Goal: Task Accomplishment & Management: Use online tool/utility

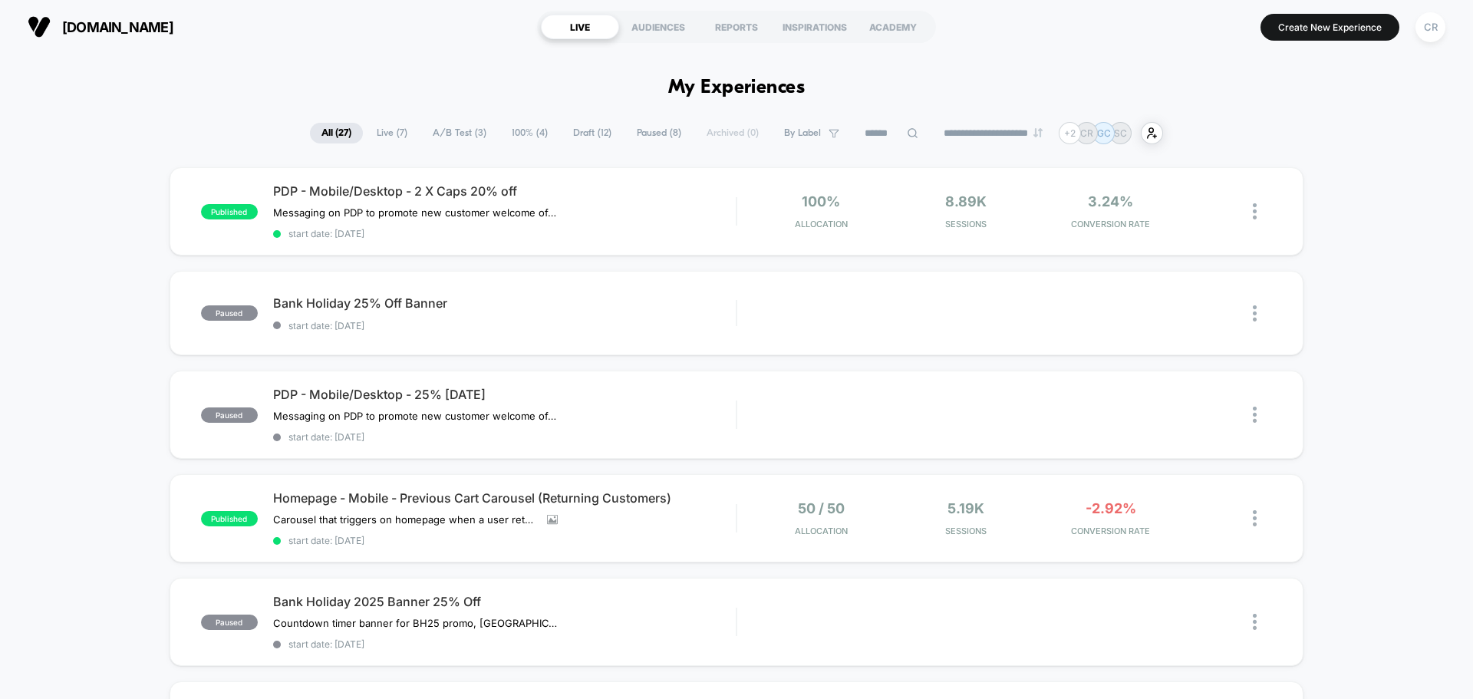
click at [397, 124] on span "Live ( 7 )" at bounding box center [392, 133] width 54 height 21
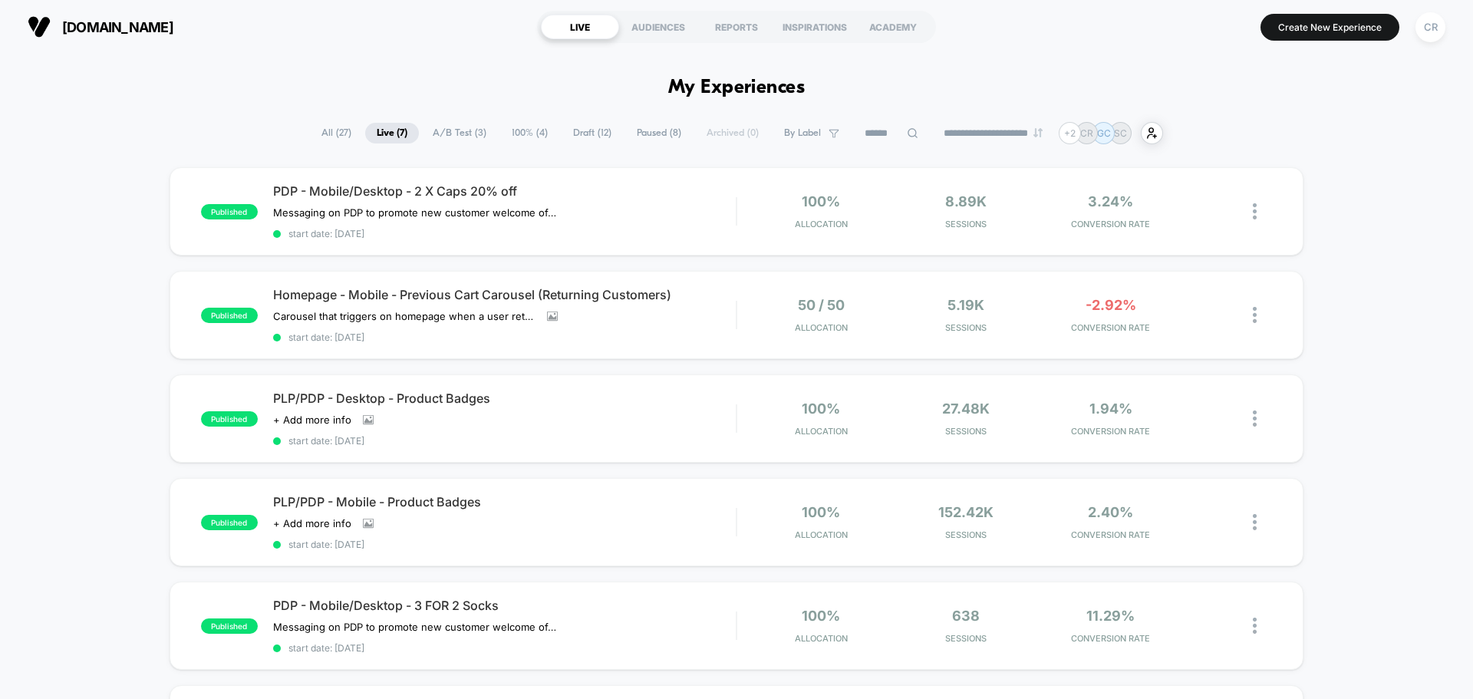
click at [892, 131] on input at bounding box center [891, 133] width 77 height 18
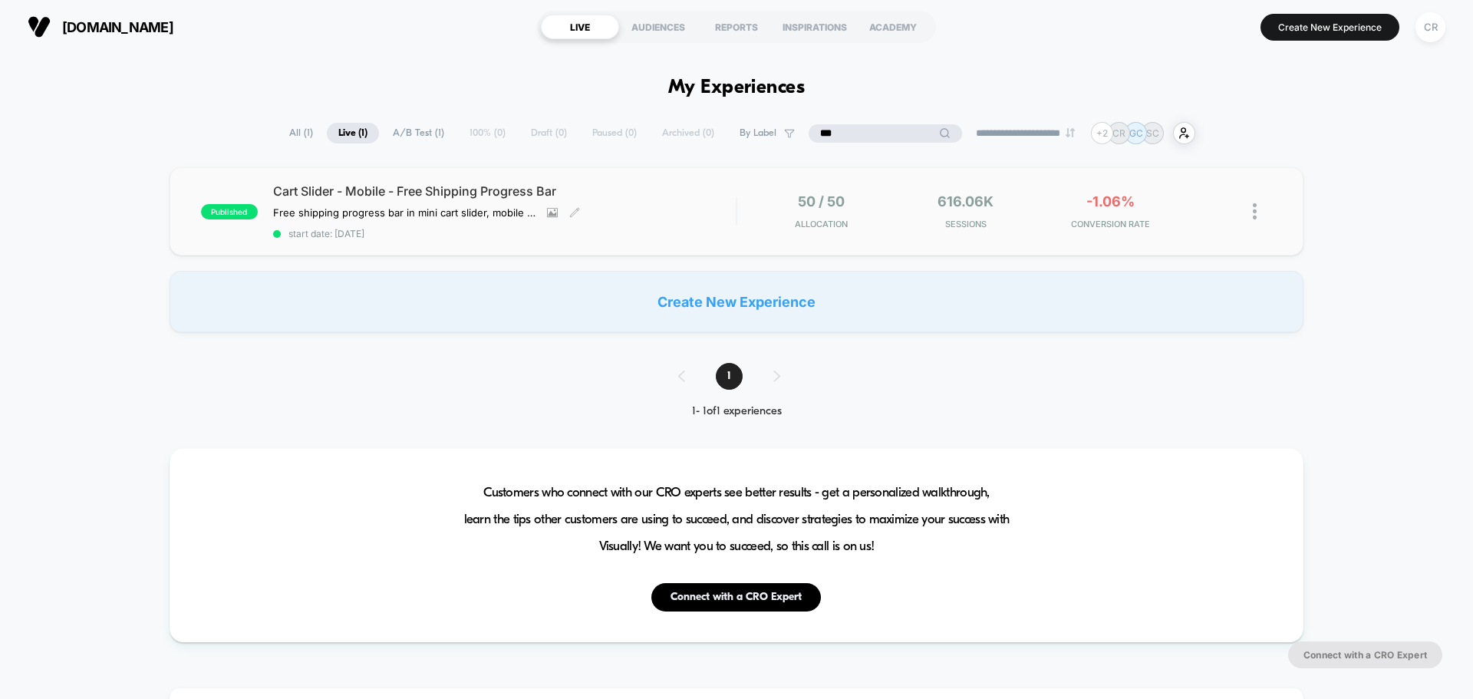
type input "***"
click at [680, 209] on div "Cart Slider - Mobile - Free Shipping Progress Bar Free shipping progress bar in…" at bounding box center [504, 211] width 463 height 56
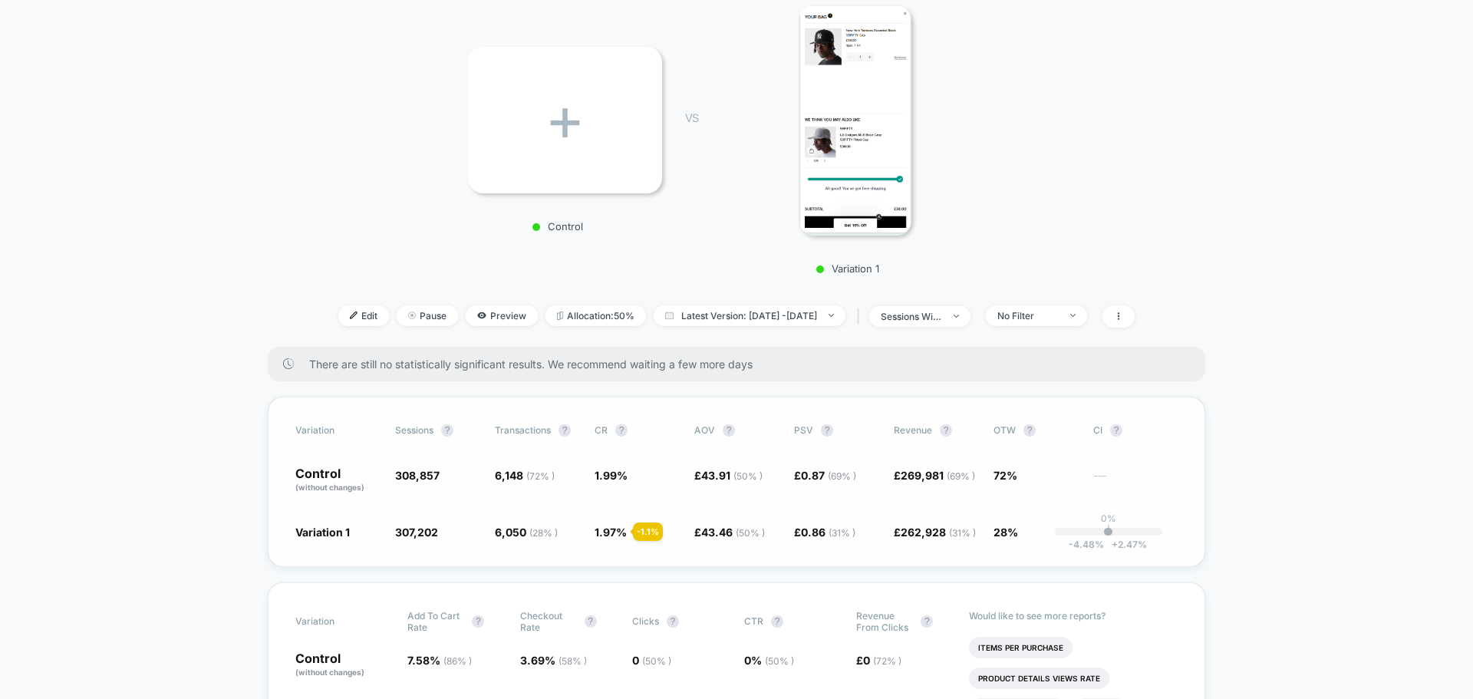
scroll to position [230, 0]
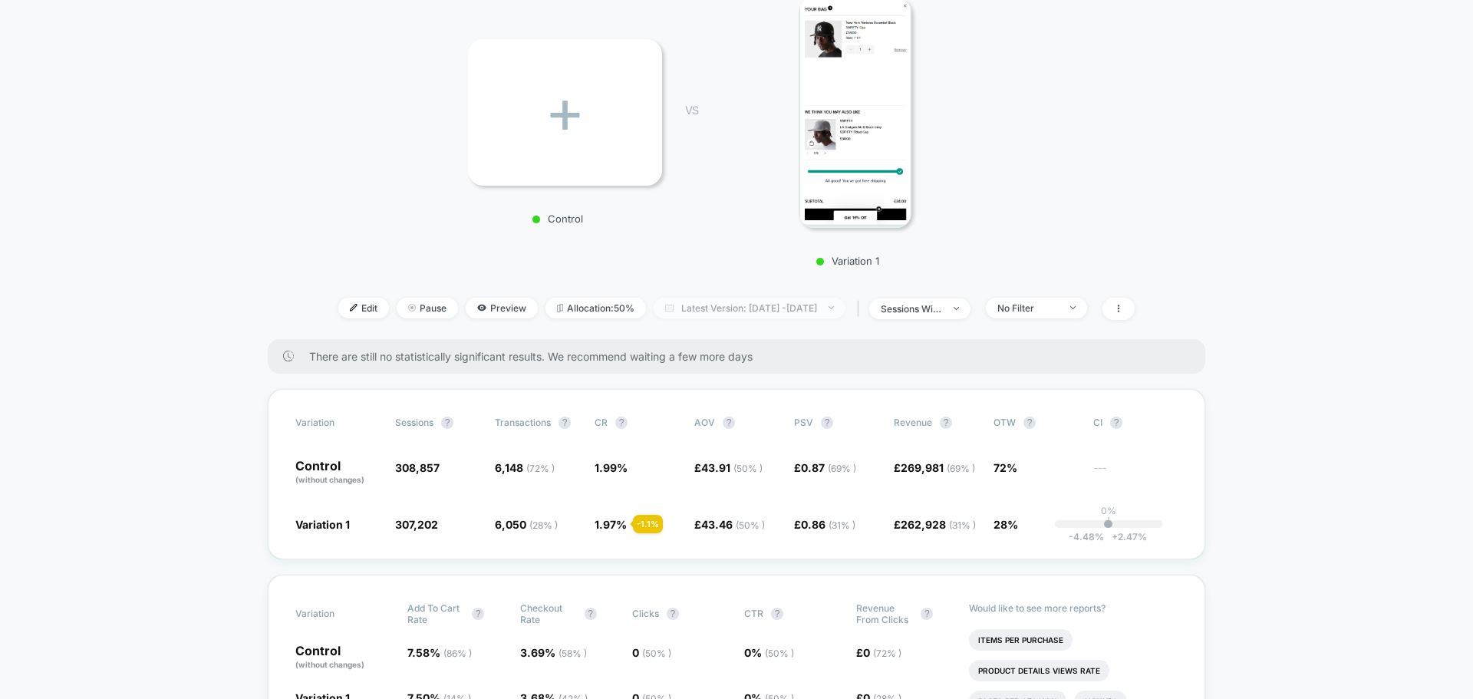
click at [693, 305] on span "Latest Version: [DATE] - [DATE]" at bounding box center [750, 308] width 192 height 21
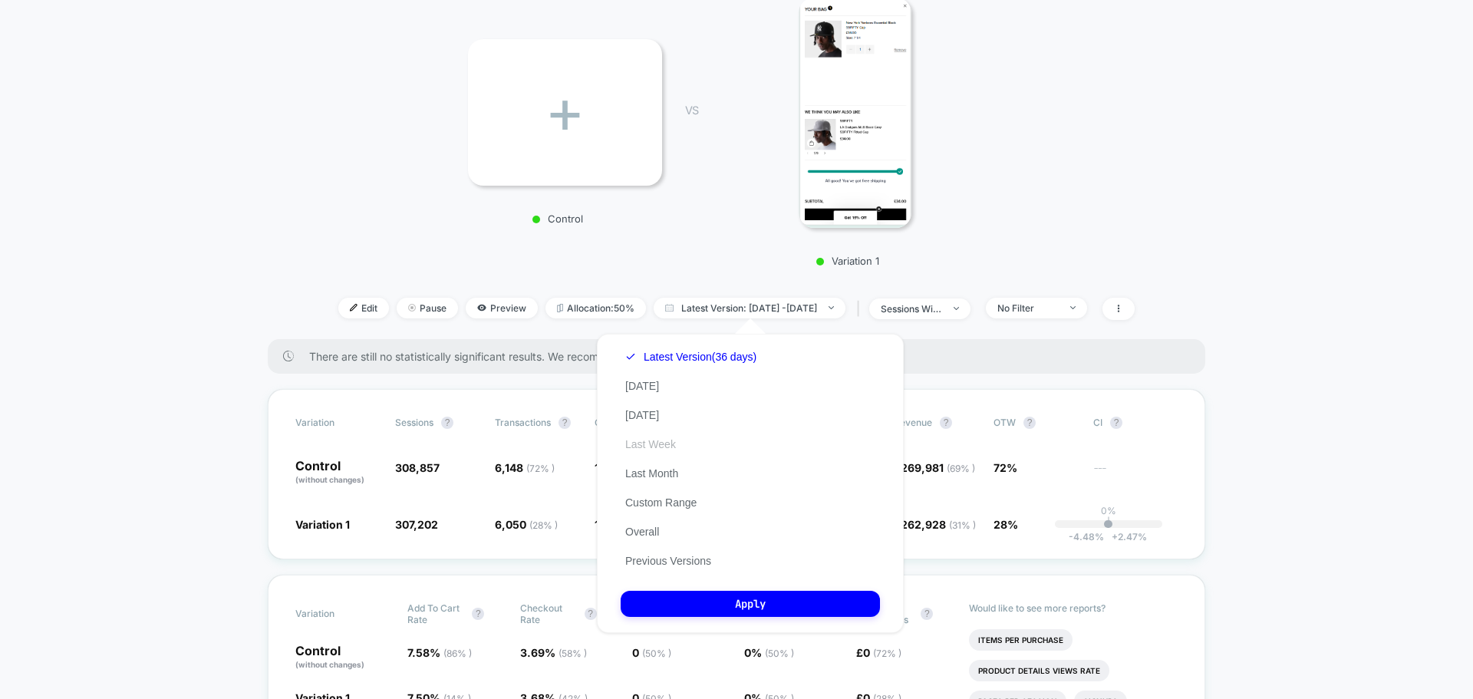
click at [652, 437] on button "Last Week" at bounding box center [651, 444] width 60 height 14
click at [746, 596] on button "Apply" at bounding box center [750, 604] width 259 height 26
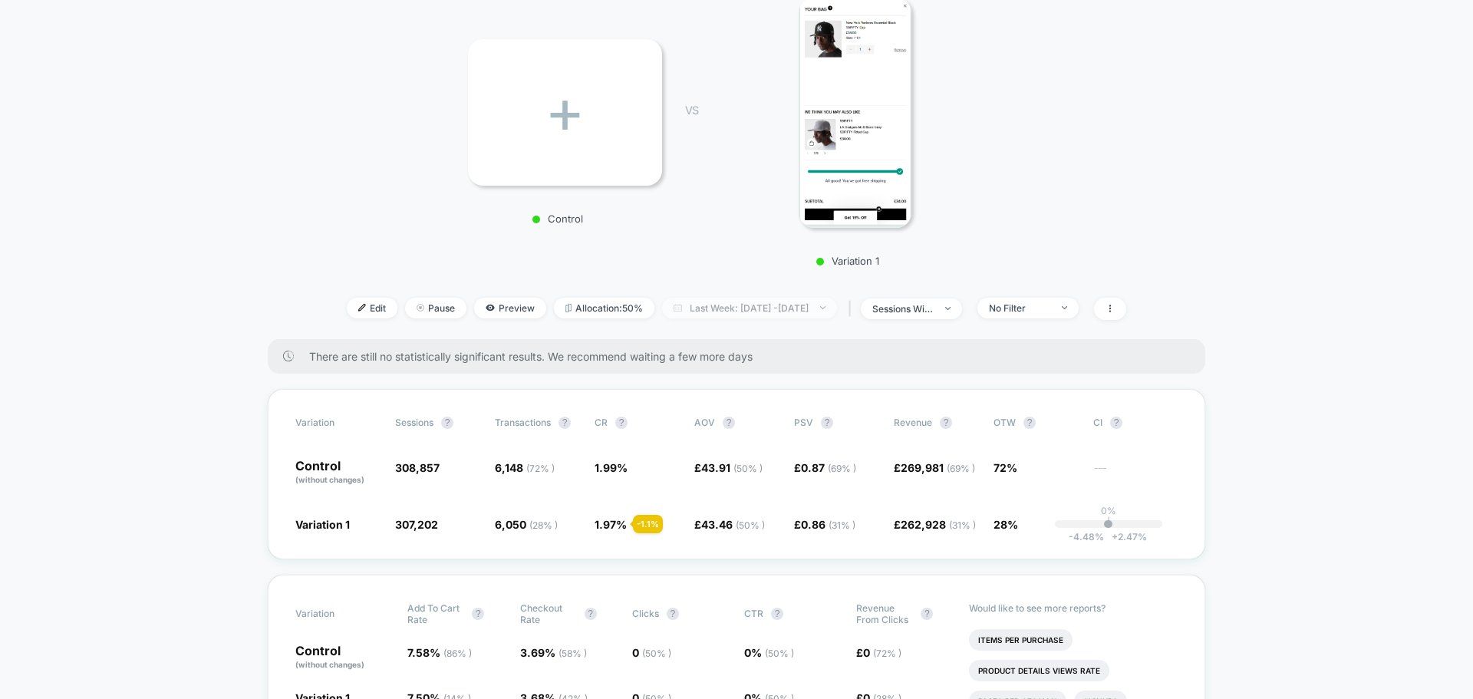
click at [771, 312] on span "Last Week: [DATE] - [DATE]" at bounding box center [749, 308] width 175 height 21
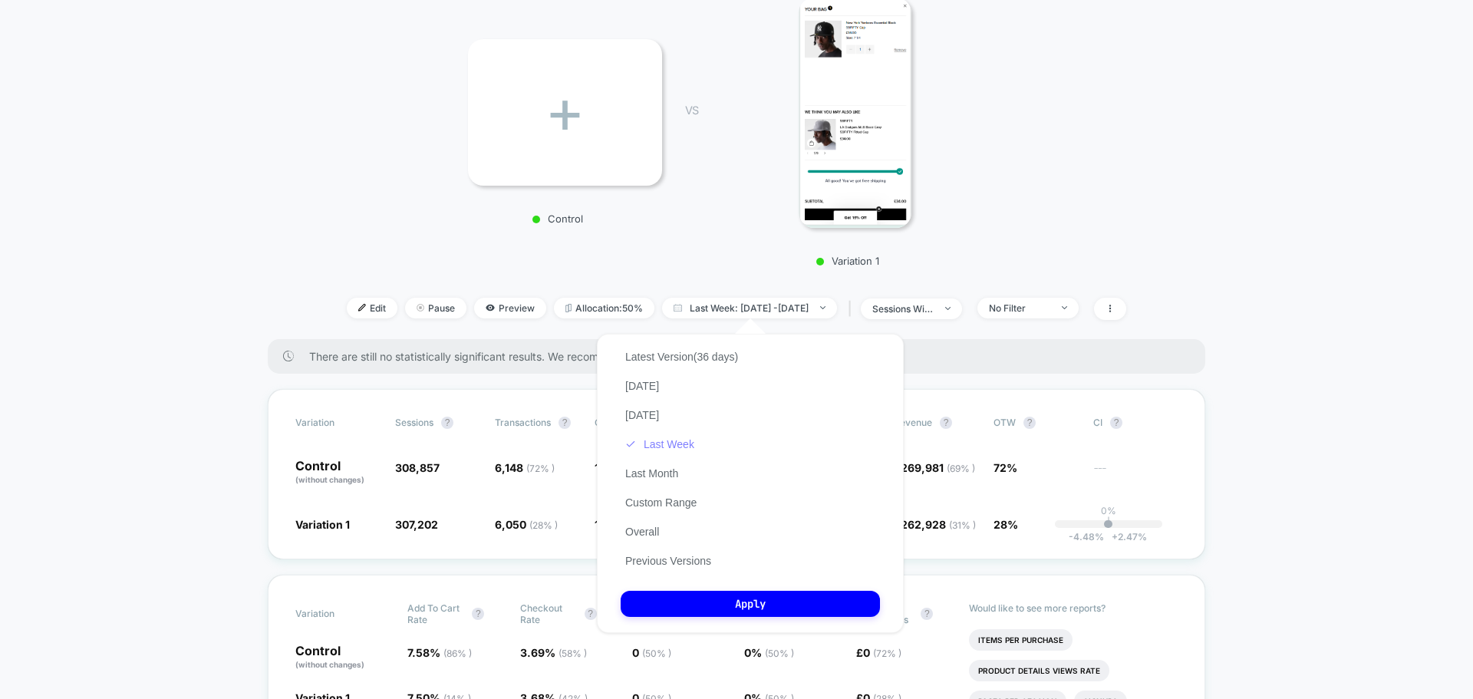
click at [654, 442] on button "Last Week" at bounding box center [660, 444] width 78 height 14
click at [747, 602] on button "Apply" at bounding box center [750, 604] width 259 height 26
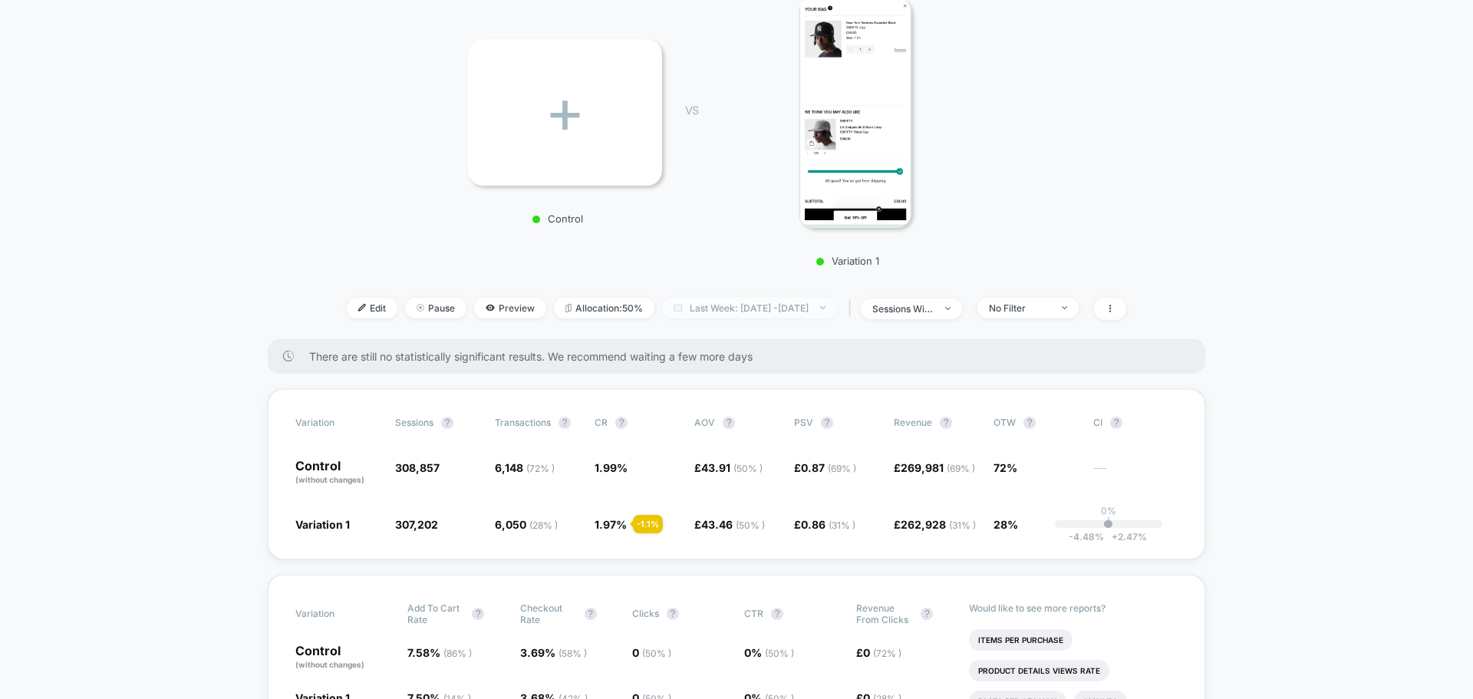
click at [775, 306] on span "Last Week: [DATE] - [DATE]" at bounding box center [749, 308] width 175 height 21
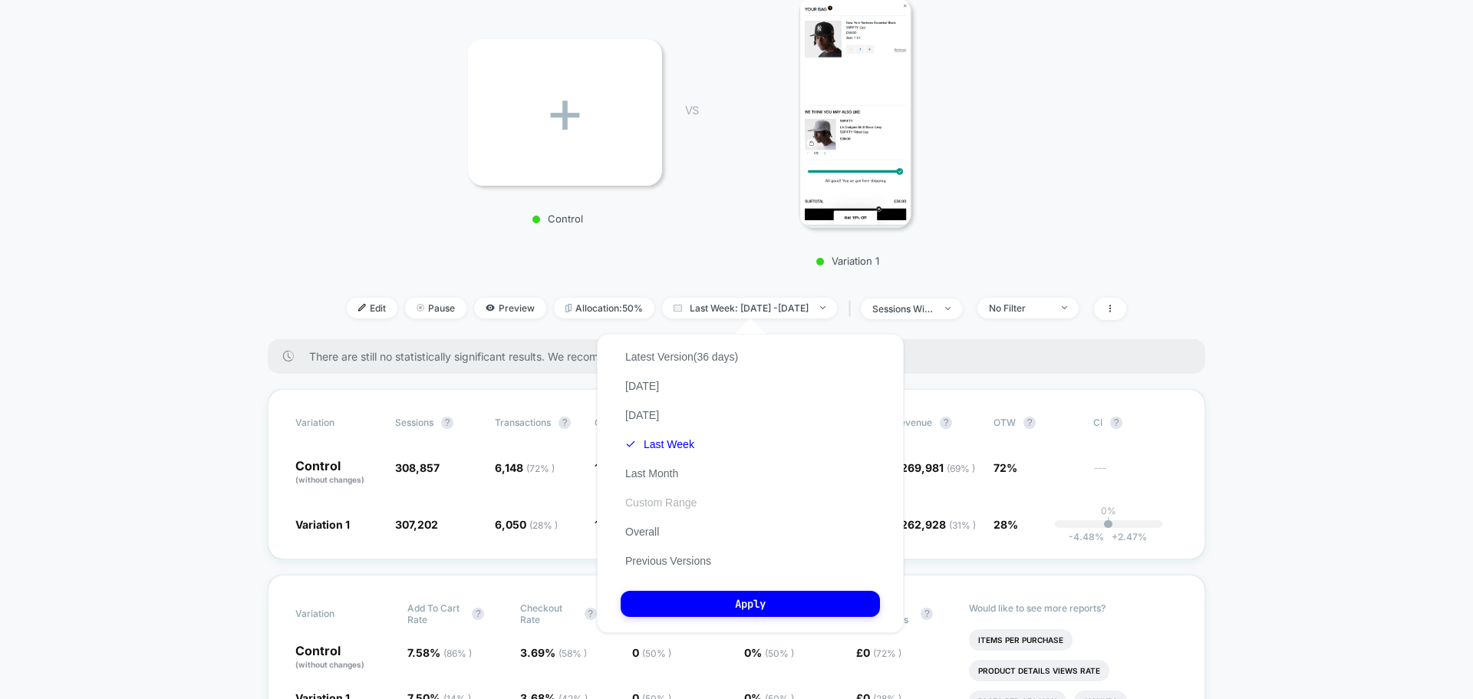
click at [652, 500] on button "Custom Range" at bounding box center [661, 503] width 81 height 14
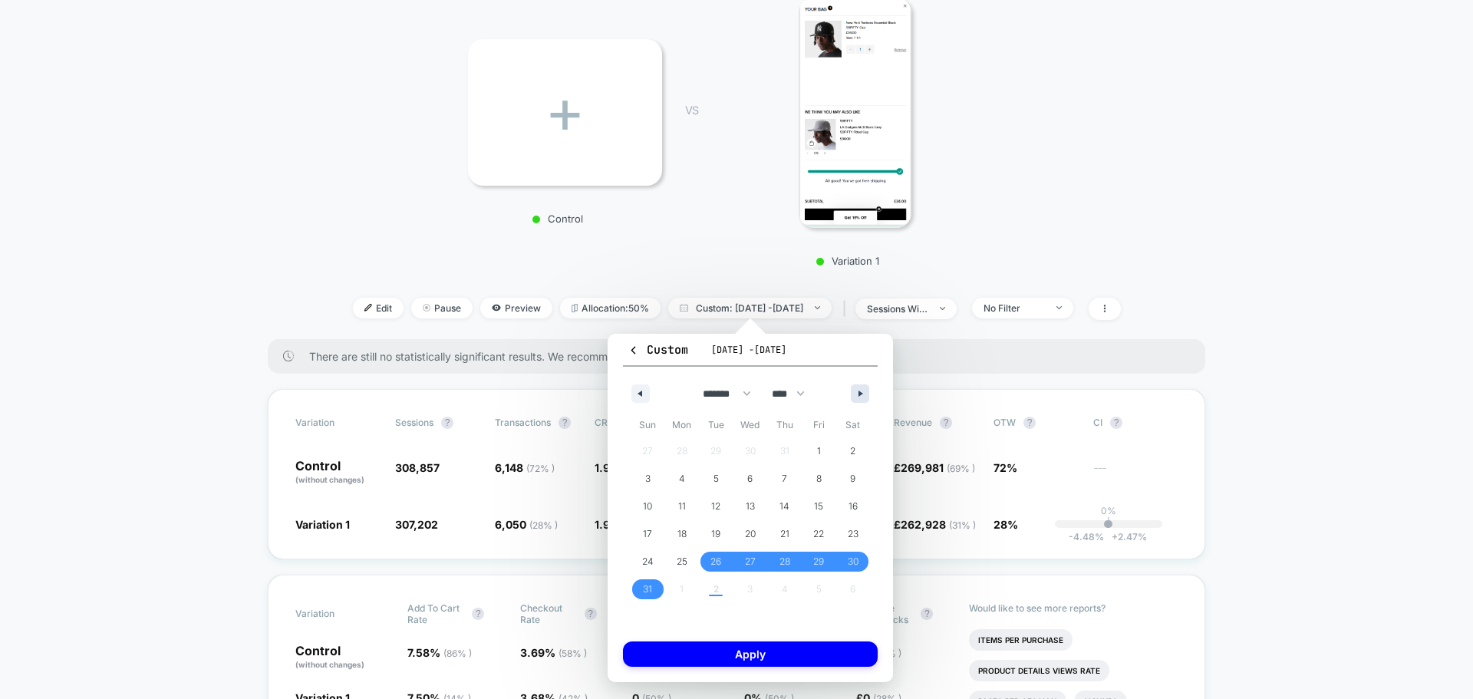
click at [855, 390] on button "button" at bounding box center [860, 393] width 18 height 18
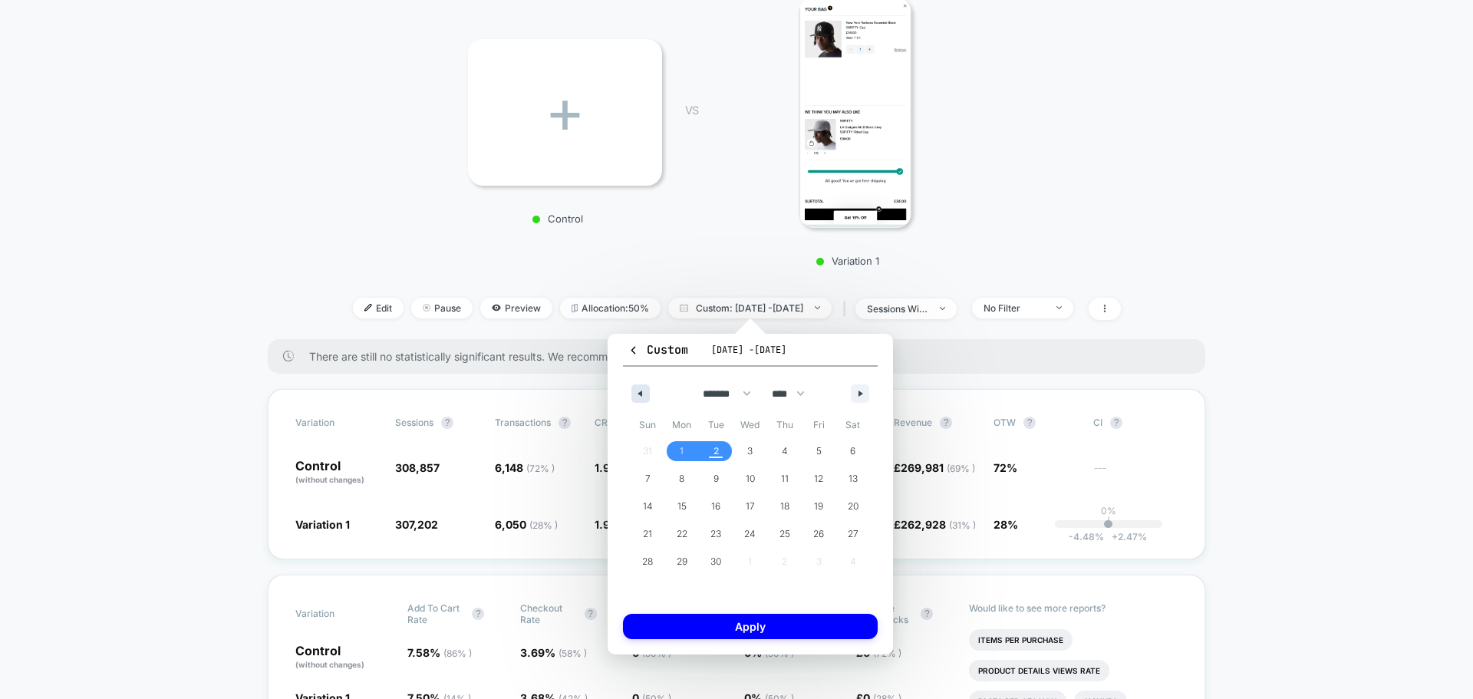
click at [644, 394] on button "button" at bounding box center [641, 393] width 18 height 18
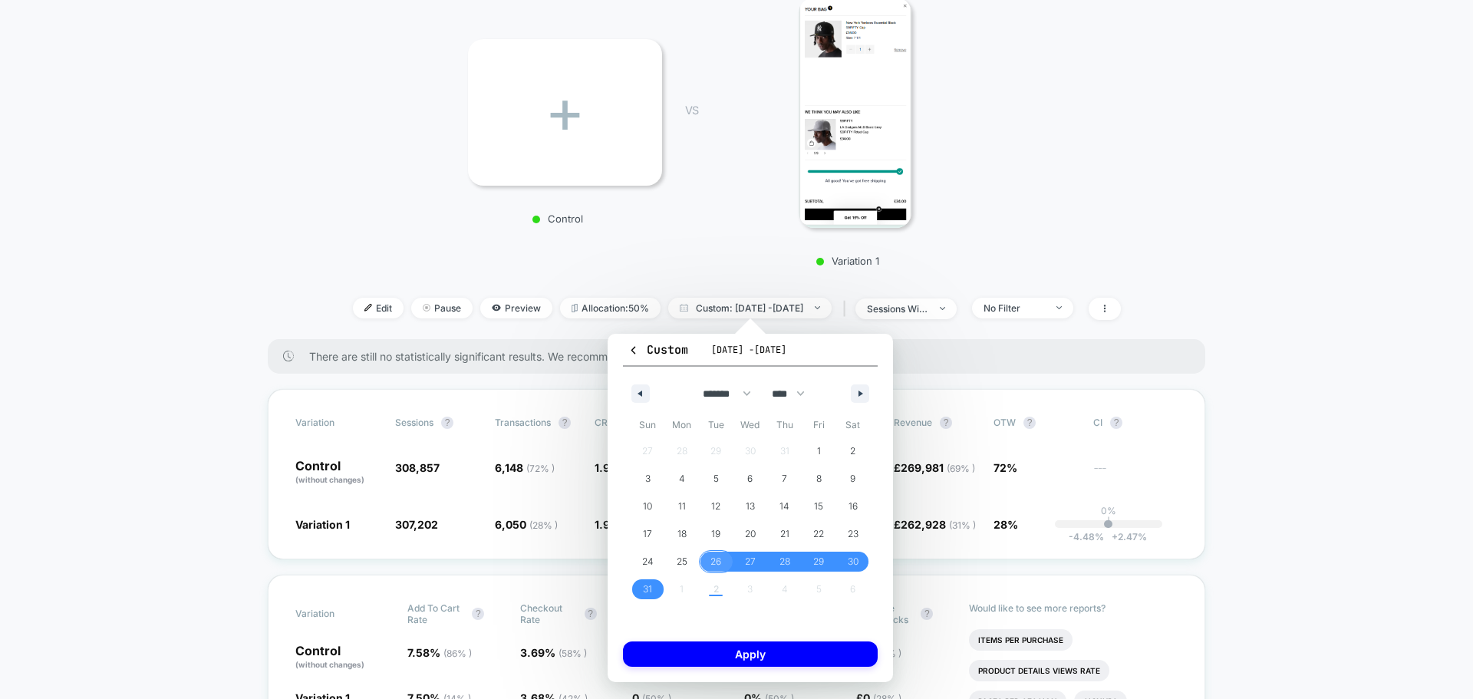
click at [705, 557] on span "26" at bounding box center [716, 562] width 35 height 20
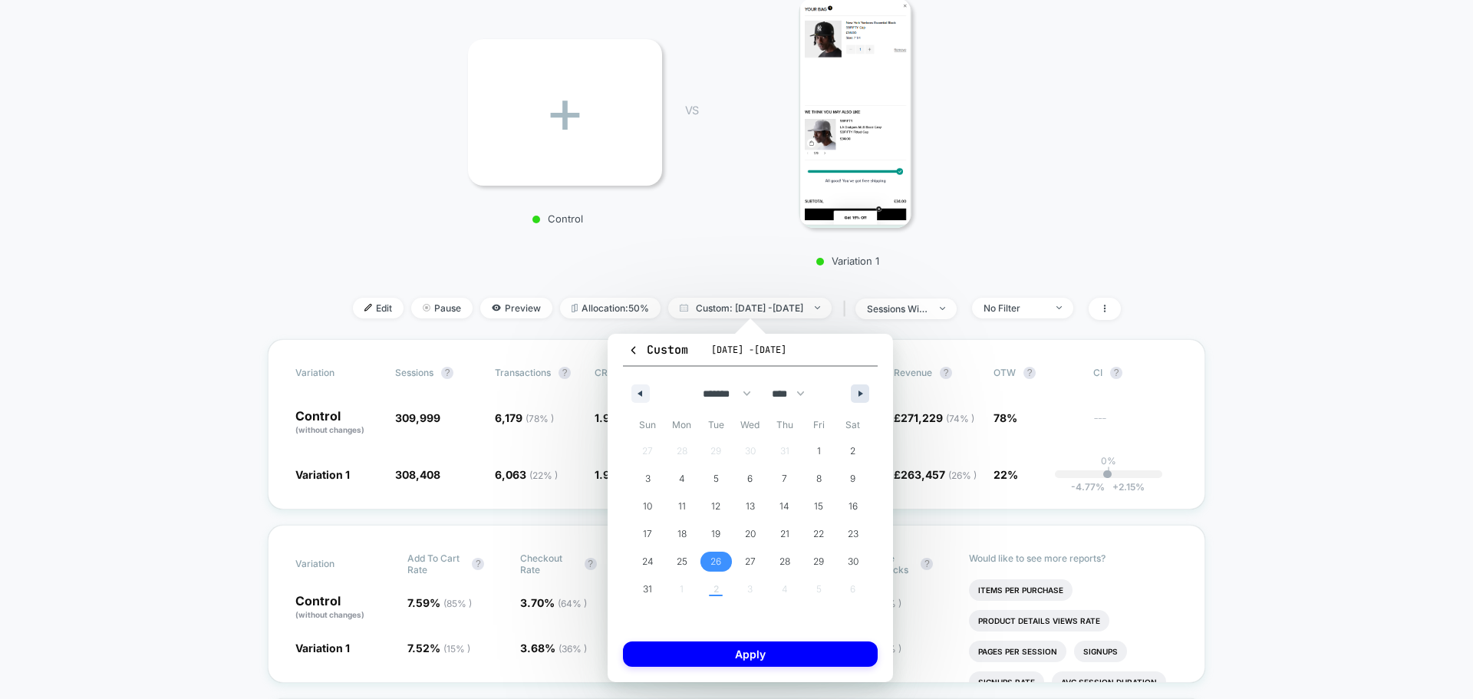
click at [856, 388] on button "button" at bounding box center [860, 393] width 18 height 18
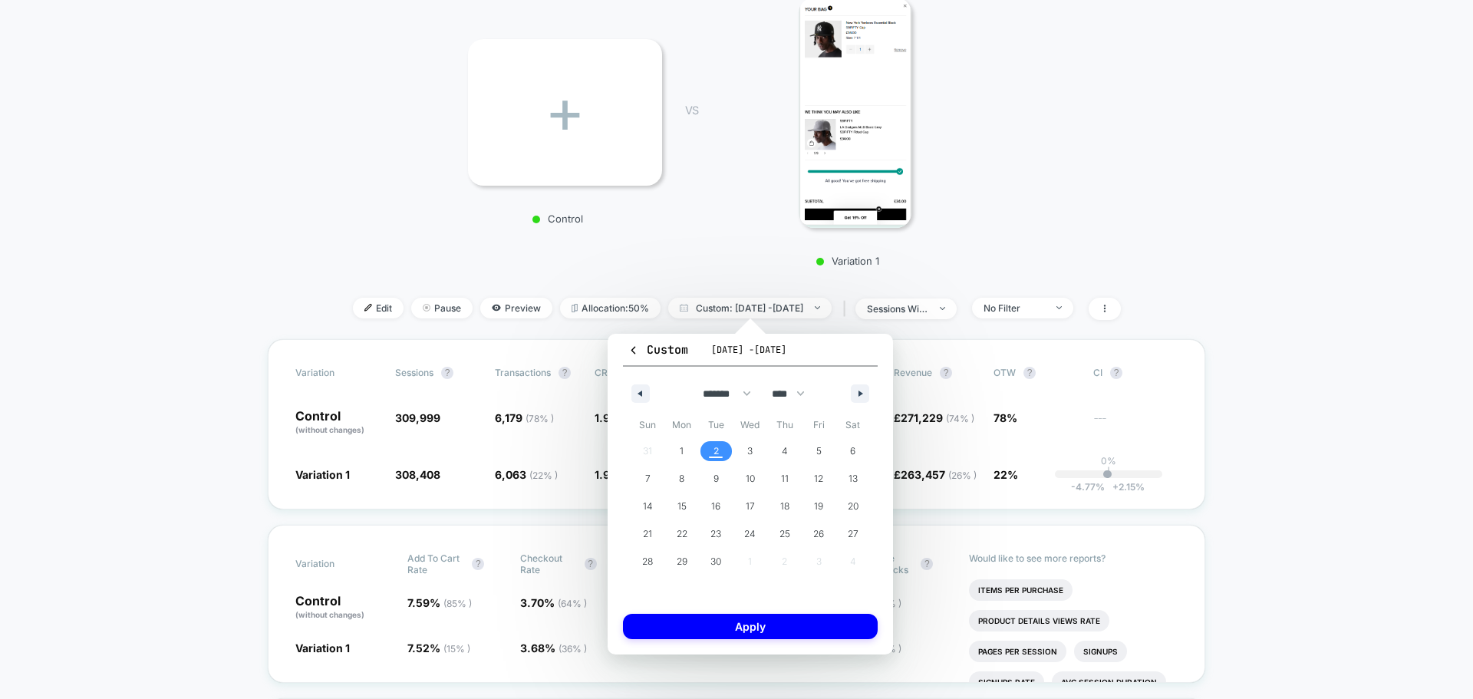
click at [718, 452] on span "2" at bounding box center [716, 451] width 5 height 28
select select "*"
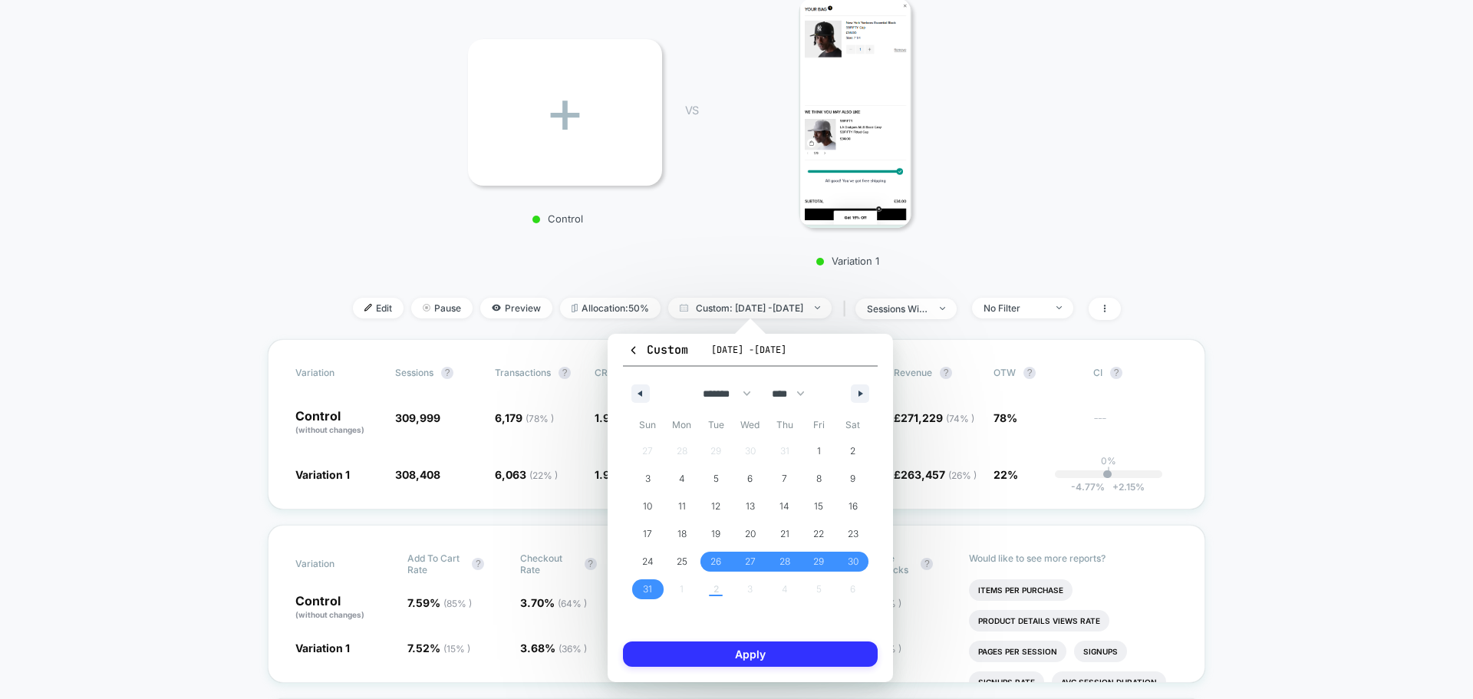
click at [759, 655] on button "Apply" at bounding box center [750, 654] width 255 height 25
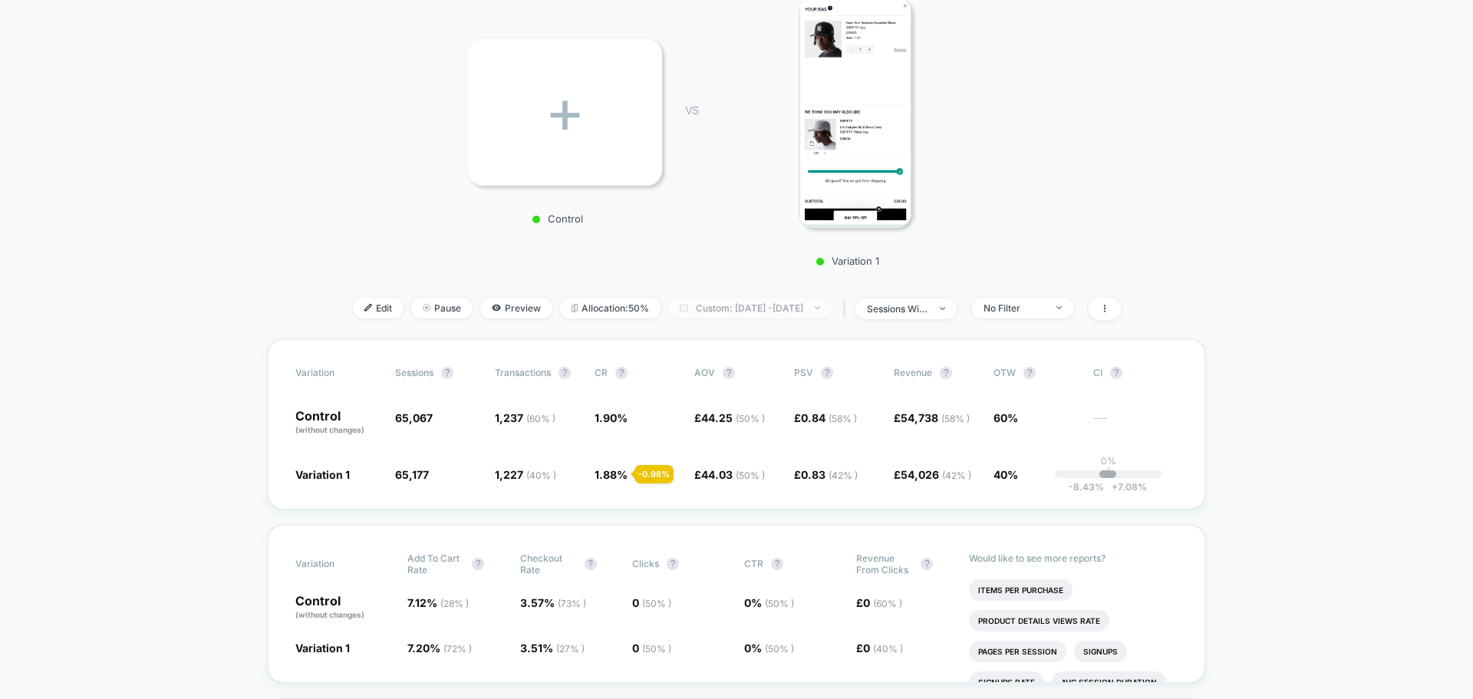
click at [727, 316] on span "Custom: [DATE] - [DATE]" at bounding box center [749, 308] width 163 height 21
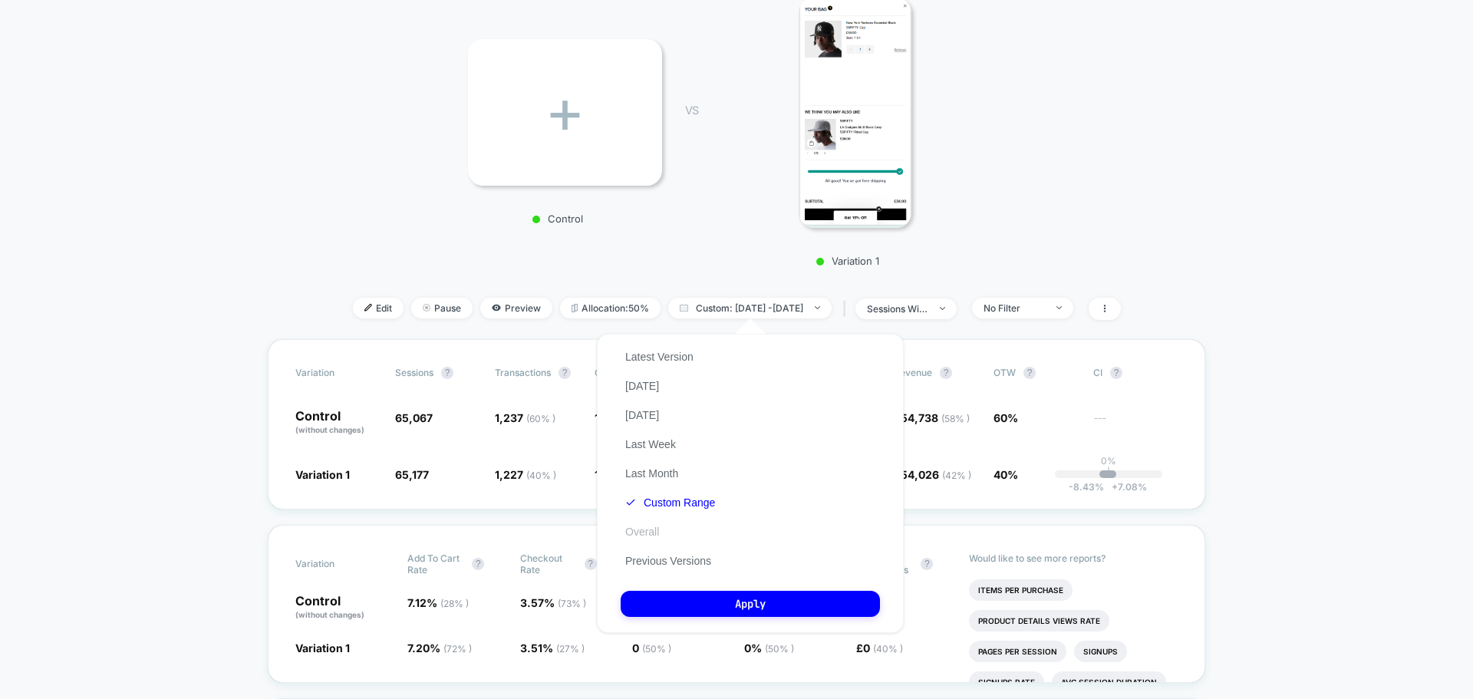
click at [642, 530] on button "Overall" at bounding box center [642, 532] width 43 height 14
click at [710, 599] on button "Apply" at bounding box center [750, 604] width 259 height 26
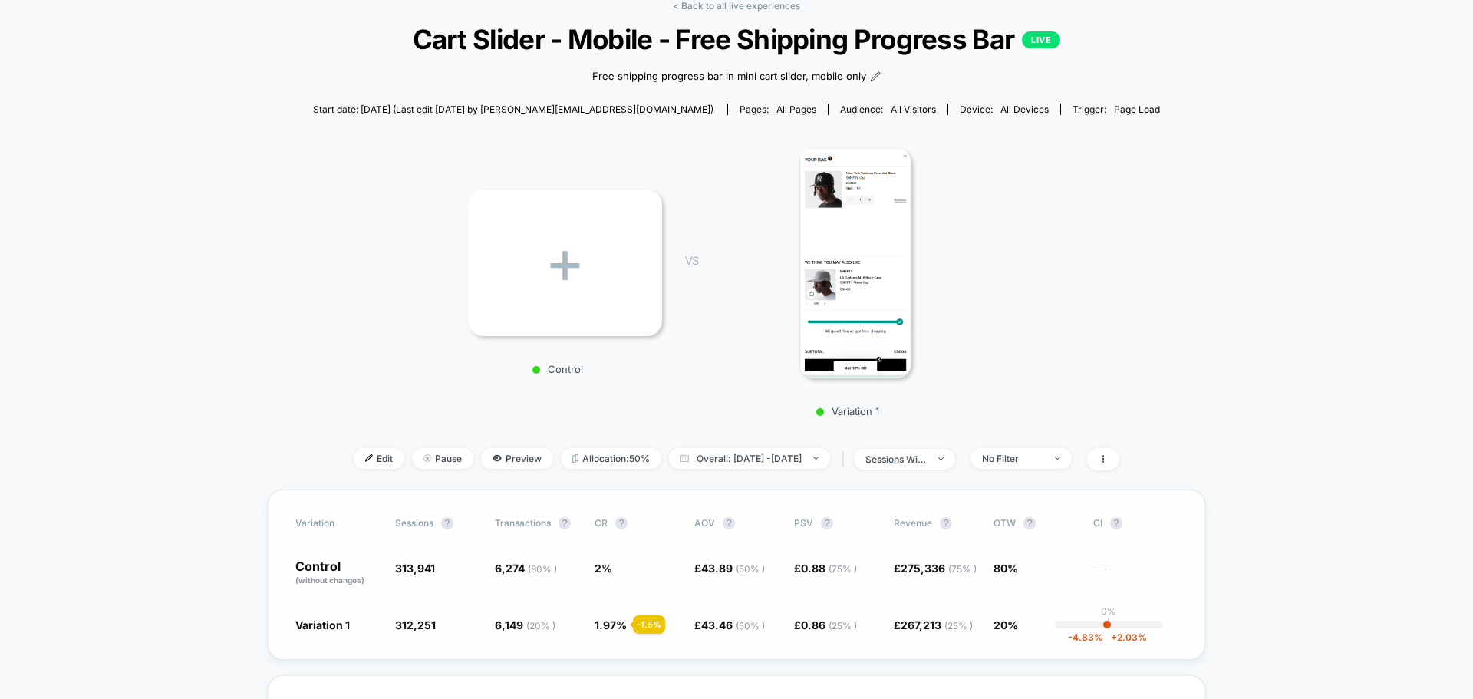
scroll to position [153, 0]
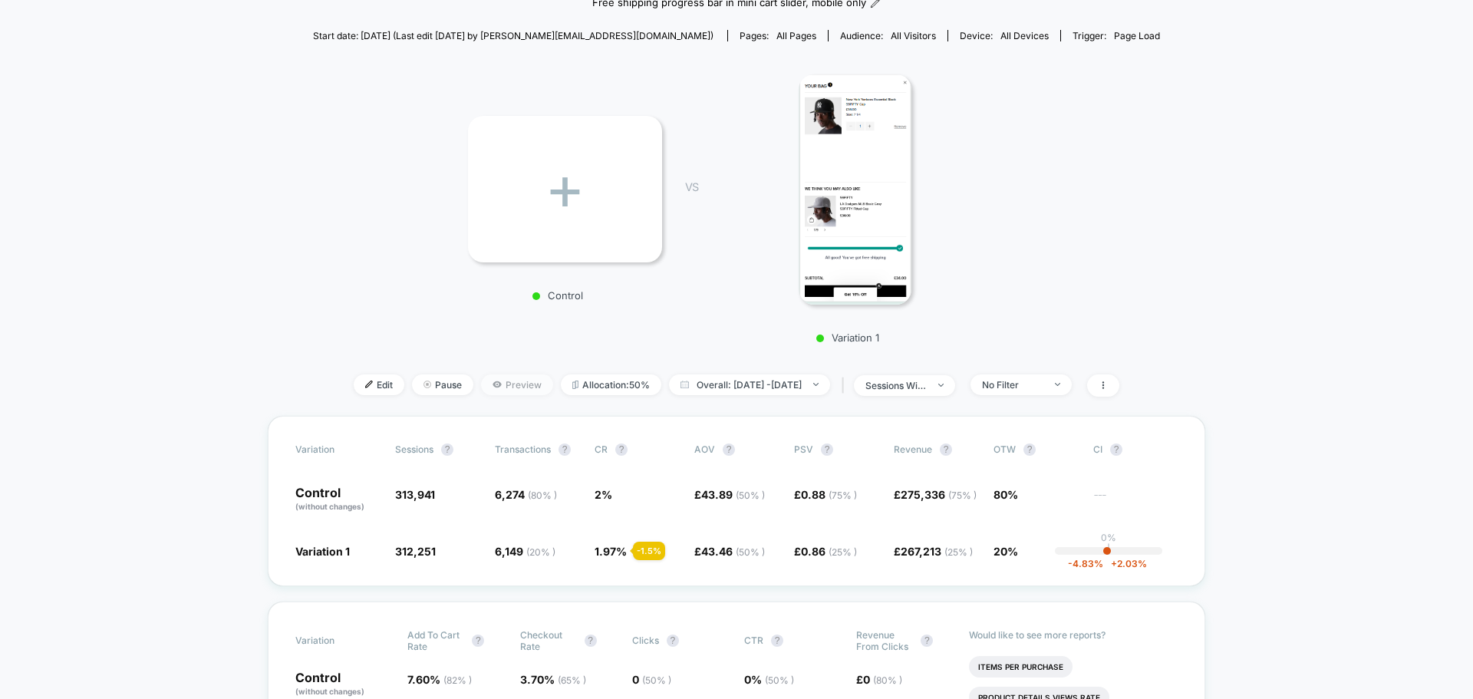
click at [493, 383] on icon at bounding box center [497, 384] width 8 height 6
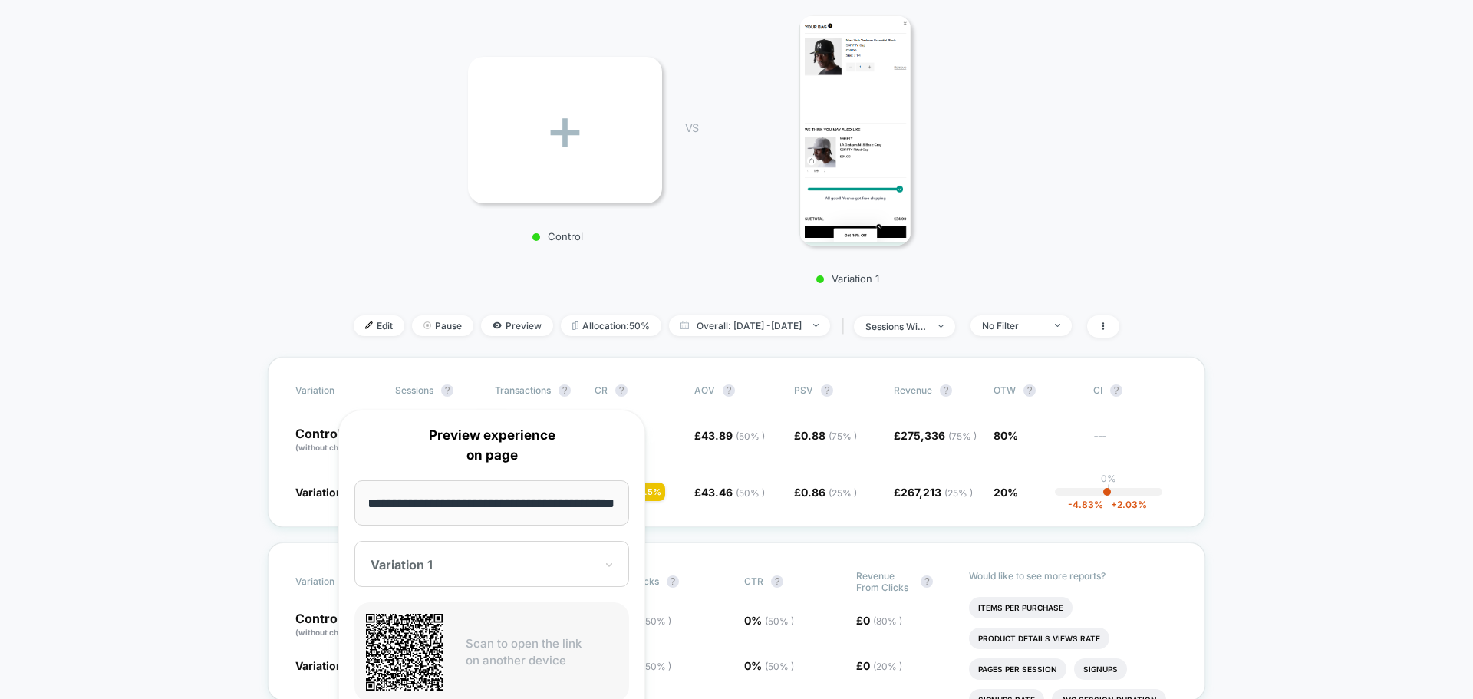
scroll to position [384, 0]
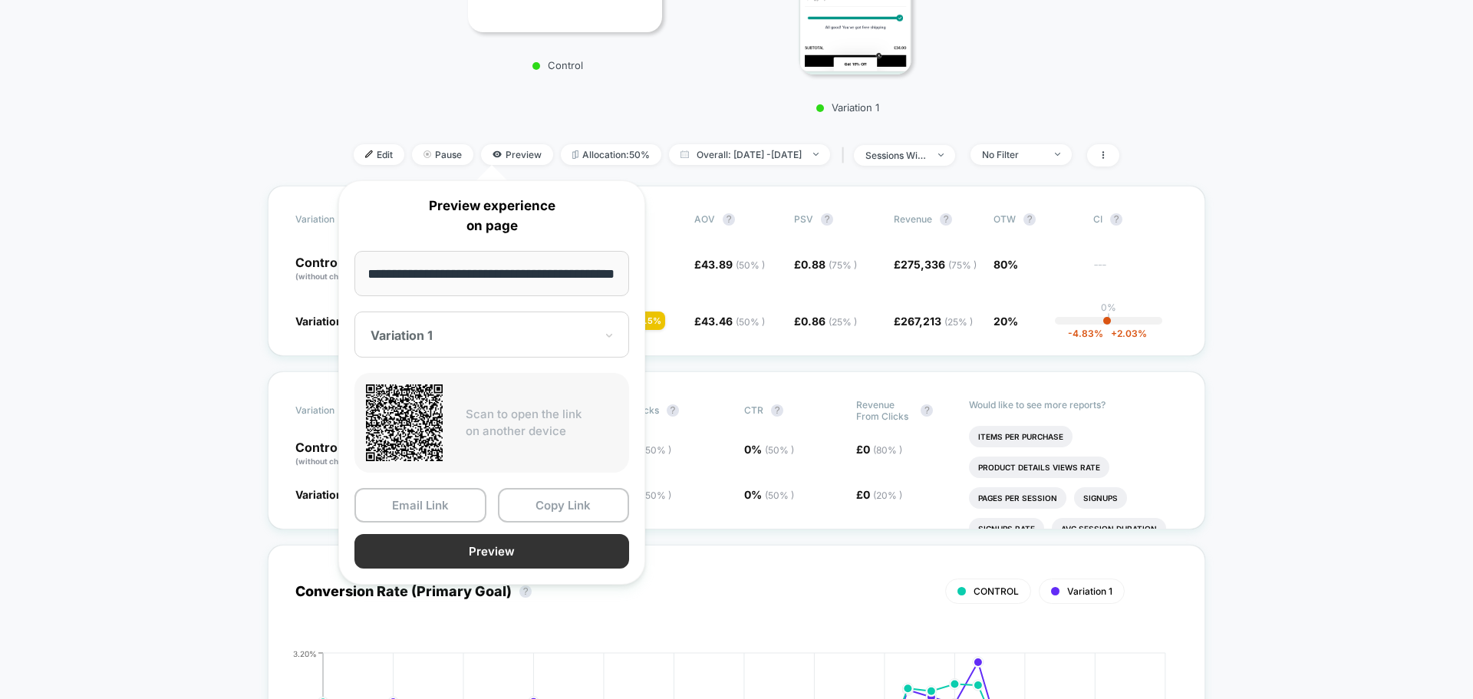
click at [552, 550] on button "Preview" at bounding box center [492, 551] width 275 height 35
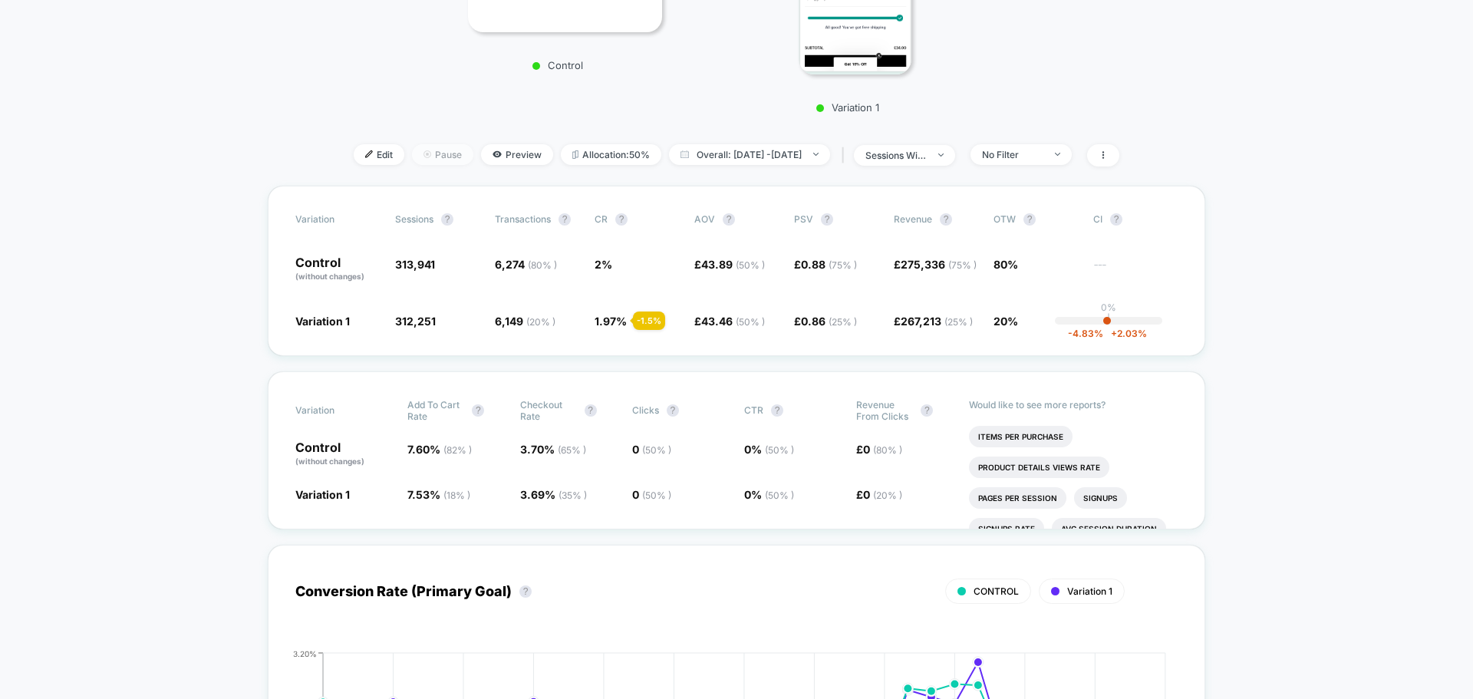
scroll to position [307, 0]
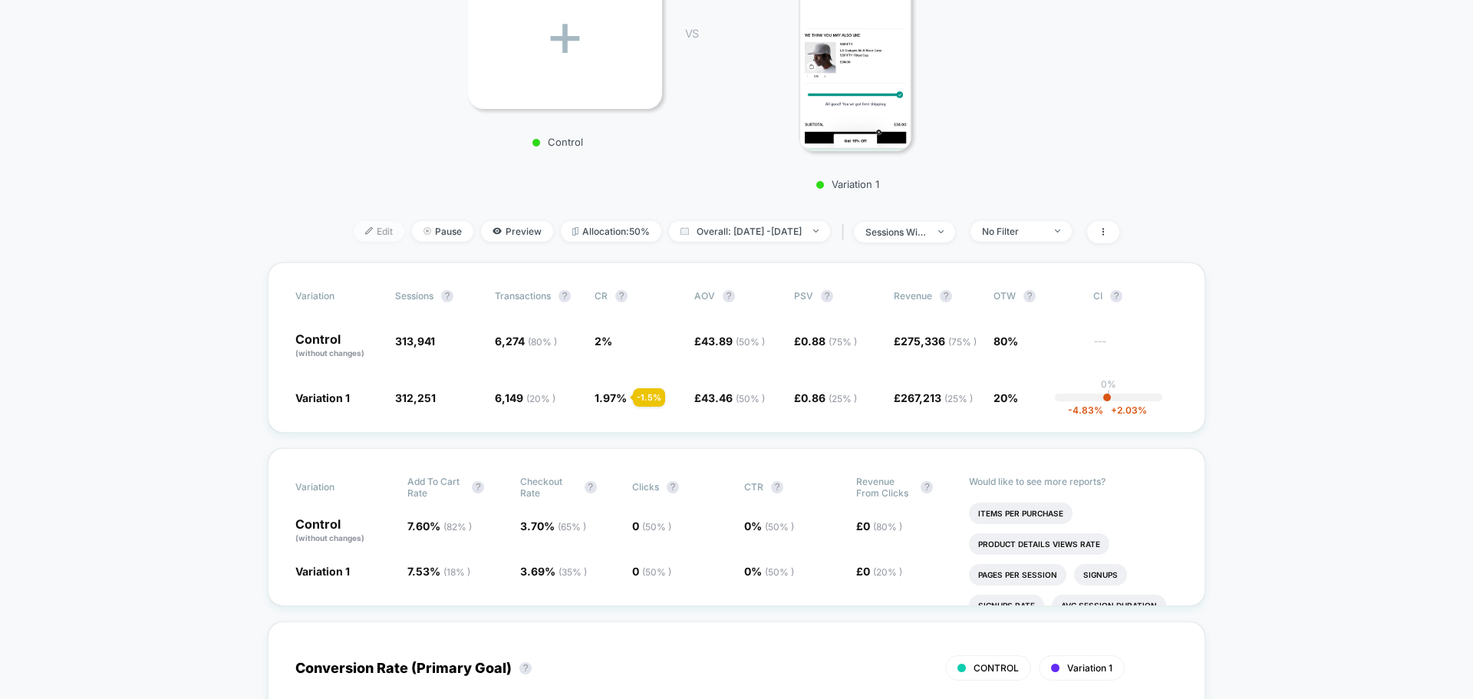
click at [375, 232] on span "Edit" at bounding box center [379, 231] width 51 height 21
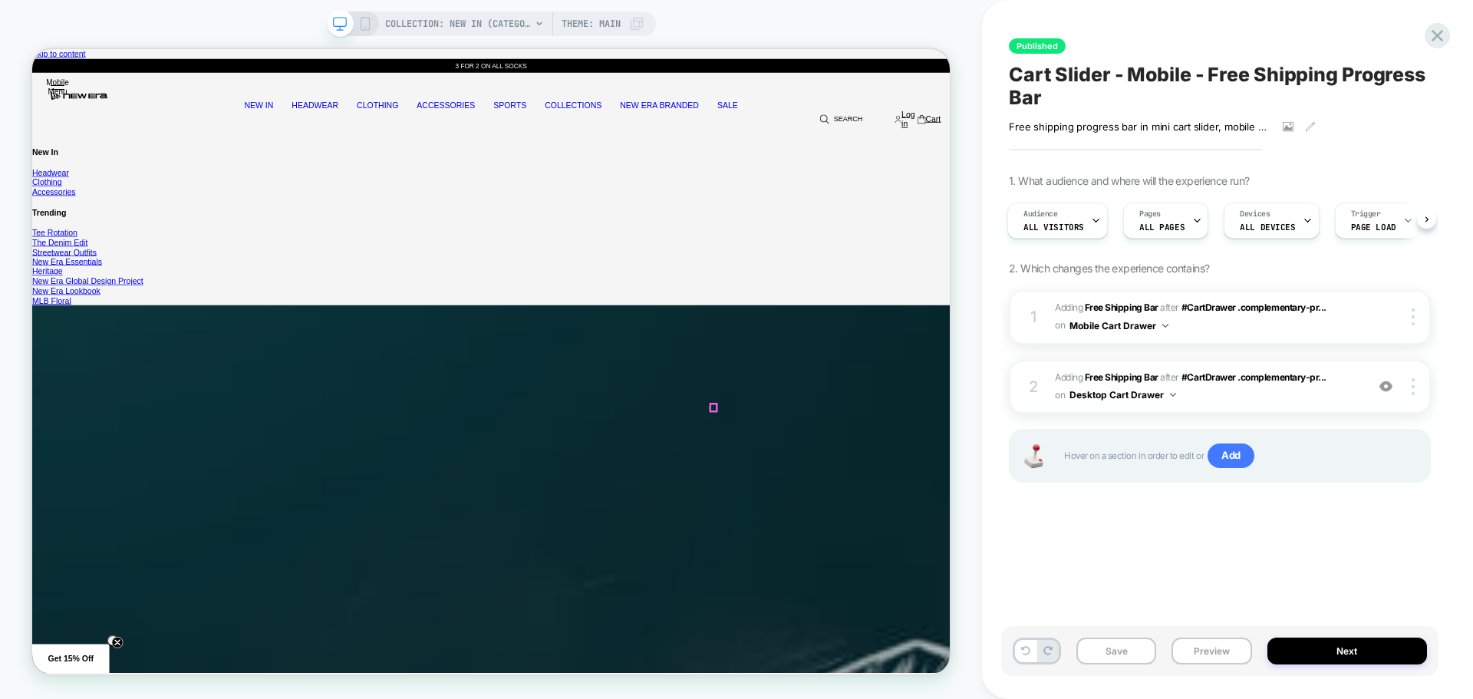
click at [1217, 345] on div at bounding box center [1212, 346] width 36 height 8
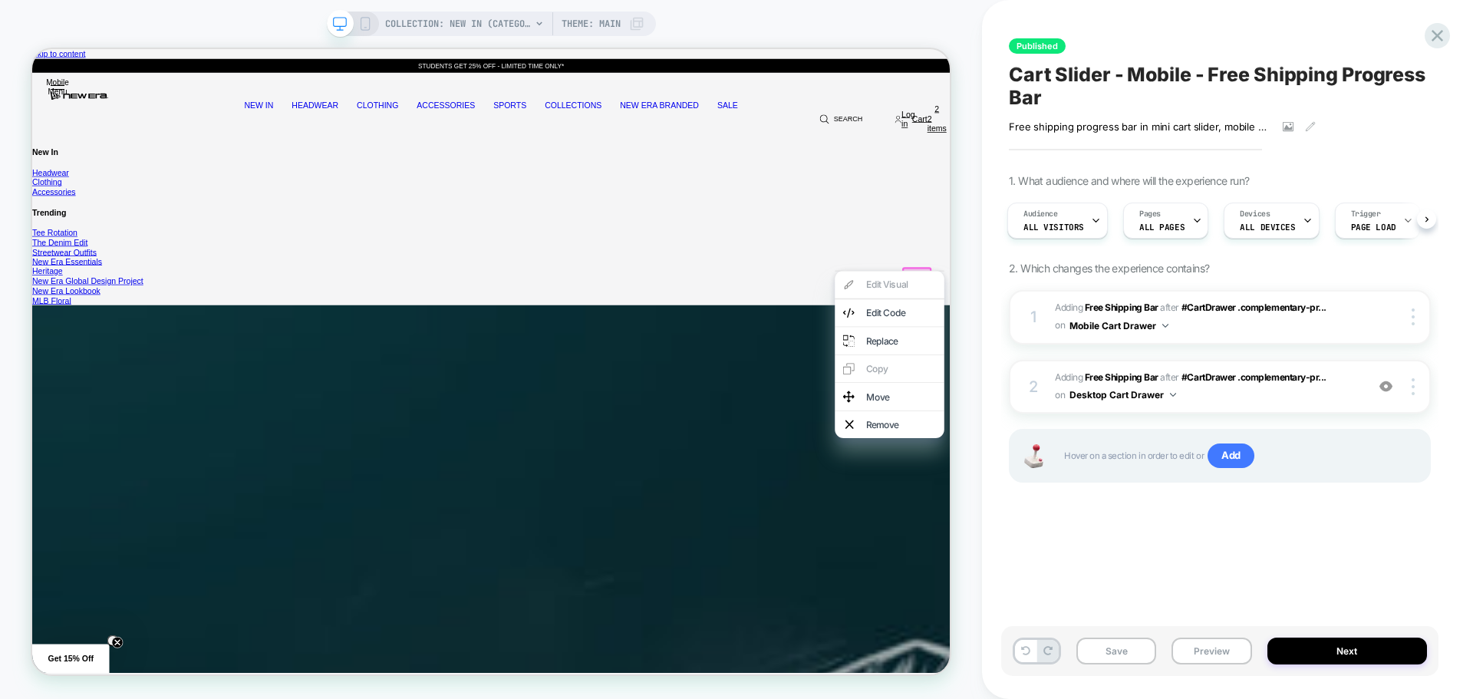
click at [969, 254] on div "COLLECTION: New in (Category) COLLECTION: New in (Category) Theme: MAIN" at bounding box center [491, 349] width 982 height 668
click at [970, 333] on div "COLLECTION: New in (Category) COLLECTION: New in (Category) Theme: MAIN" at bounding box center [491, 349] width 982 height 668
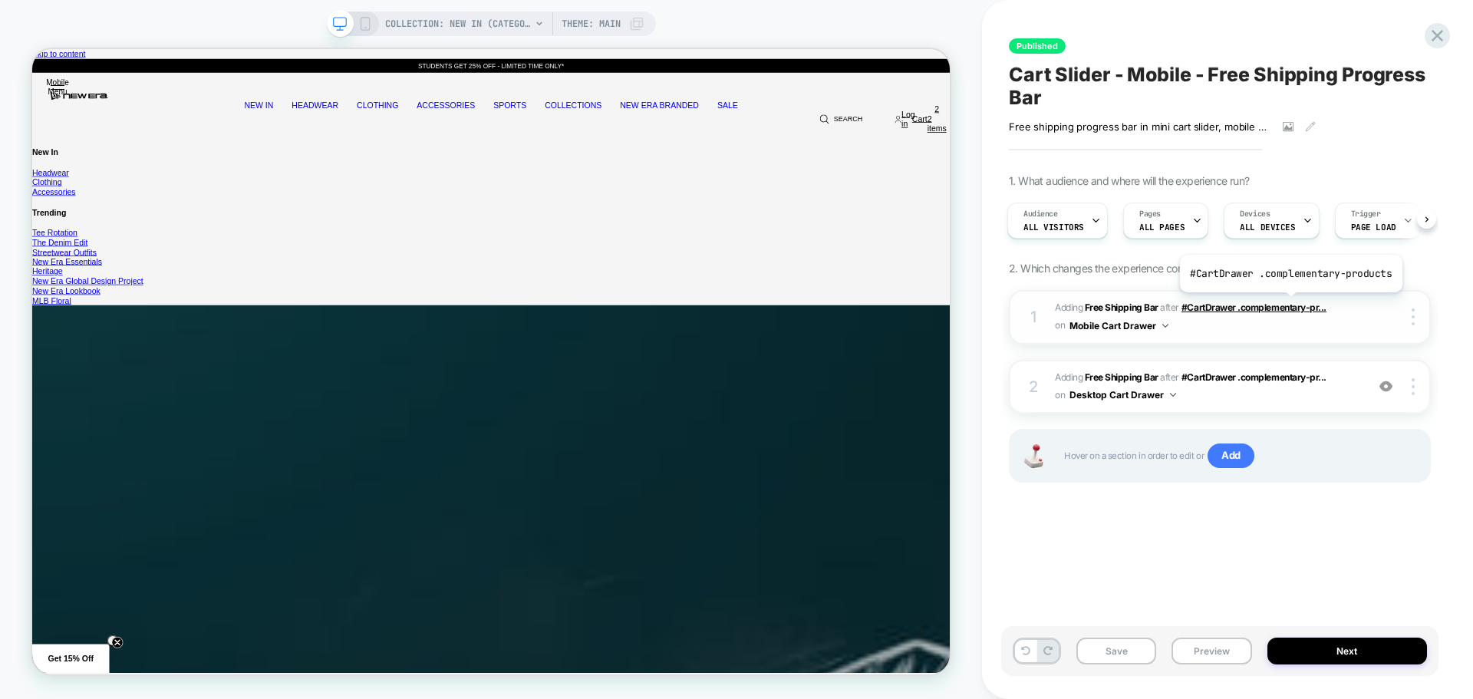
click at [1289, 304] on span "#CartDrawer .complementary-pr..." at bounding box center [1254, 308] width 145 height 12
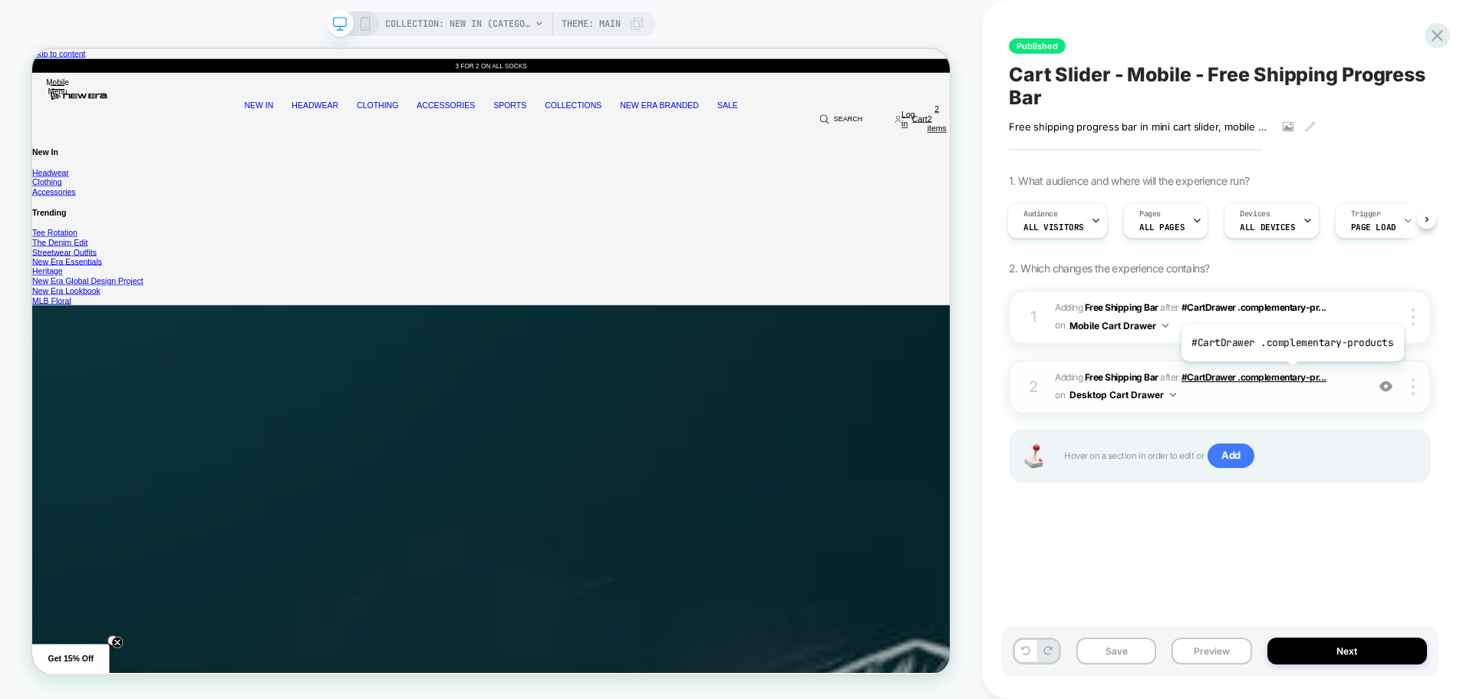
click at [1290, 373] on span "#CartDrawer .complementary-pr..." at bounding box center [1254, 377] width 145 height 12
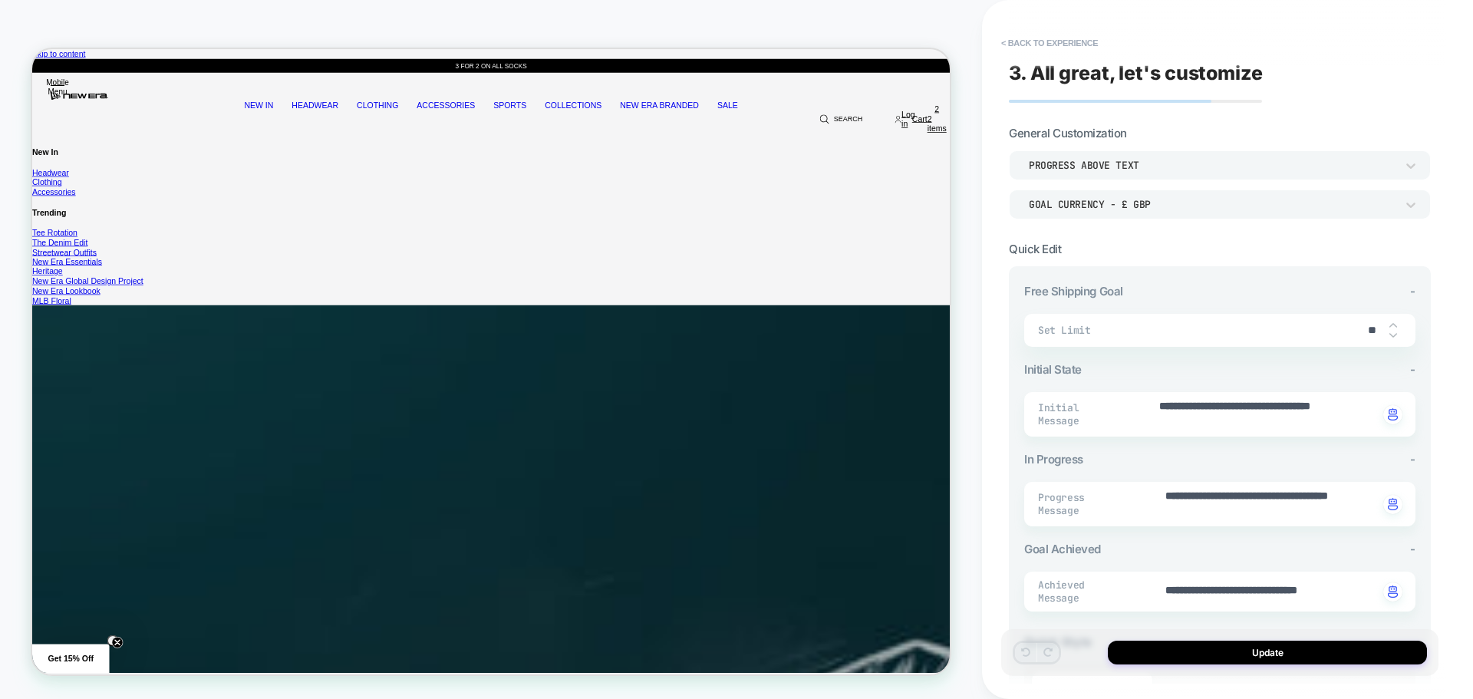
type textarea "*"
click at [1025, 48] on button "< Back to experience" at bounding box center [1050, 43] width 112 height 25
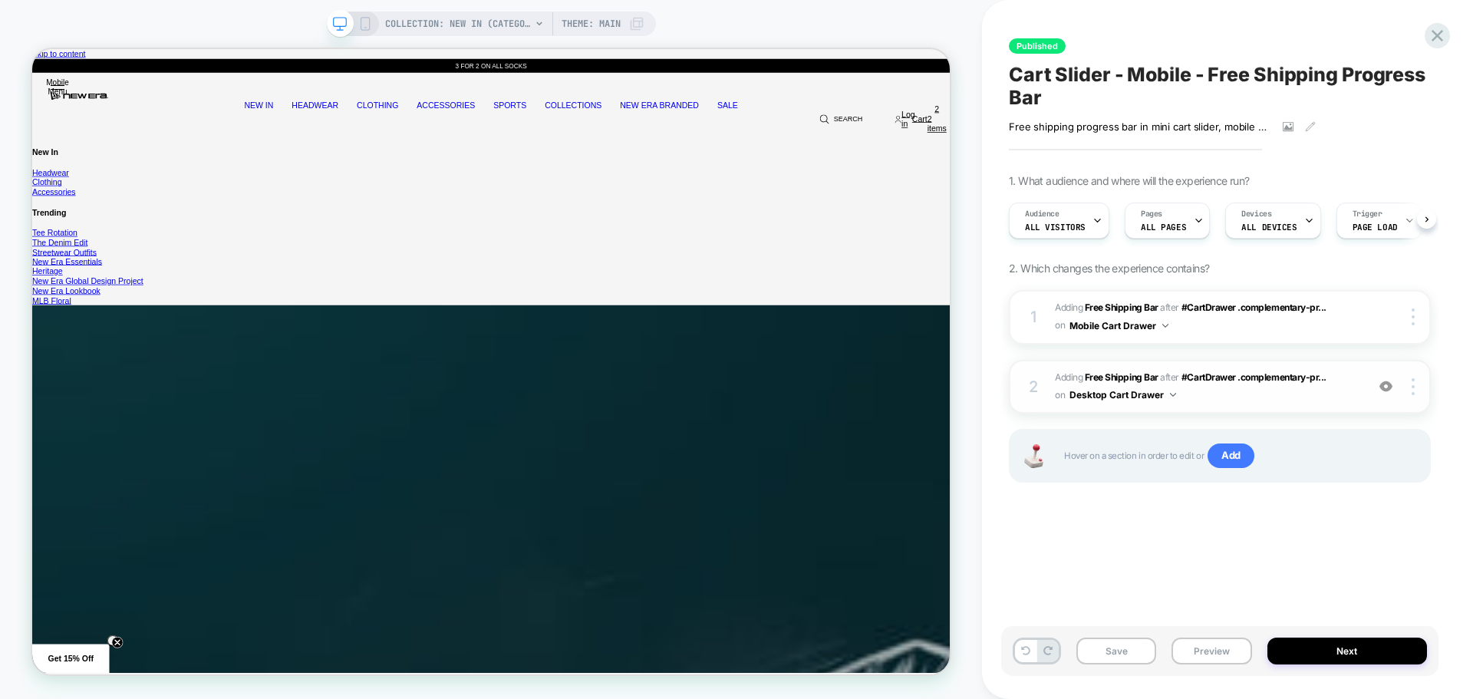
scroll to position [0, 1]
click at [1417, 386] on div at bounding box center [1415, 386] width 29 height 17
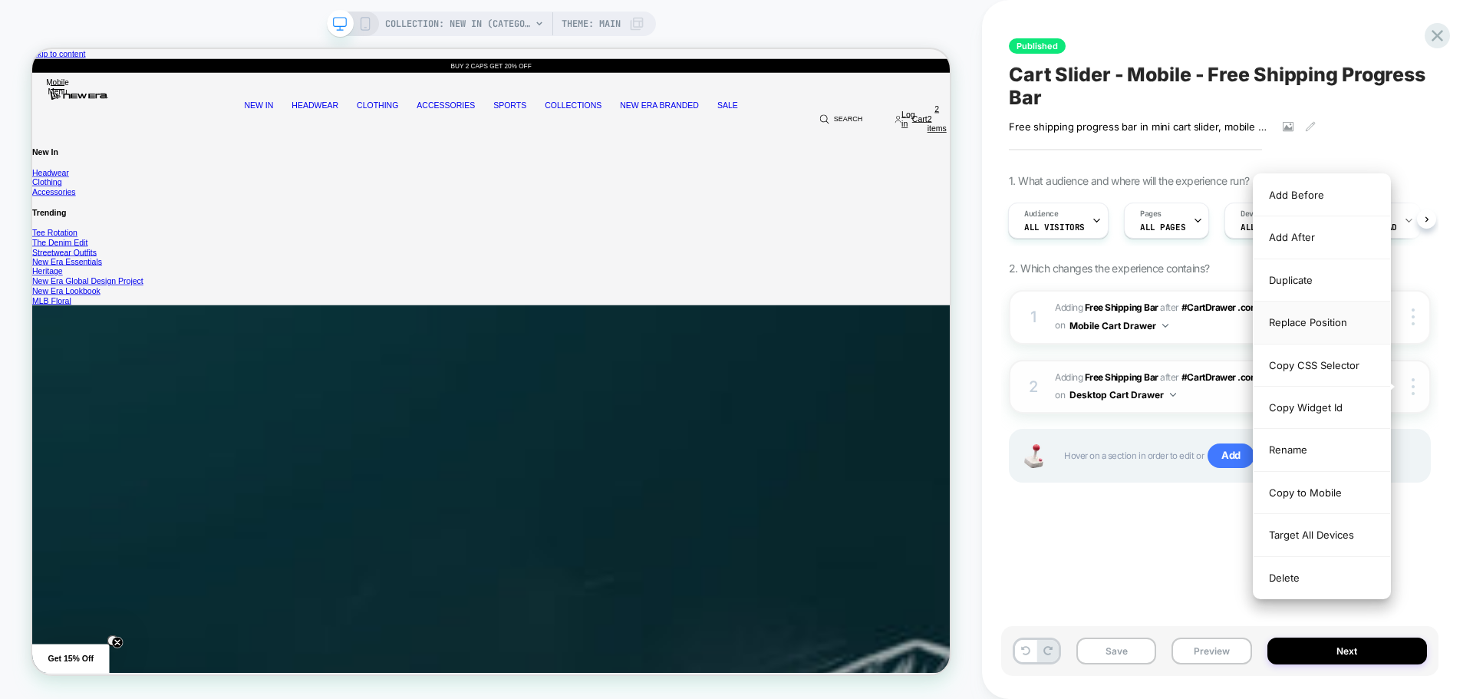
click at [1337, 325] on div "Replace Position" at bounding box center [1322, 323] width 137 height 42
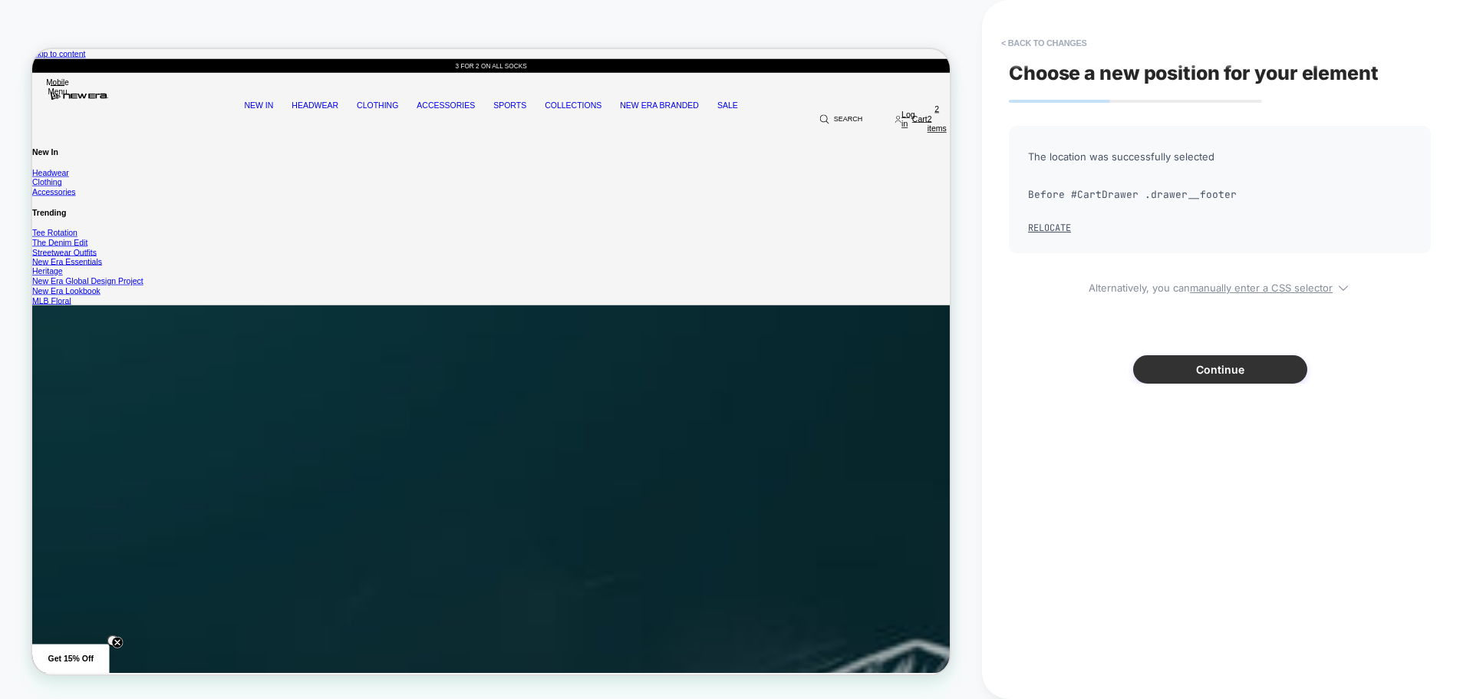
click at [1184, 362] on button "Continue" at bounding box center [1220, 369] width 174 height 28
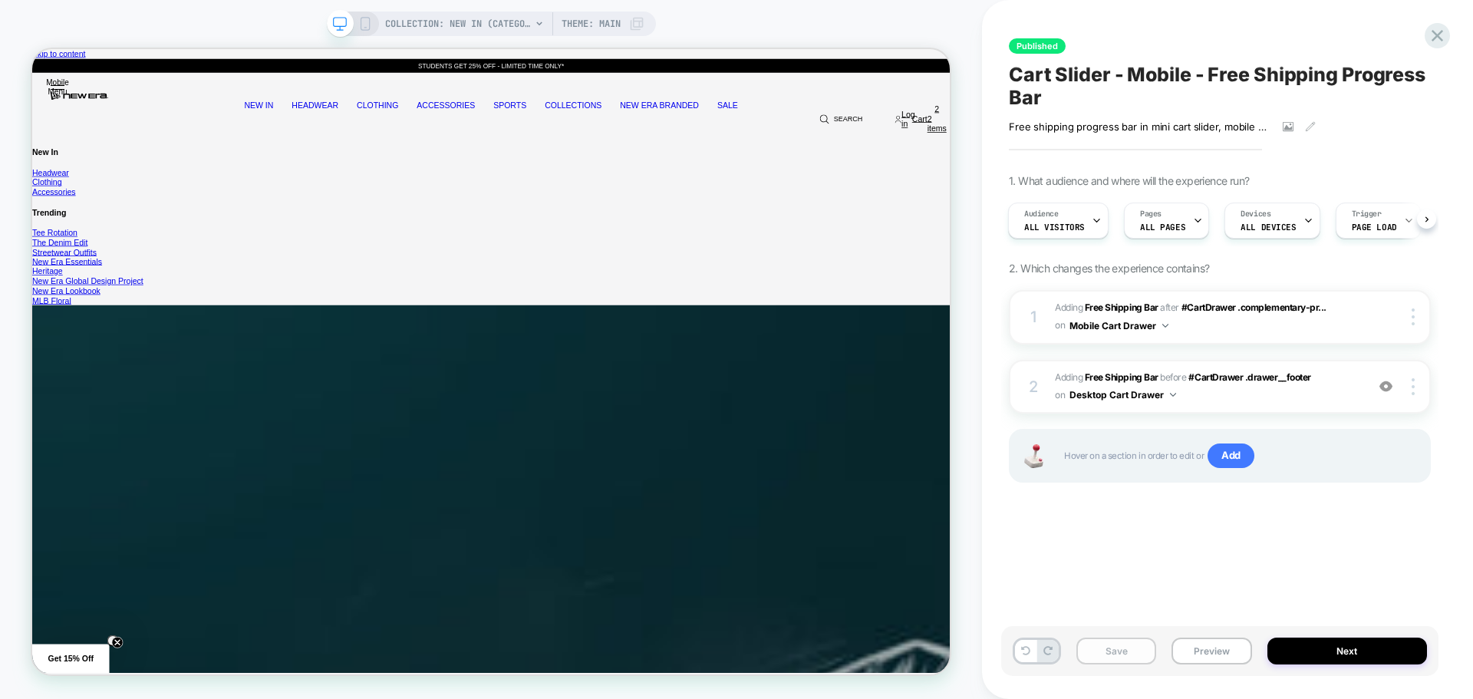
click at [1112, 650] on button "Save" at bounding box center [1117, 651] width 80 height 27
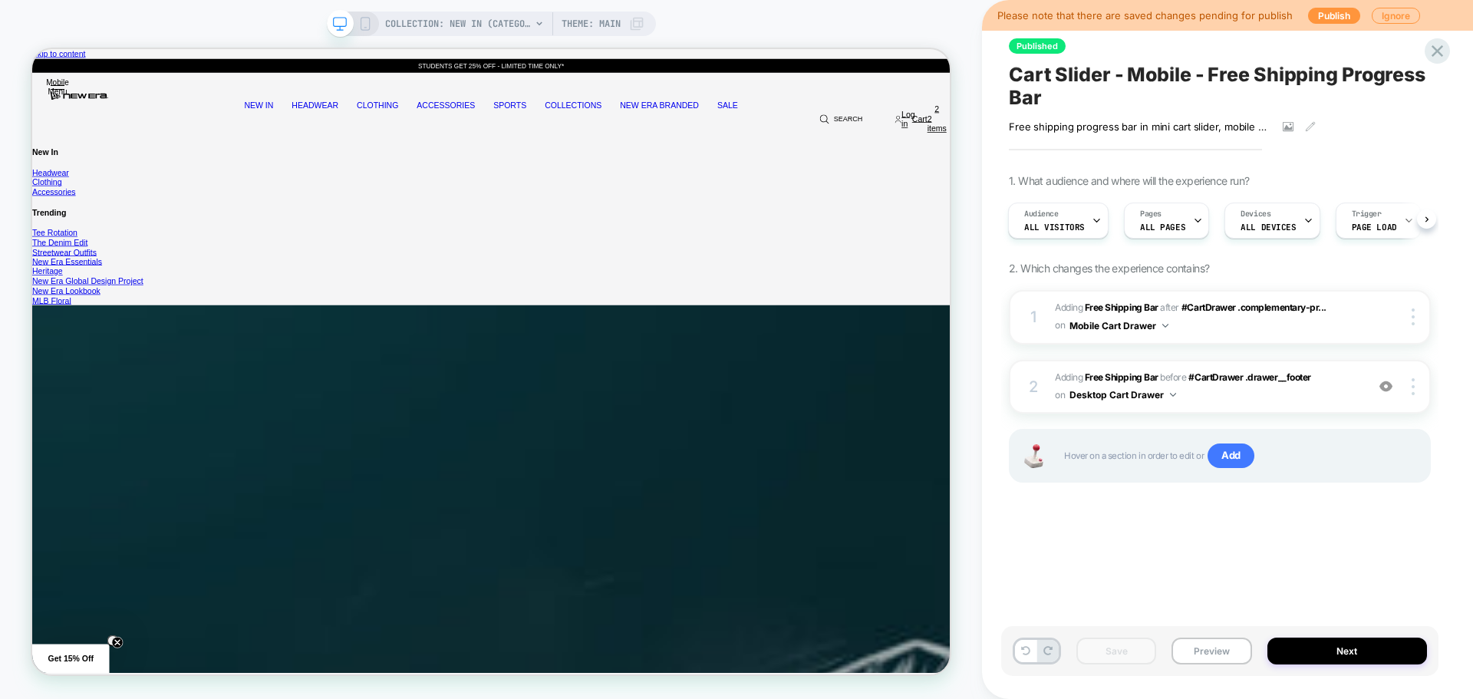
click at [361, 21] on icon at bounding box center [365, 24] width 14 height 14
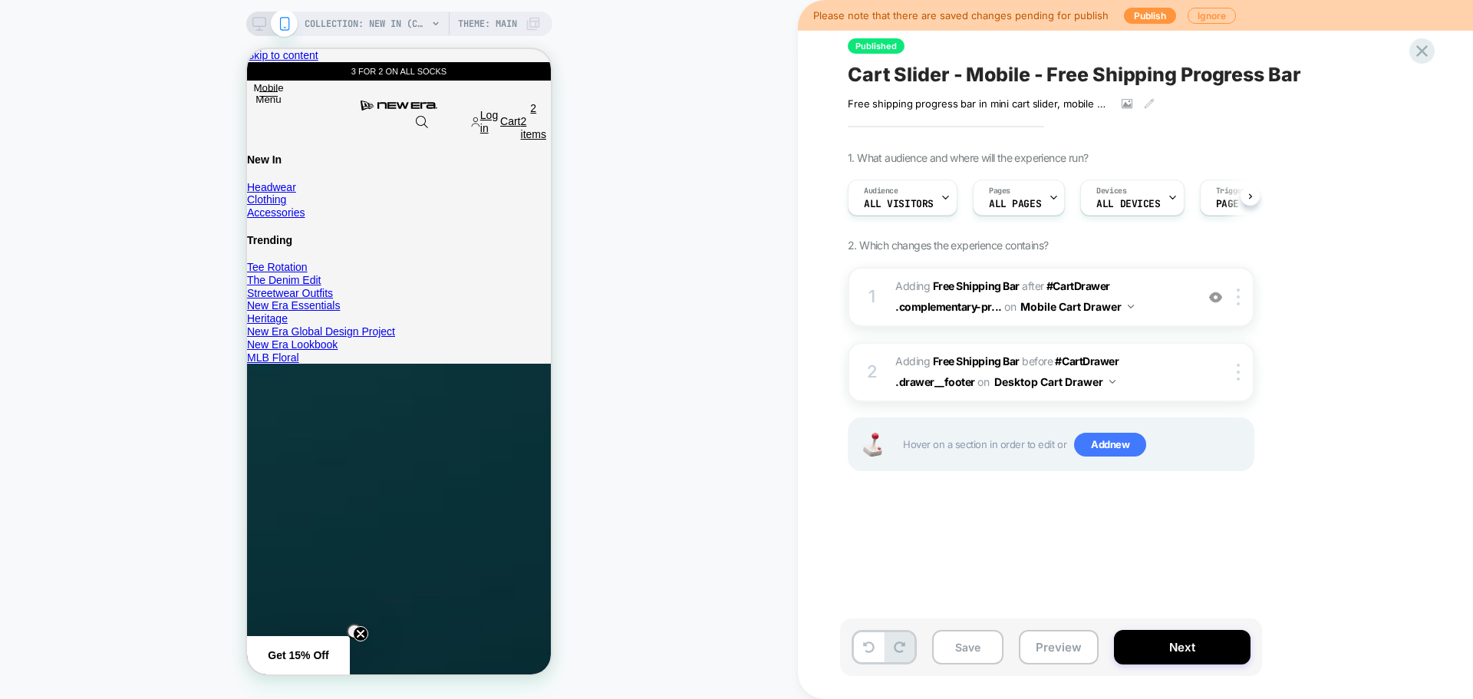
scroll to position [0, 1]
click at [1239, 302] on img at bounding box center [1238, 297] width 3 height 17
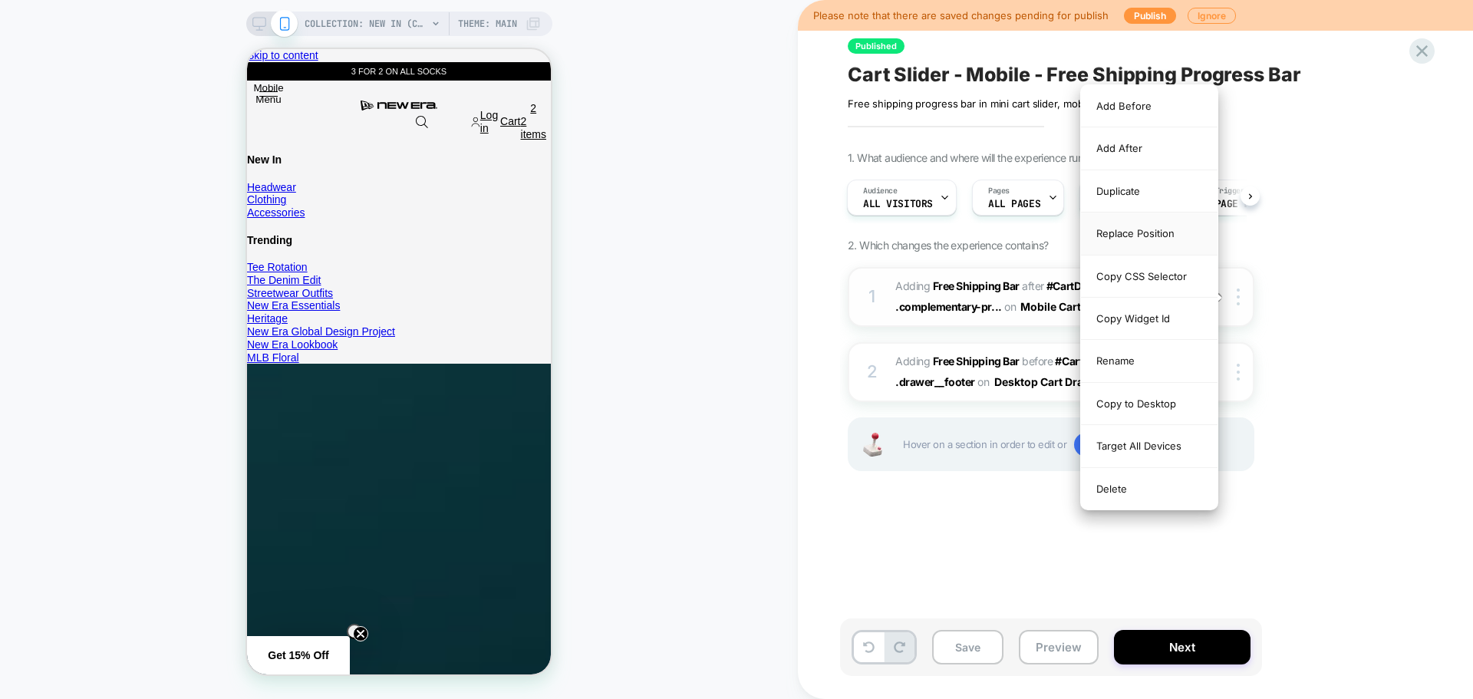
click at [1169, 234] on div "Replace Position" at bounding box center [1149, 234] width 137 height 42
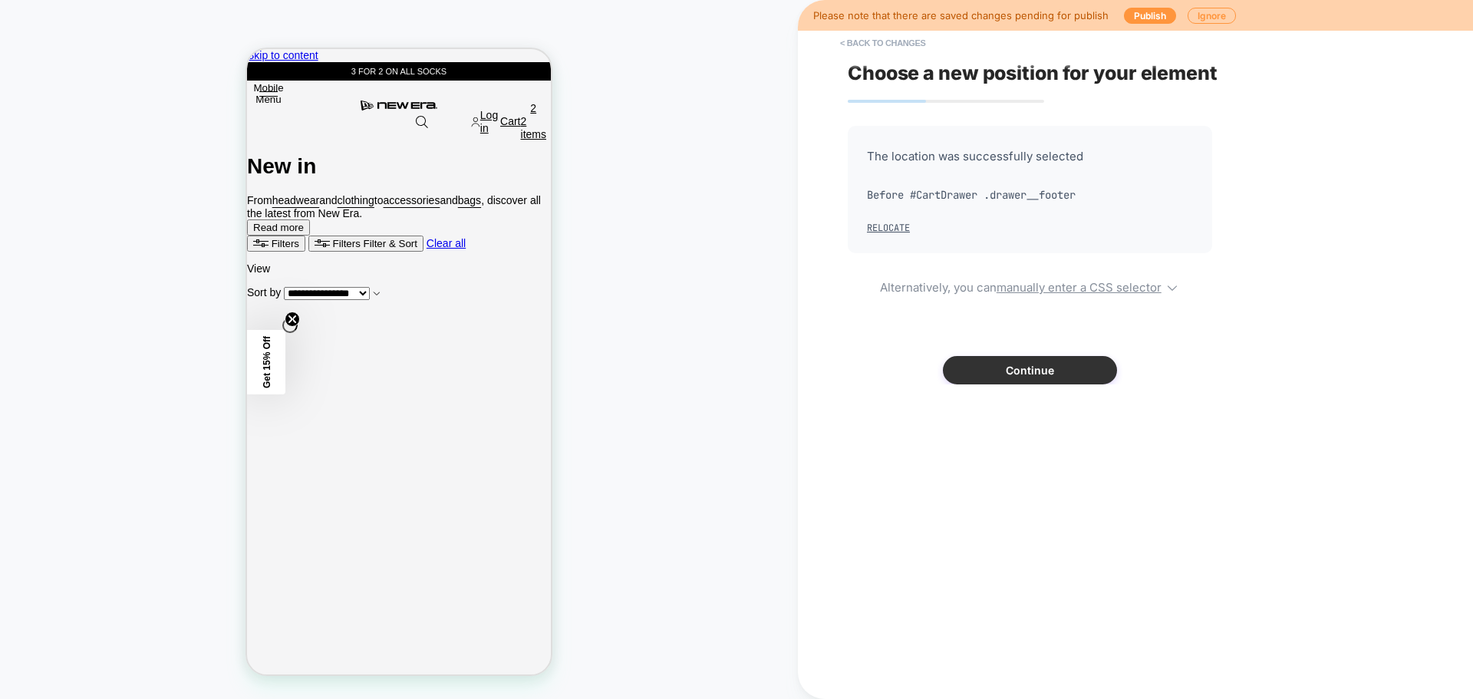
click at [1042, 376] on button "Continue" at bounding box center [1030, 370] width 174 height 28
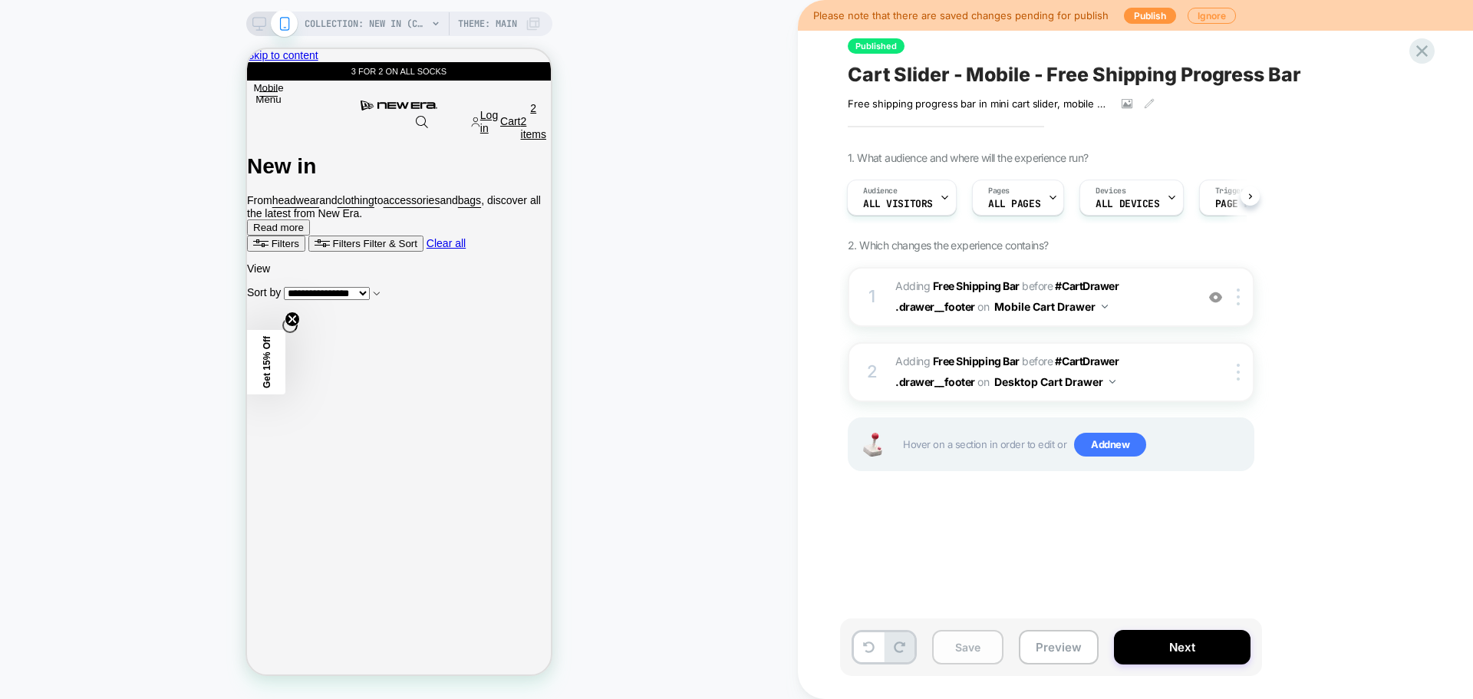
click at [968, 641] on button "Save" at bounding box center [967, 647] width 71 height 35
click at [1192, 638] on button "Next" at bounding box center [1182, 647] width 137 height 35
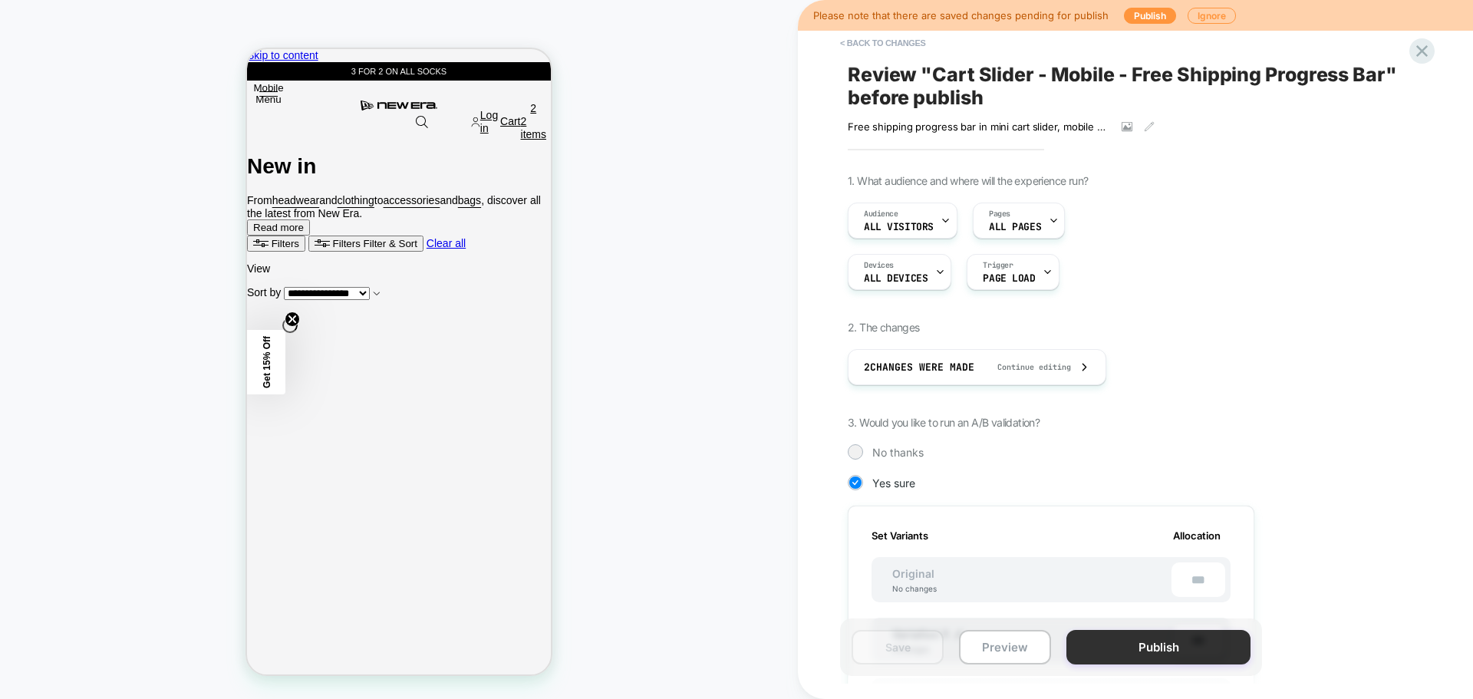
scroll to position [0, 2]
click at [1139, 655] on button "Publish" at bounding box center [1159, 647] width 184 height 35
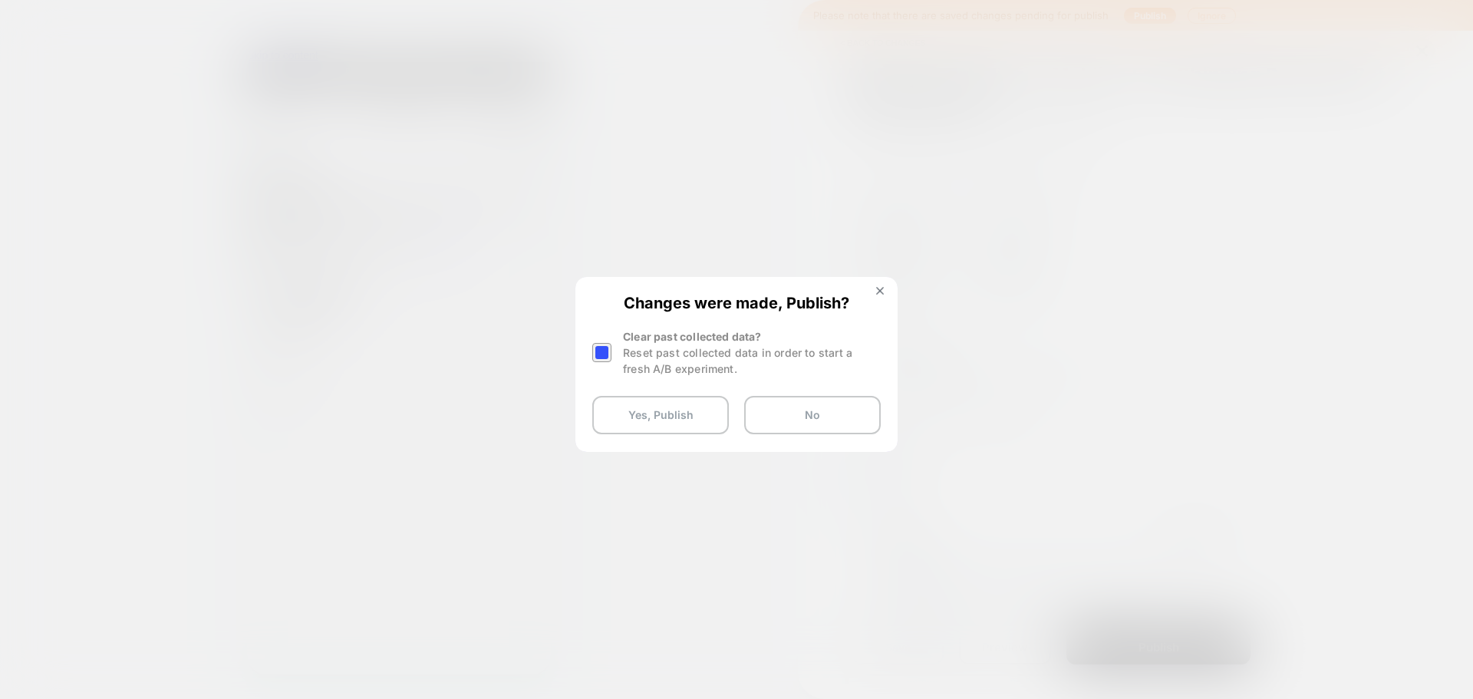
drag, startPoint x: 606, startPoint y: 355, endPoint x: 612, endPoint y: 364, distance: 10.0
click at [606, 355] on div at bounding box center [601, 352] width 19 height 19
click at [668, 409] on button "Yes, Publish" at bounding box center [660, 415] width 137 height 38
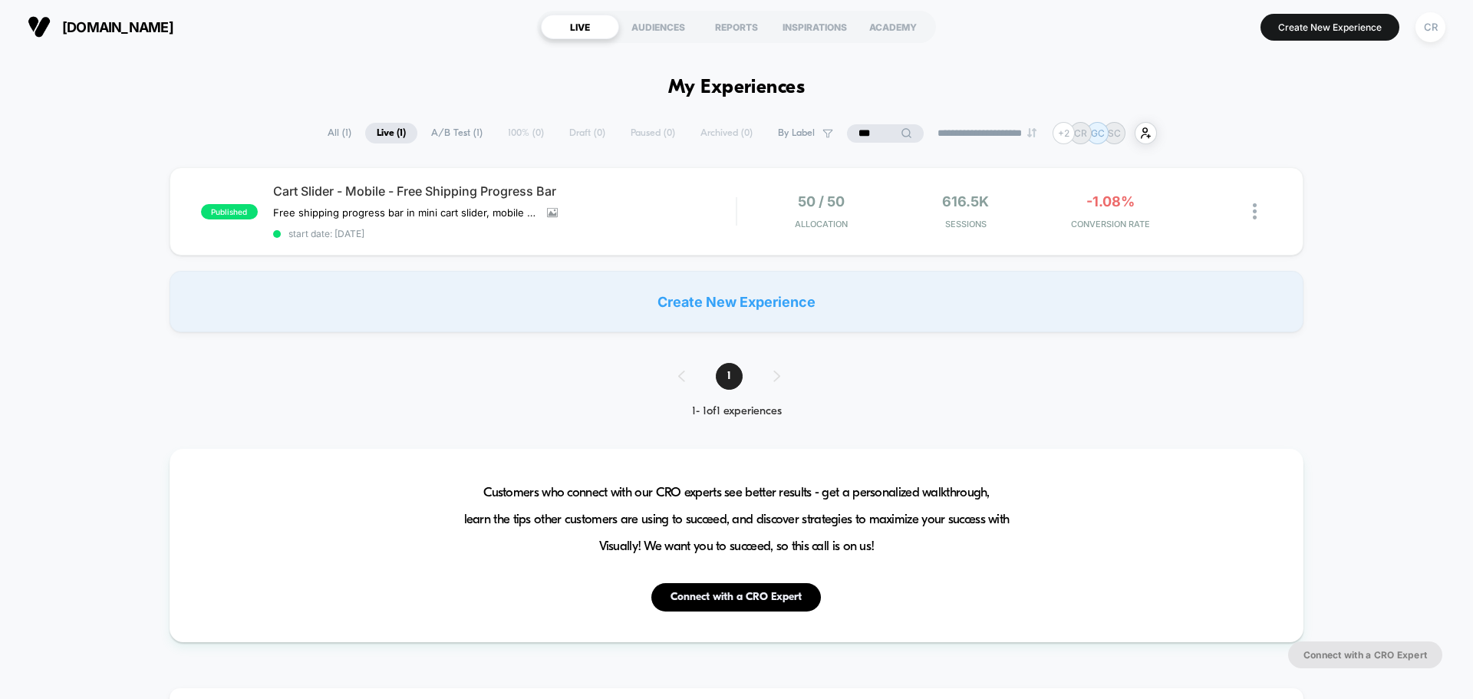
click at [861, 138] on input "***" at bounding box center [885, 133] width 77 height 18
click at [861, 138] on input "***" at bounding box center [885, 133] width 153 height 18
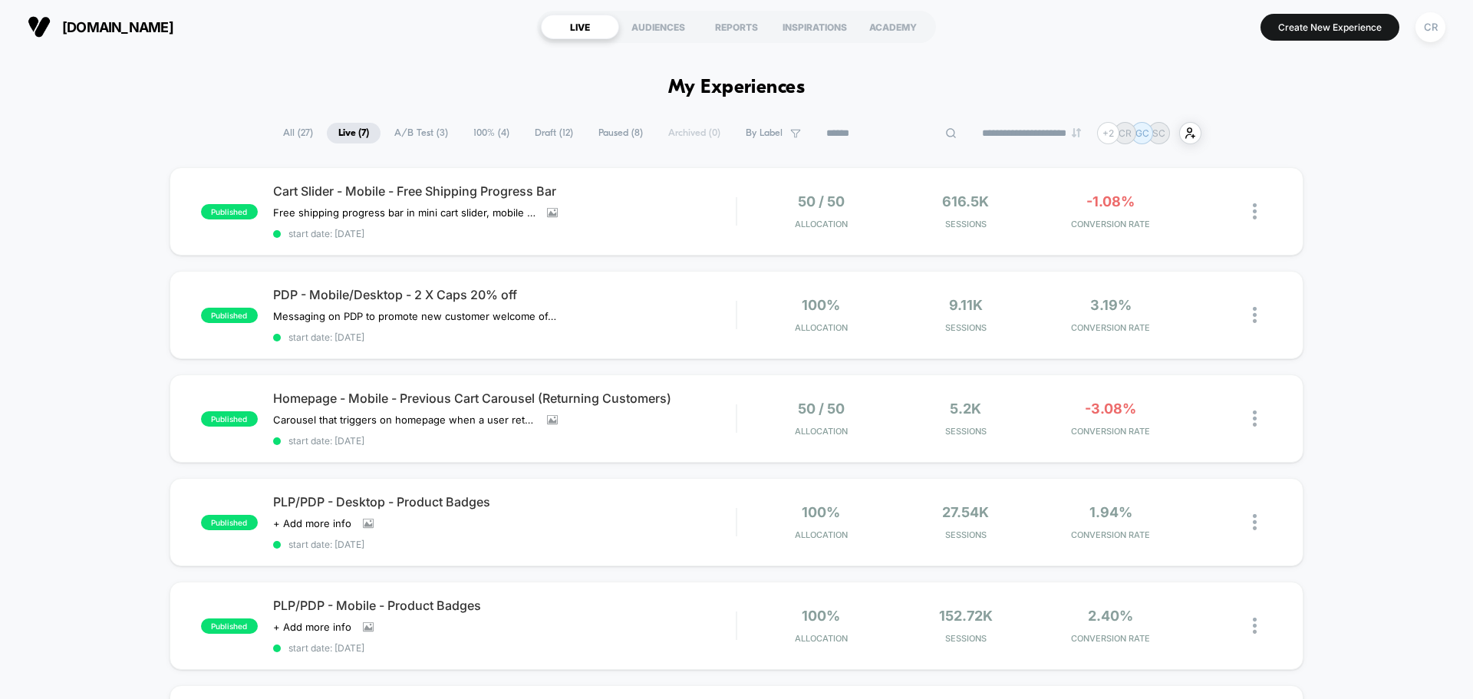
click at [408, 126] on span "A/B Test ( 3 )" at bounding box center [421, 133] width 77 height 21
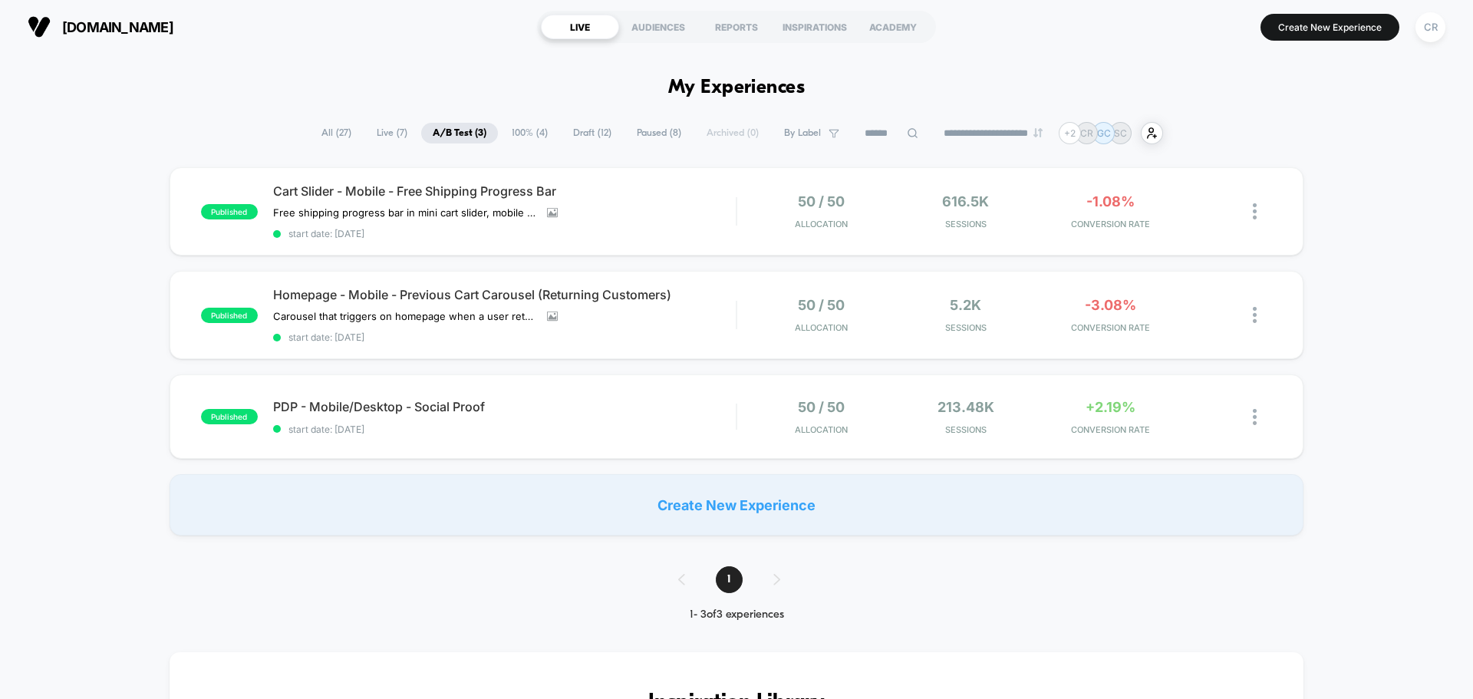
drag, startPoint x: 1372, startPoint y: 498, endPoint x: 830, endPoint y: 569, distance: 547.2
click at [599, 132] on span "Draft ( 12 )" at bounding box center [592, 133] width 61 height 21
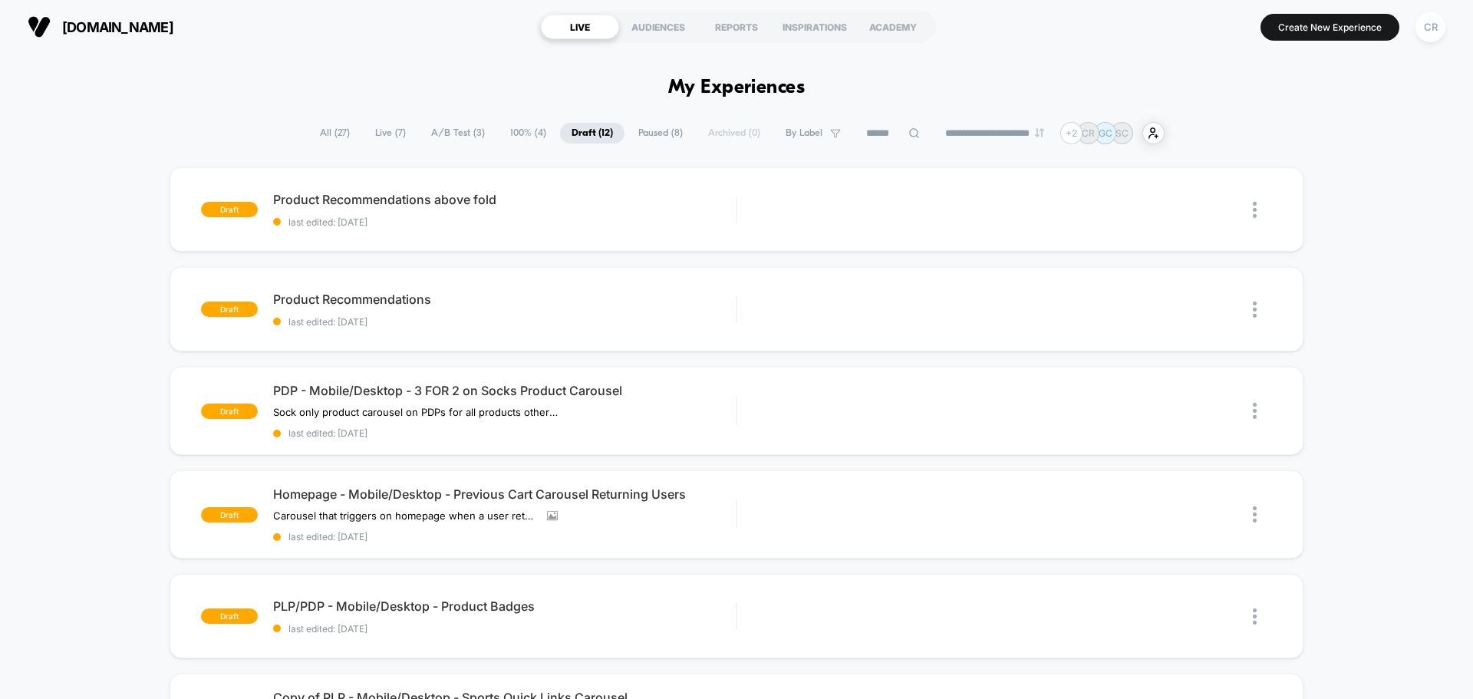
click at [637, 130] on span "Paused ( 8 )" at bounding box center [661, 133] width 68 height 21
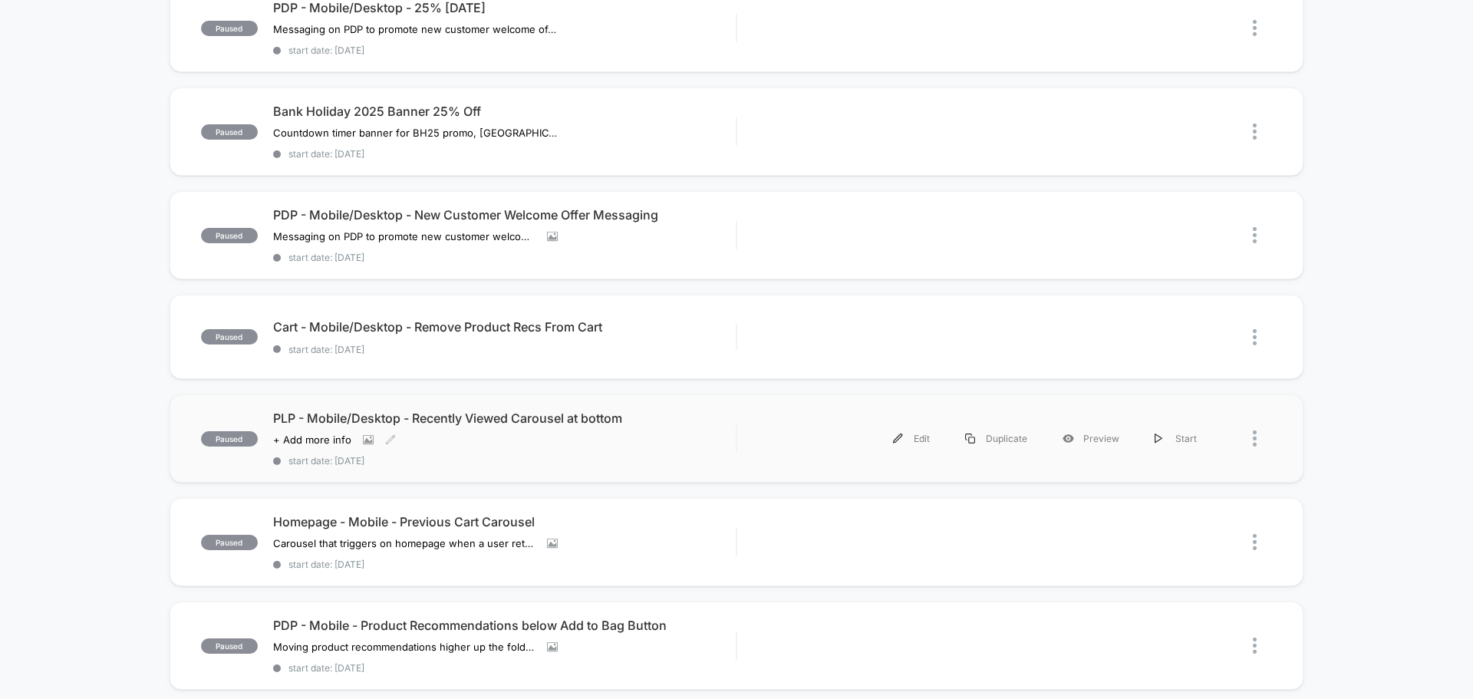
scroll to position [384, 0]
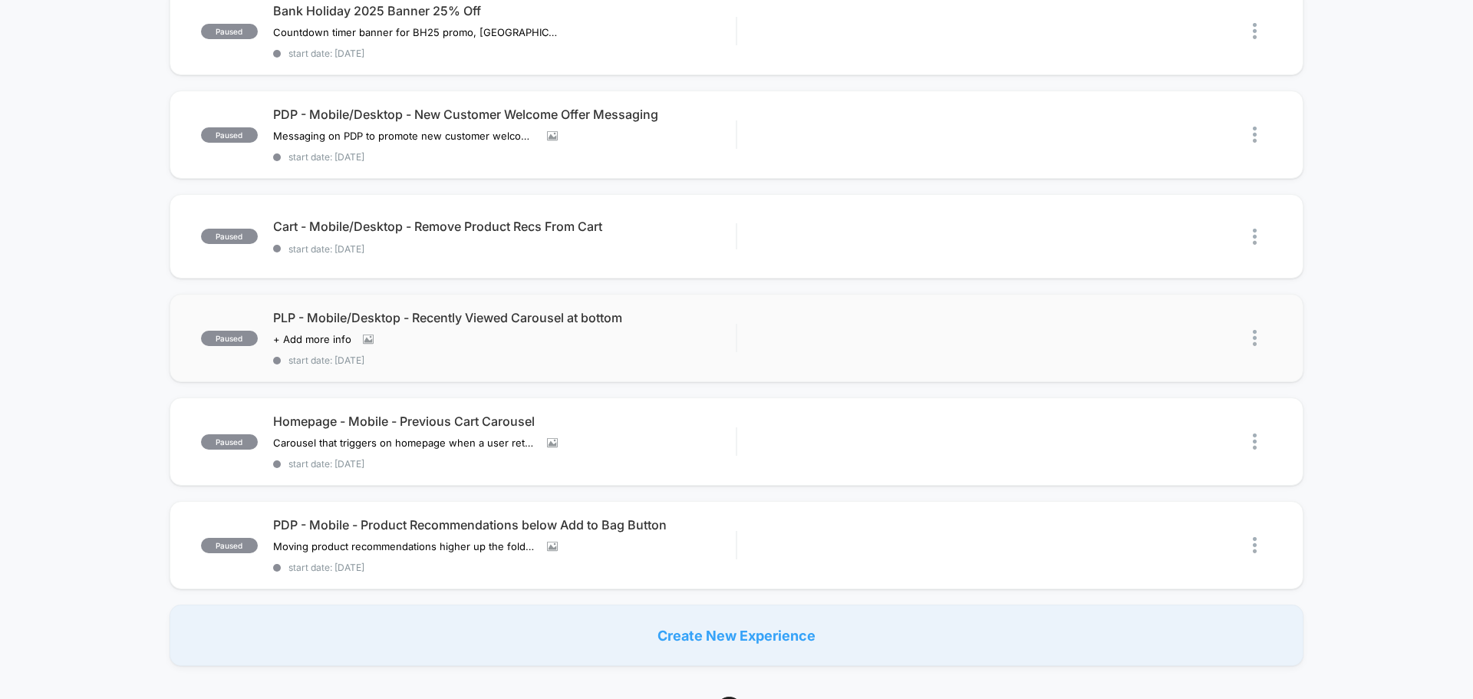
drag, startPoint x: 1264, startPoint y: 387, endPoint x: 233, endPoint y: 345, distance: 1032.3
click at [235, 346] on div "paused Bank Holiday 25% Off Banner start date: [DATE] Edit Duplicate Preview St…" at bounding box center [736, 225] width 1473 height 883
drag, startPoint x: 158, startPoint y: 284, endPoint x: 1473, endPoint y: 413, distance: 1320.9
click at [1473, 413] on div "paused Bank Holiday 25% Off Banner start date: [DATE] Edit Duplicate Preview St…" at bounding box center [736, 225] width 1473 height 883
click at [1255, 439] on img at bounding box center [1255, 442] width 4 height 16
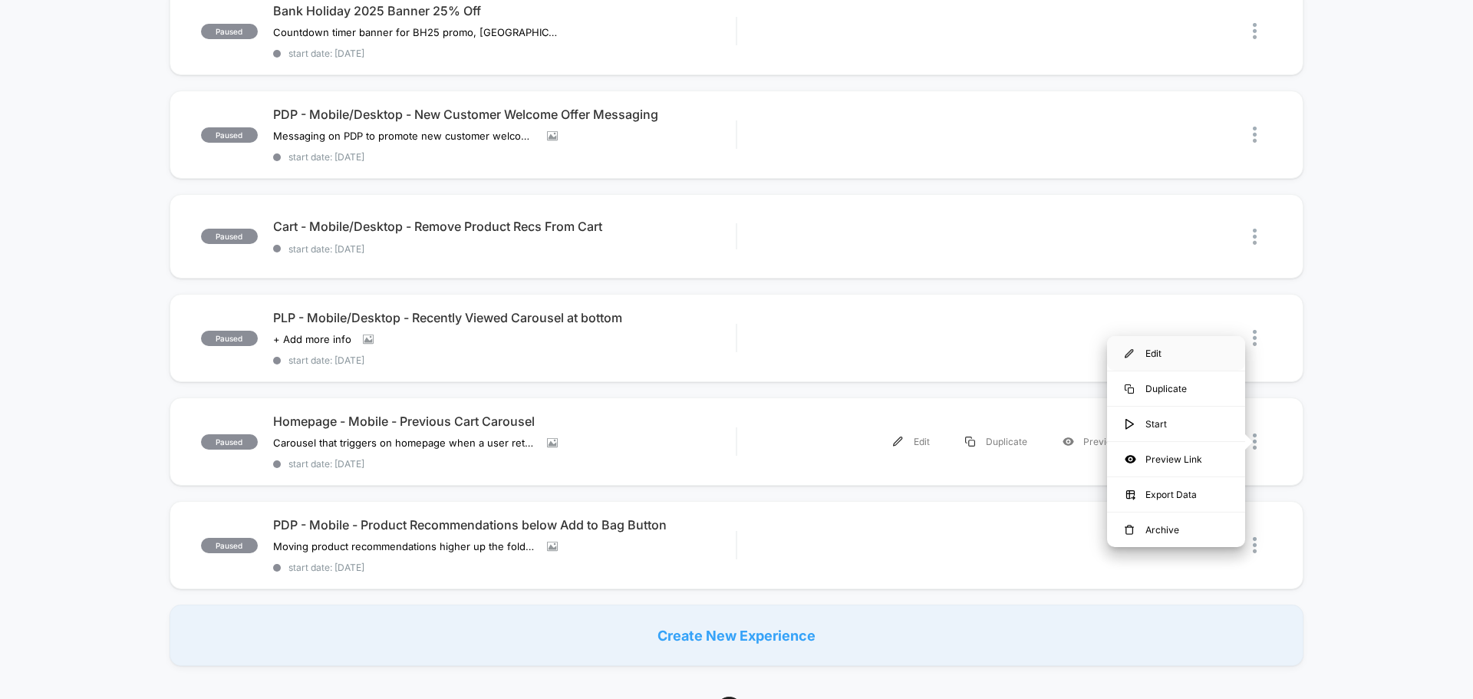
click at [1163, 355] on div "Edit" at bounding box center [1176, 353] width 138 height 35
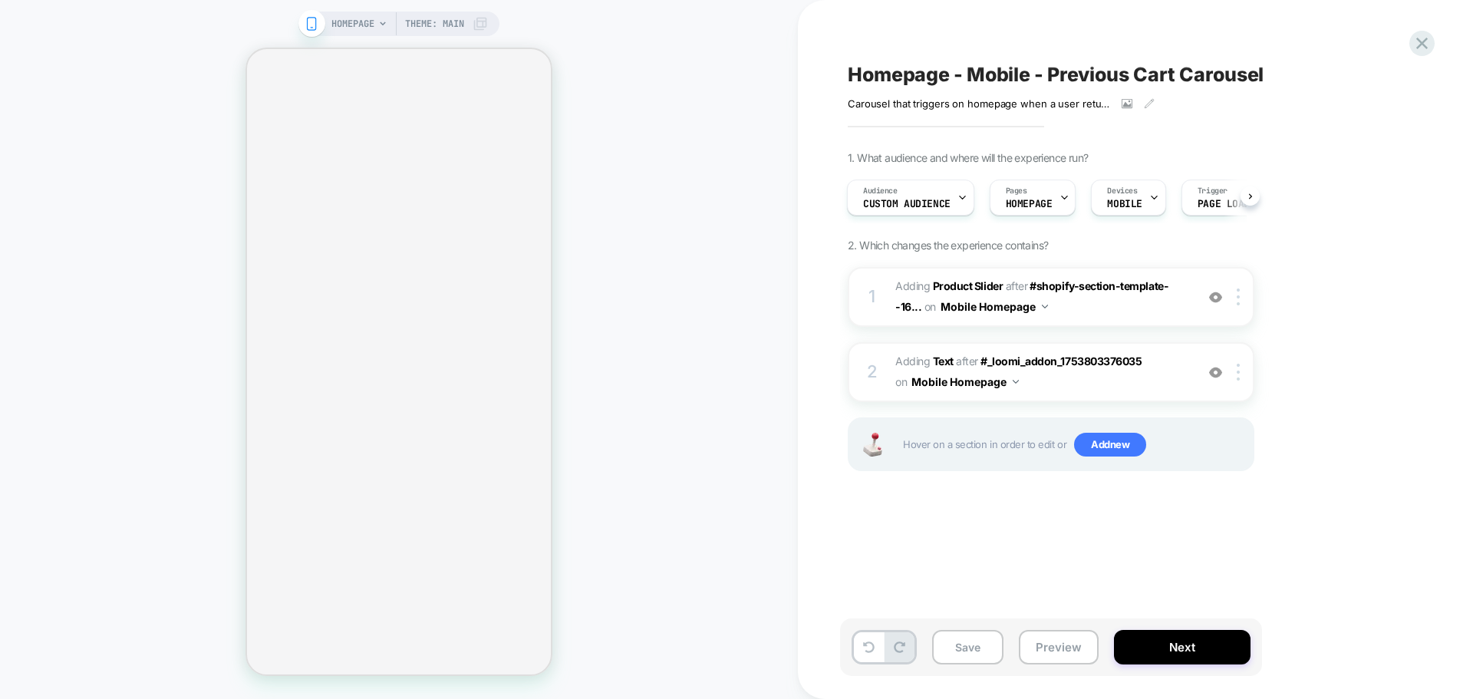
scroll to position [0, 2]
click at [947, 200] on span "Custom Audience" at bounding box center [906, 204] width 87 height 11
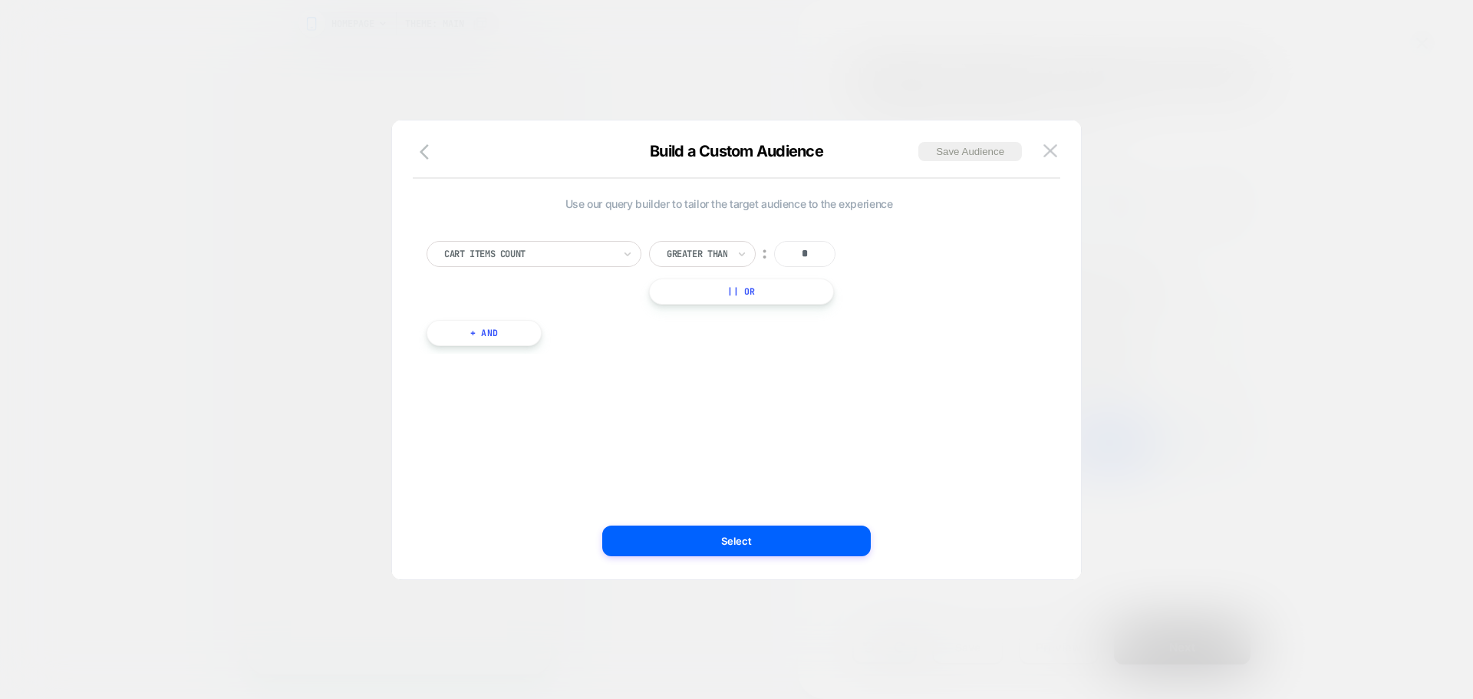
click at [509, 334] on button "+ And" at bounding box center [484, 333] width 115 height 26
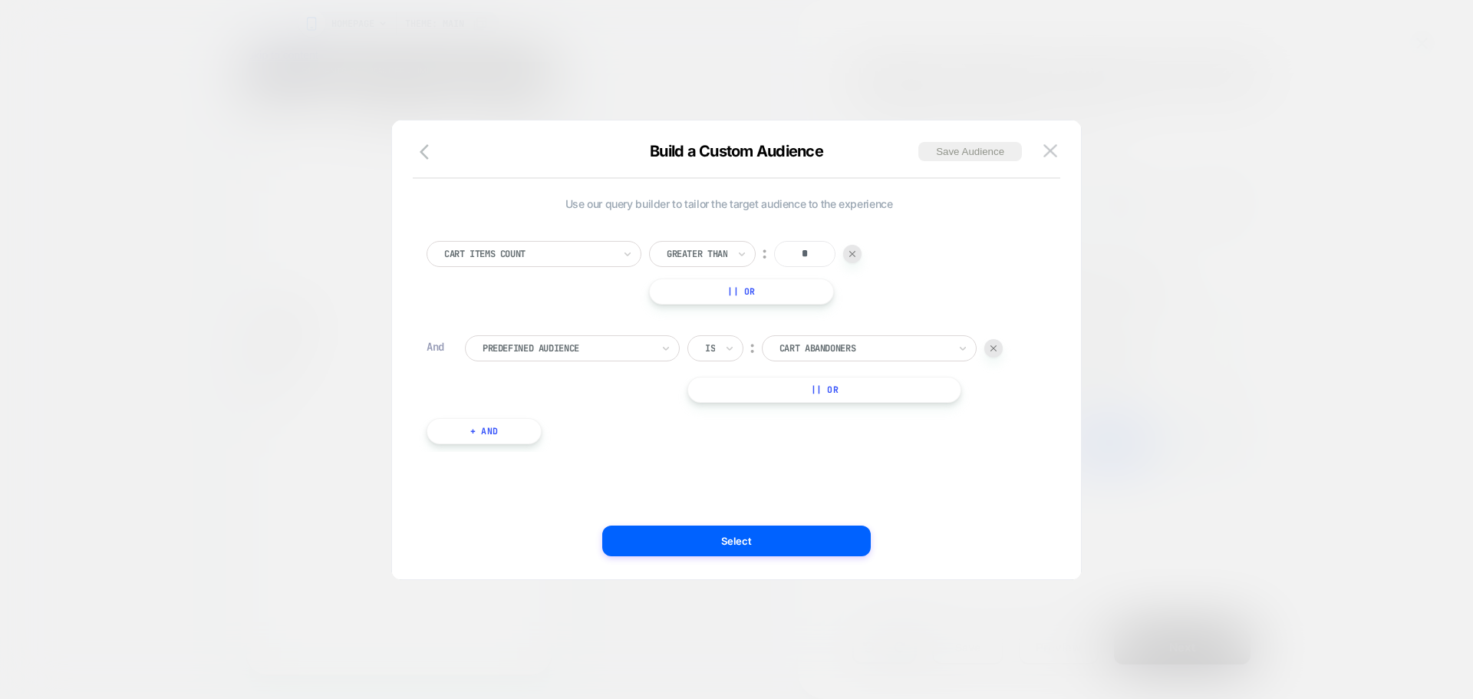
scroll to position [0, 0]
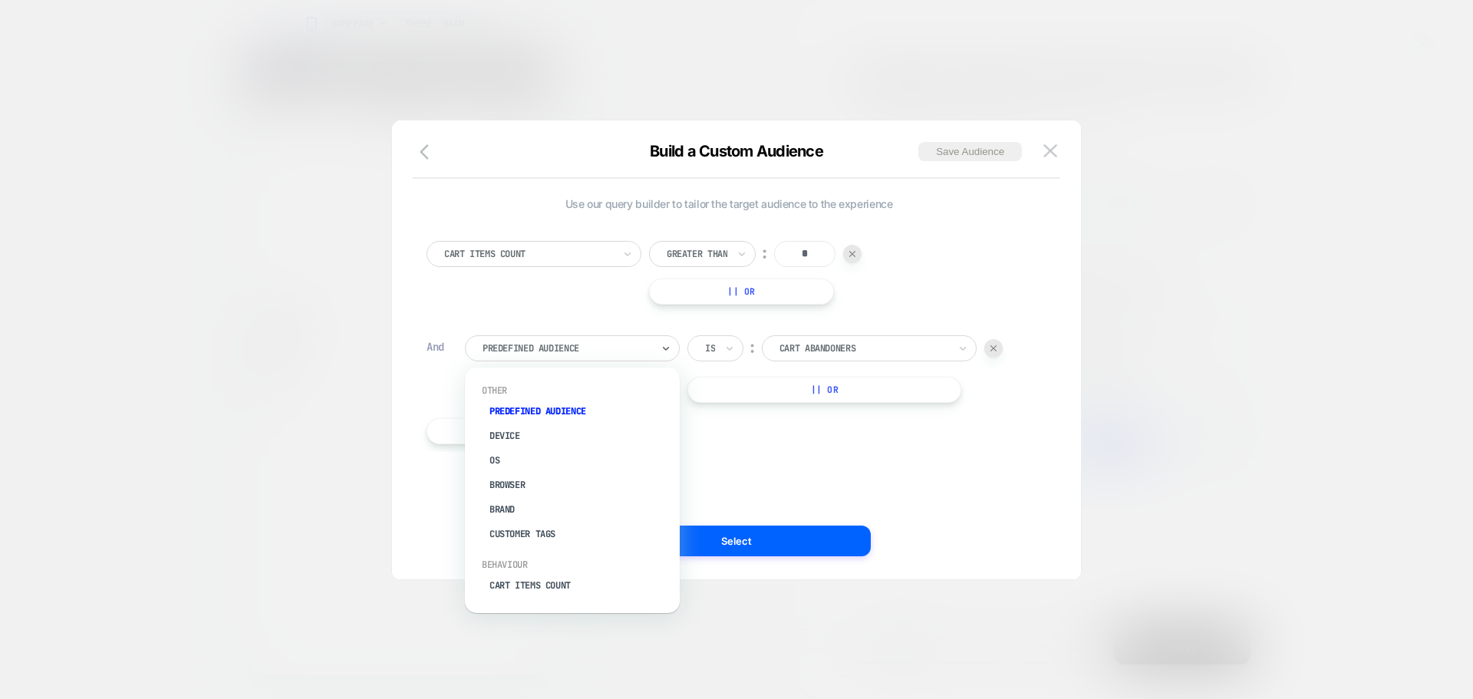
click at [527, 348] on div at bounding box center [567, 349] width 169 height 14
click at [809, 342] on div at bounding box center [864, 349] width 169 height 14
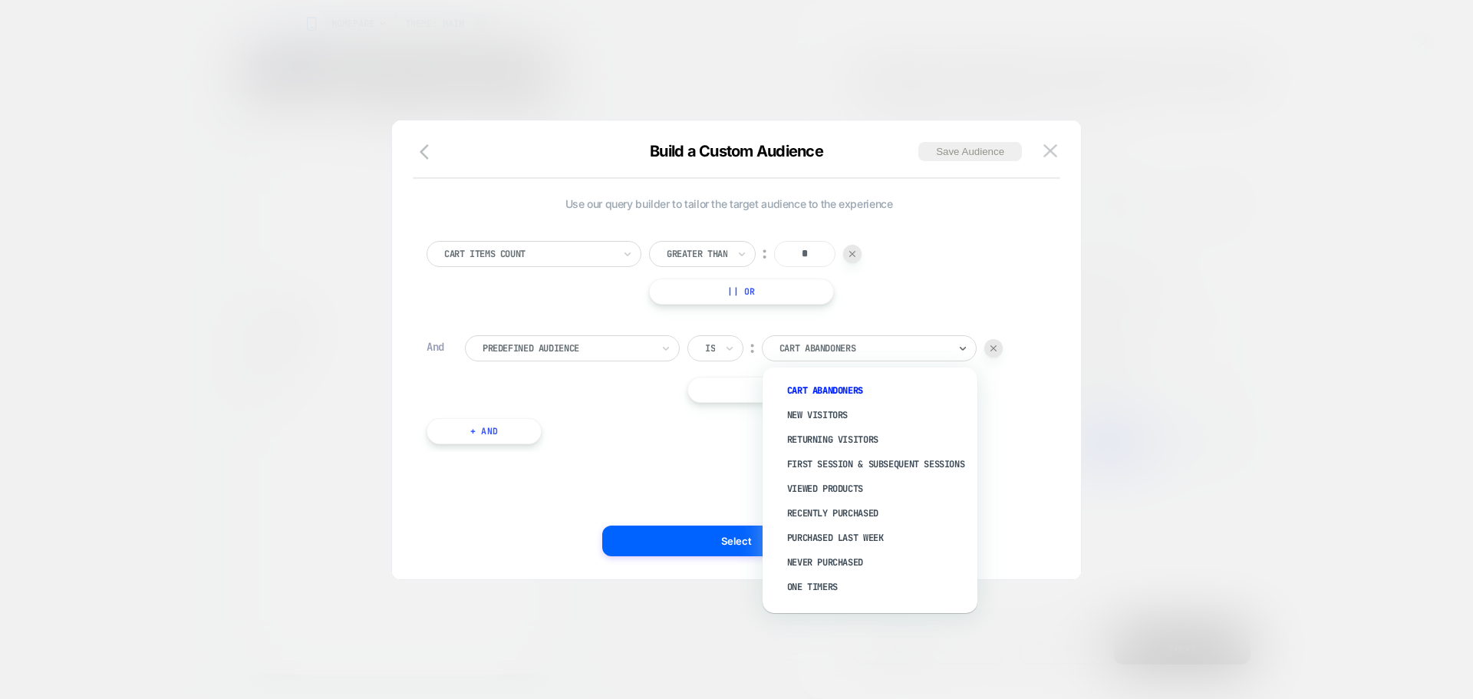
scroll to position [0, 304]
click at [851, 432] on div "Returning Visitors" at bounding box center [878, 439] width 200 height 25
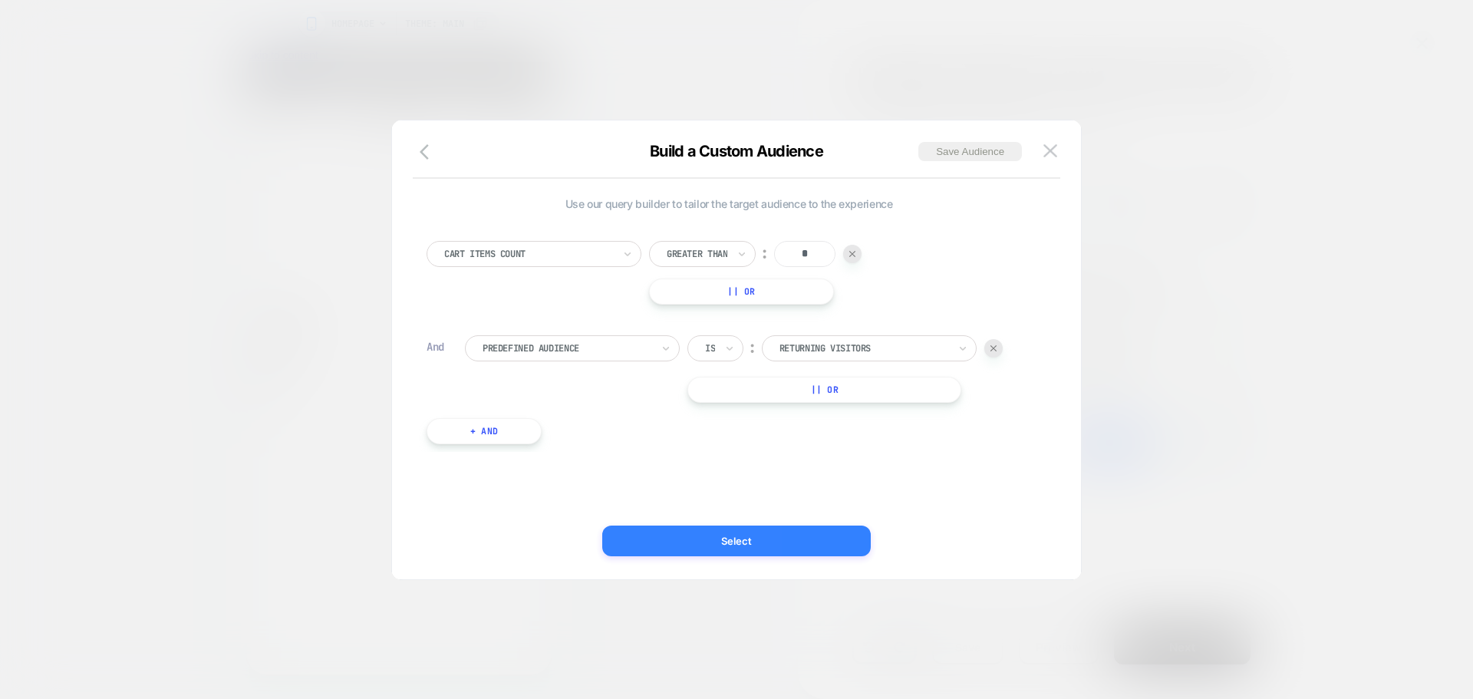
click at [791, 543] on button "Select" at bounding box center [736, 541] width 269 height 31
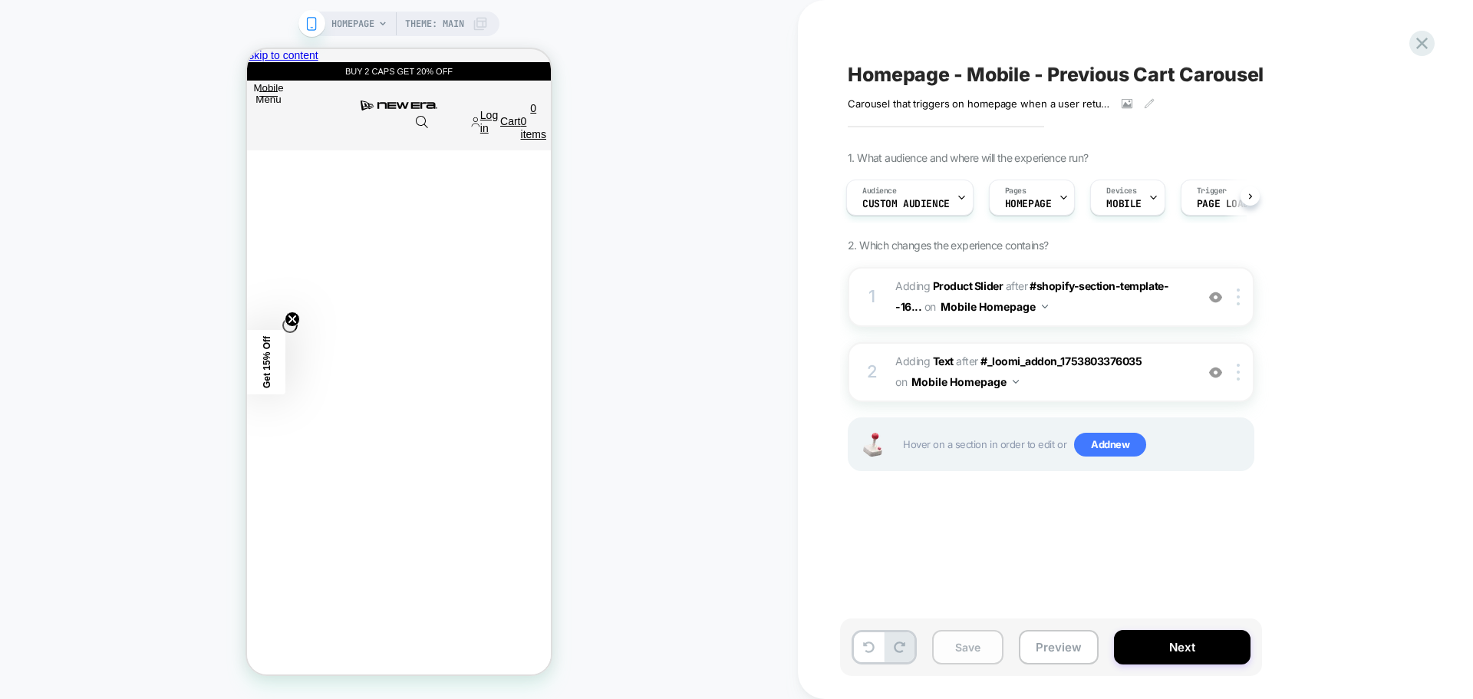
click at [967, 642] on button "Save" at bounding box center [967, 647] width 71 height 35
click at [1144, 653] on button "Next" at bounding box center [1182, 647] width 137 height 35
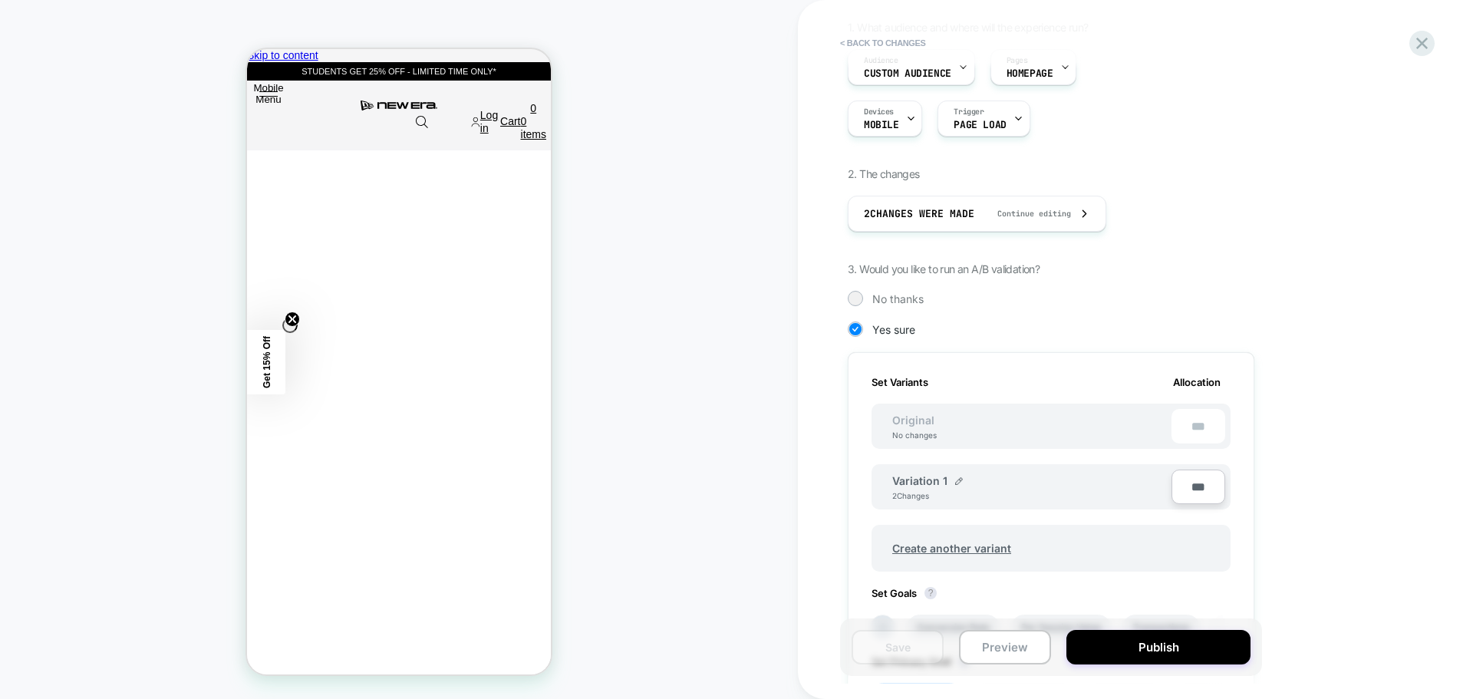
scroll to position [0, 0]
click at [899, 300] on span "No thanks" at bounding box center [898, 298] width 51 height 13
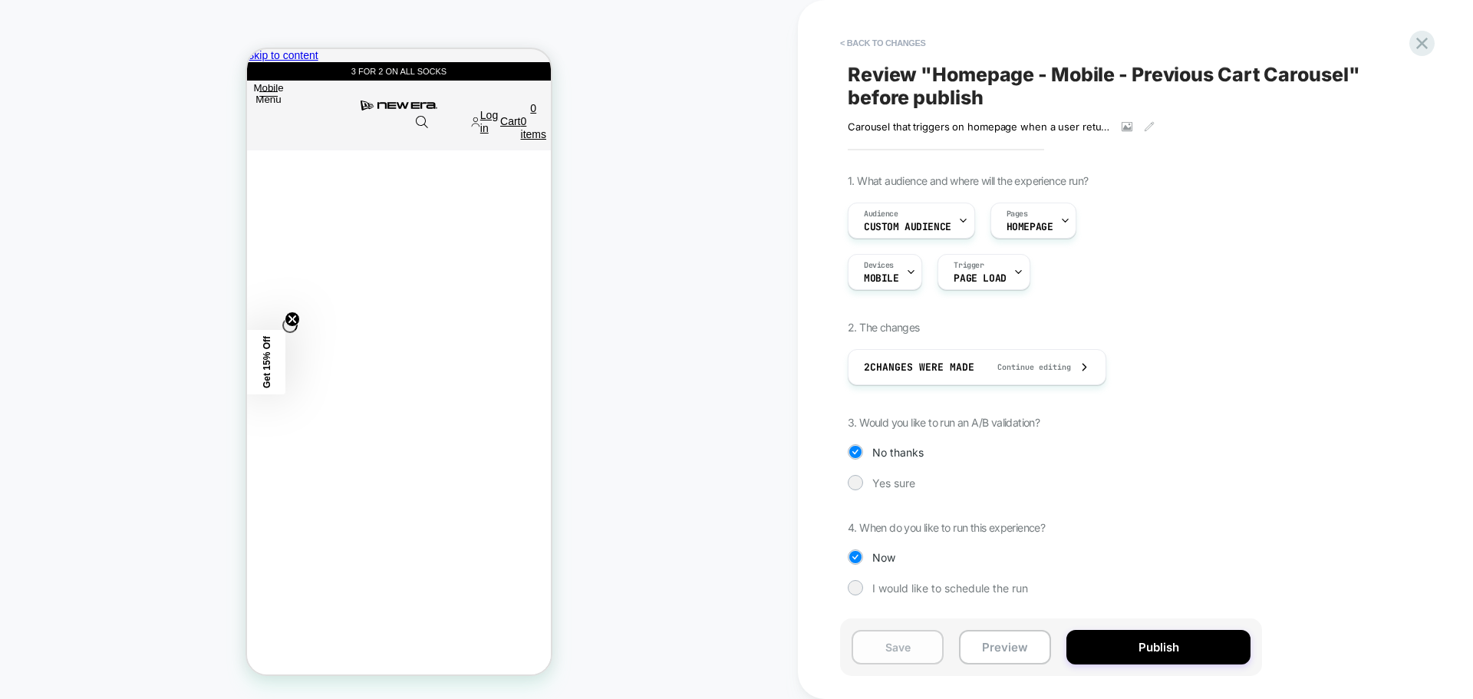
scroll to position [0, 608]
click at [894, 647] on button "Save" at bounding box center [898, 647] width 92 height 35
click at [1124, 652] on button "Publish" at bounding box center [1159, 647] width 184 height 35
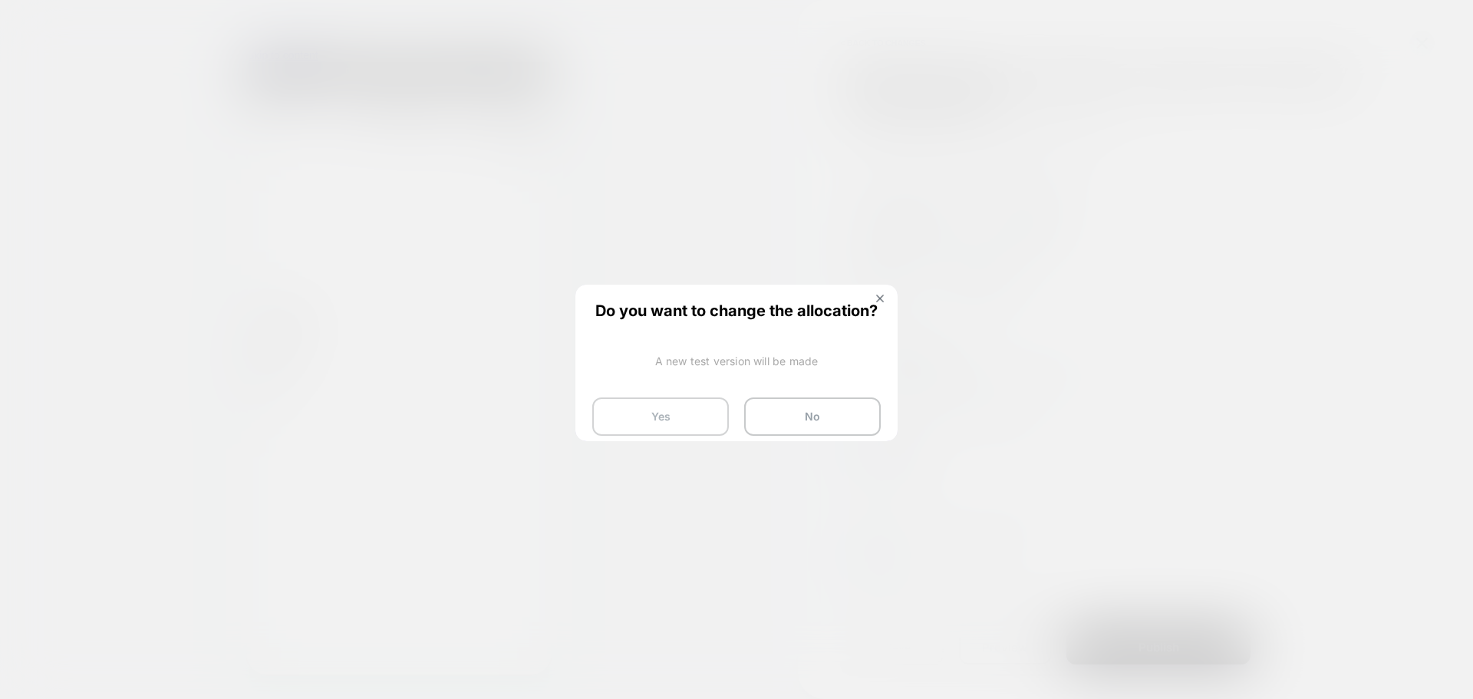
click at [696, 408] on button "Yes" at bounding box center [660, 417] width 137 height 38
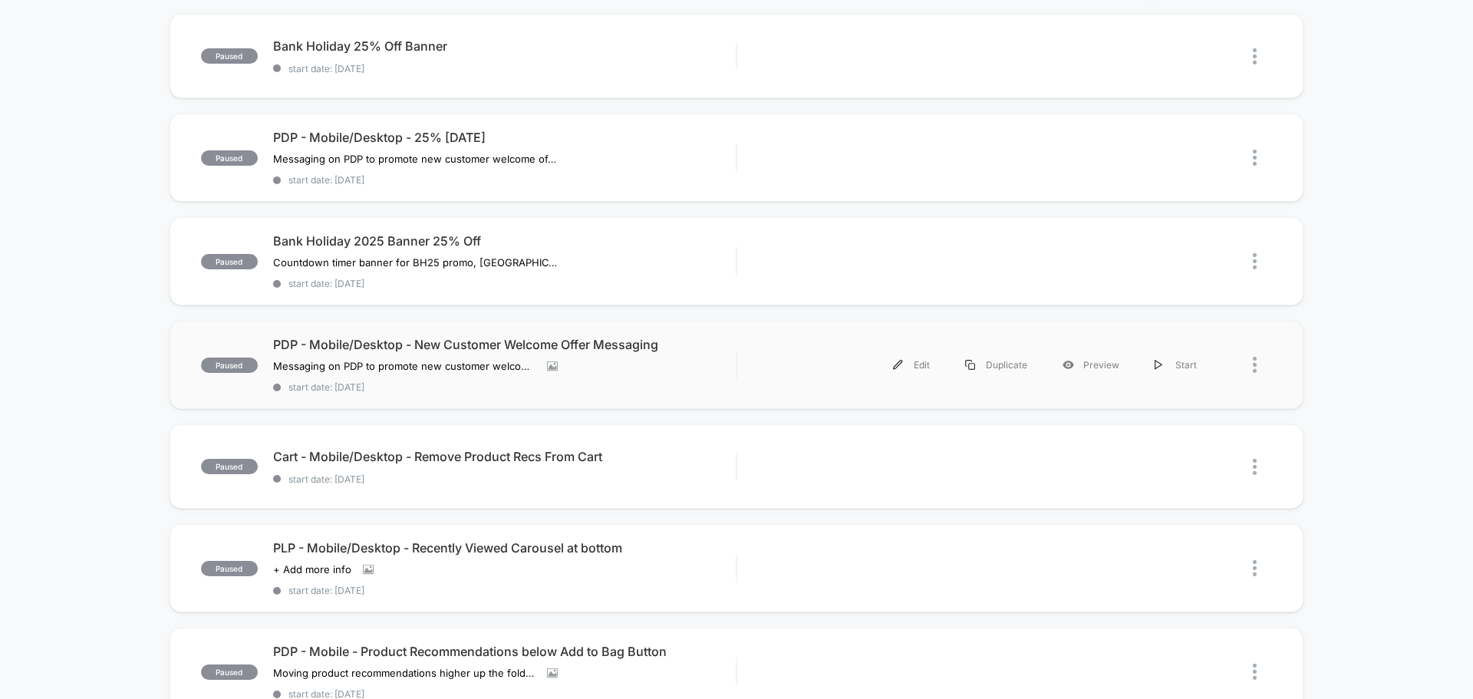
click at [751, 384] on div "paused PDP - Mobile/Desktop - New Customer Welcome Offer Messaging Messaging on…" at bounding box center [737, 365] width 1134 height 88
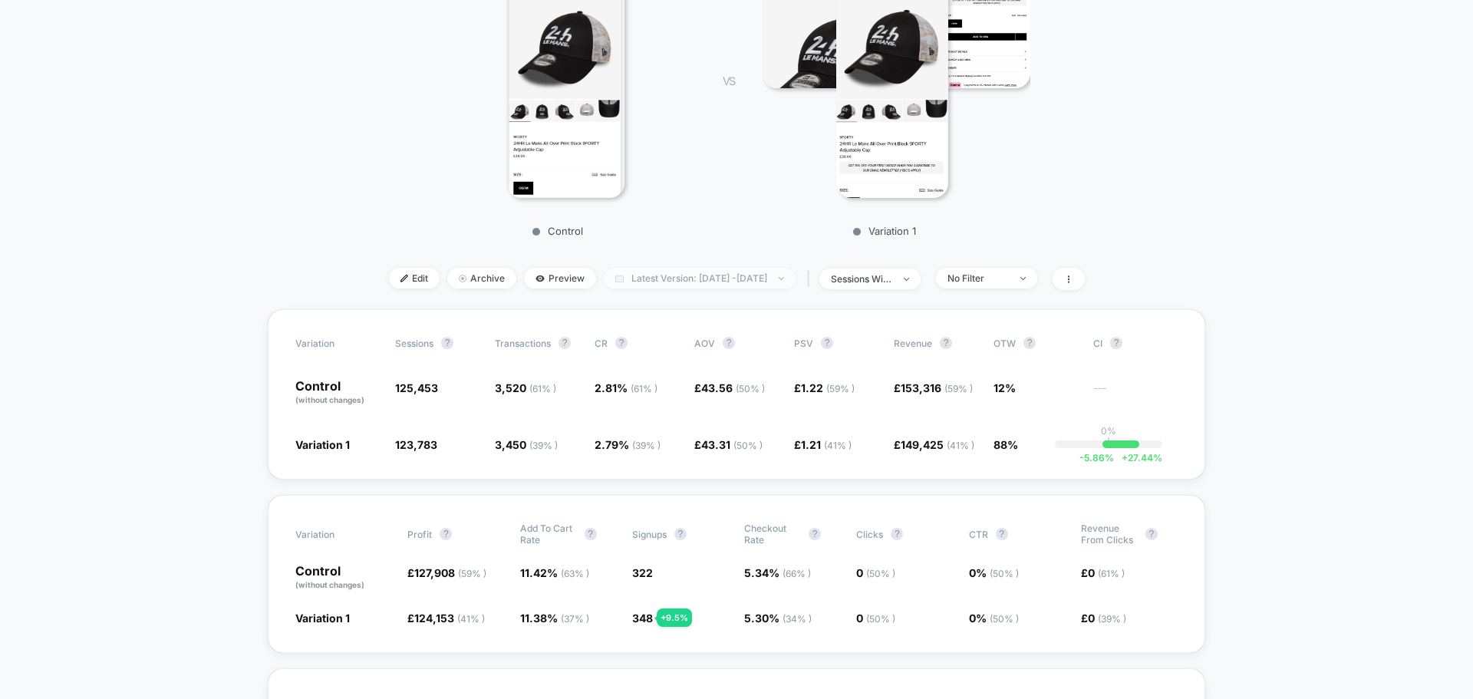
click at [796, 276] on span "Latest Version: [DATE] - [DATE]" at bounding box center [700, 278] width 192 height 21
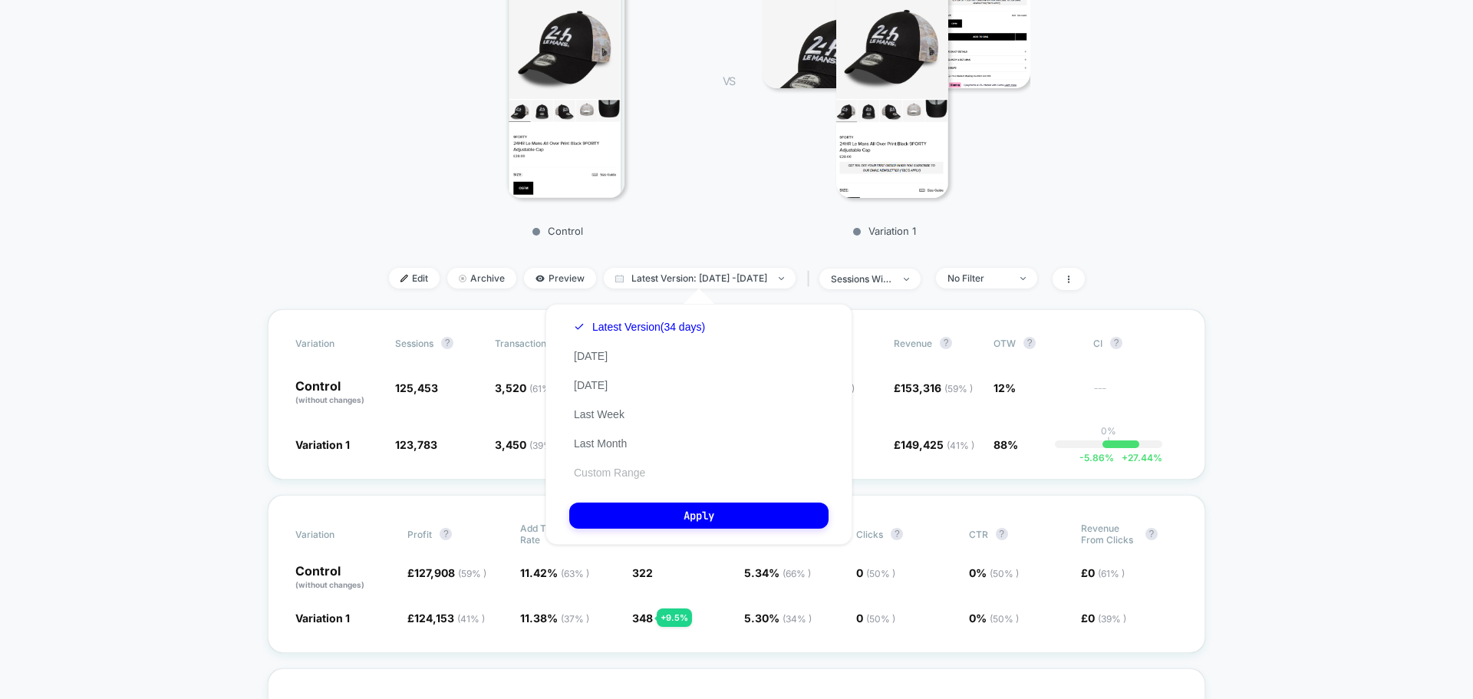
click at [636, 478] on button "Custom Range" at bounding box center [609, 473] width 81 height 14
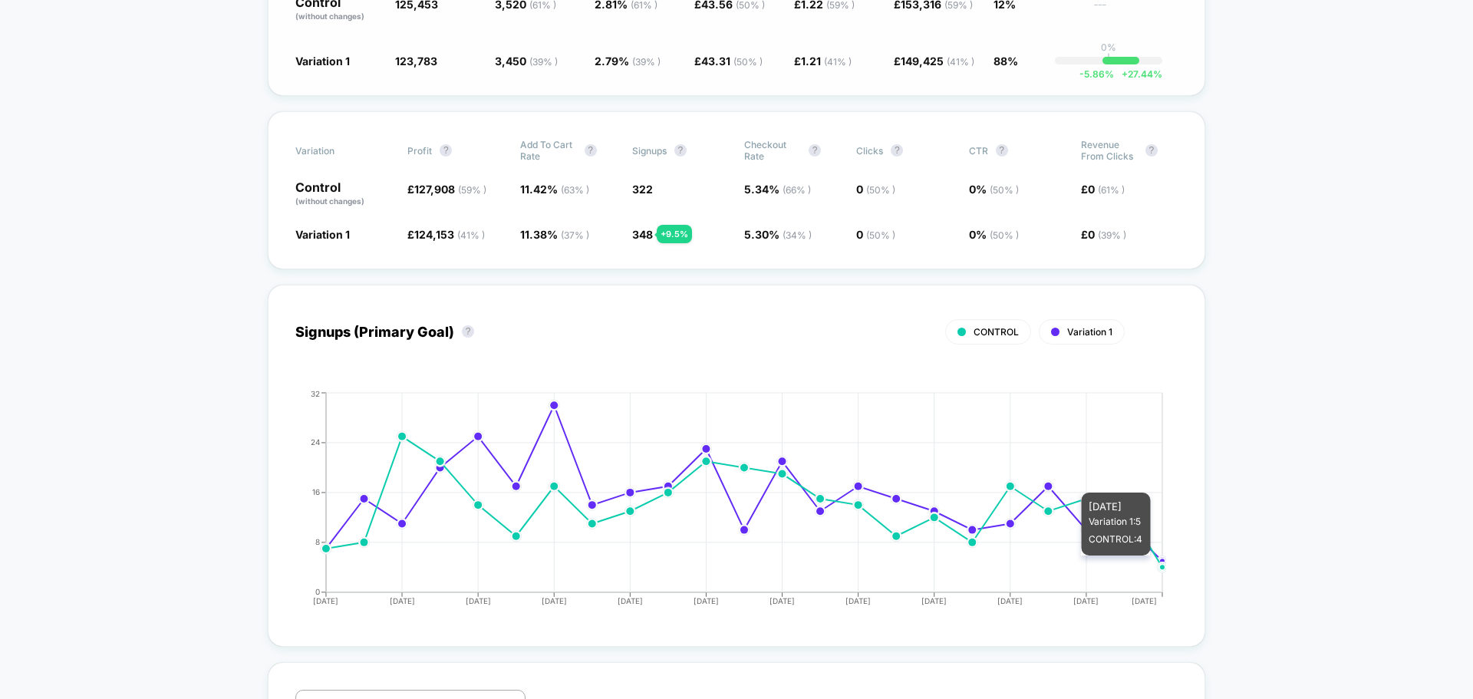
scroll to position [384, 0]
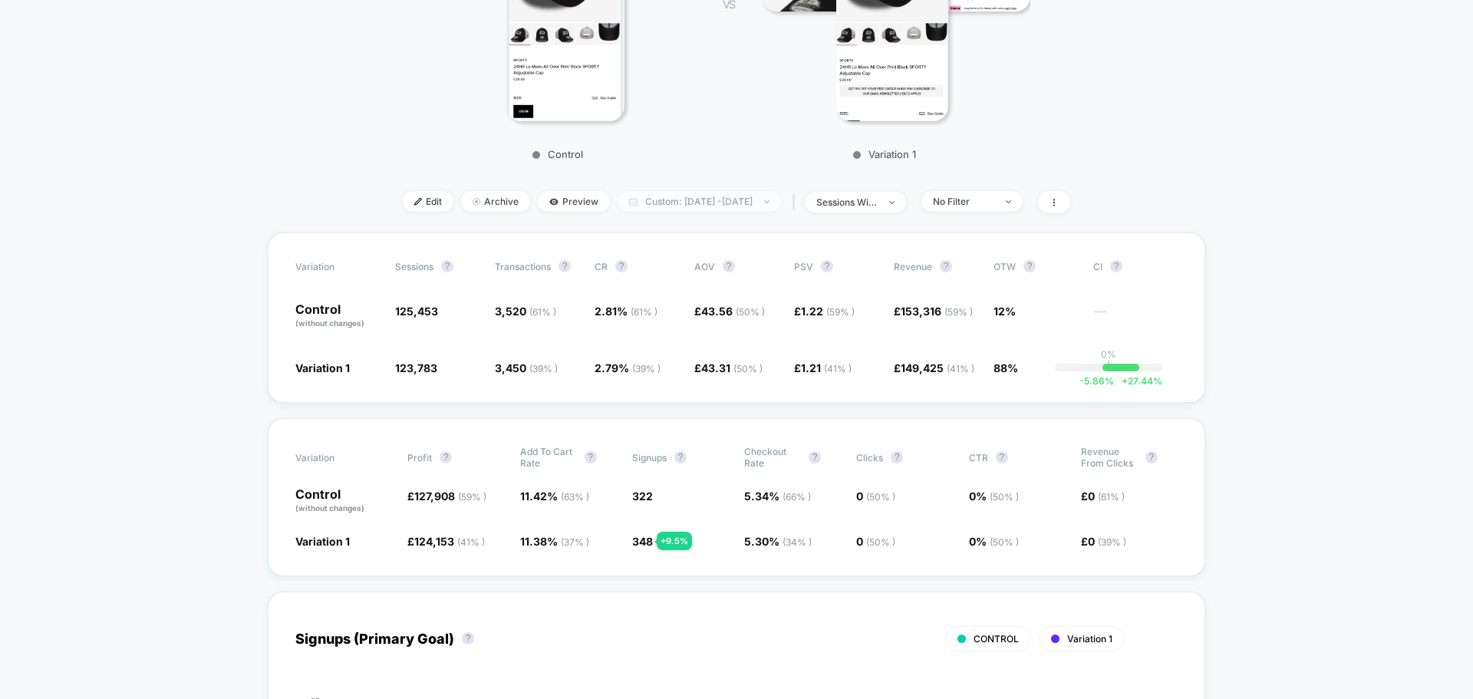
click at [751, 201] on span "Custom: [DATE] - [DATE]" at bounding box center [699, 201] width 163 height 21
select select "*"
select select "****"
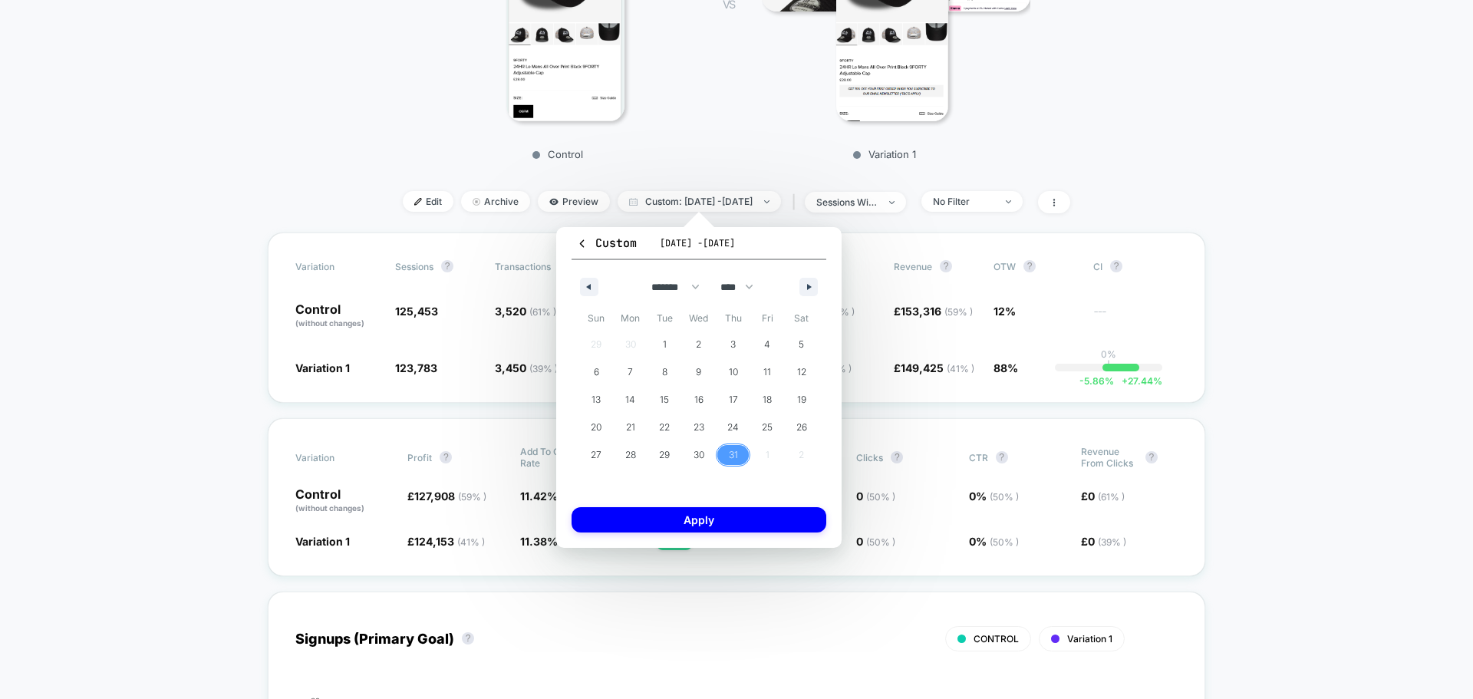
click at [741, 456] on span "31" at bounding box center [733, 455] width 35 height 20
click at [809, 292] on button "button" at bounding box center [809, 287] width 18 height 18
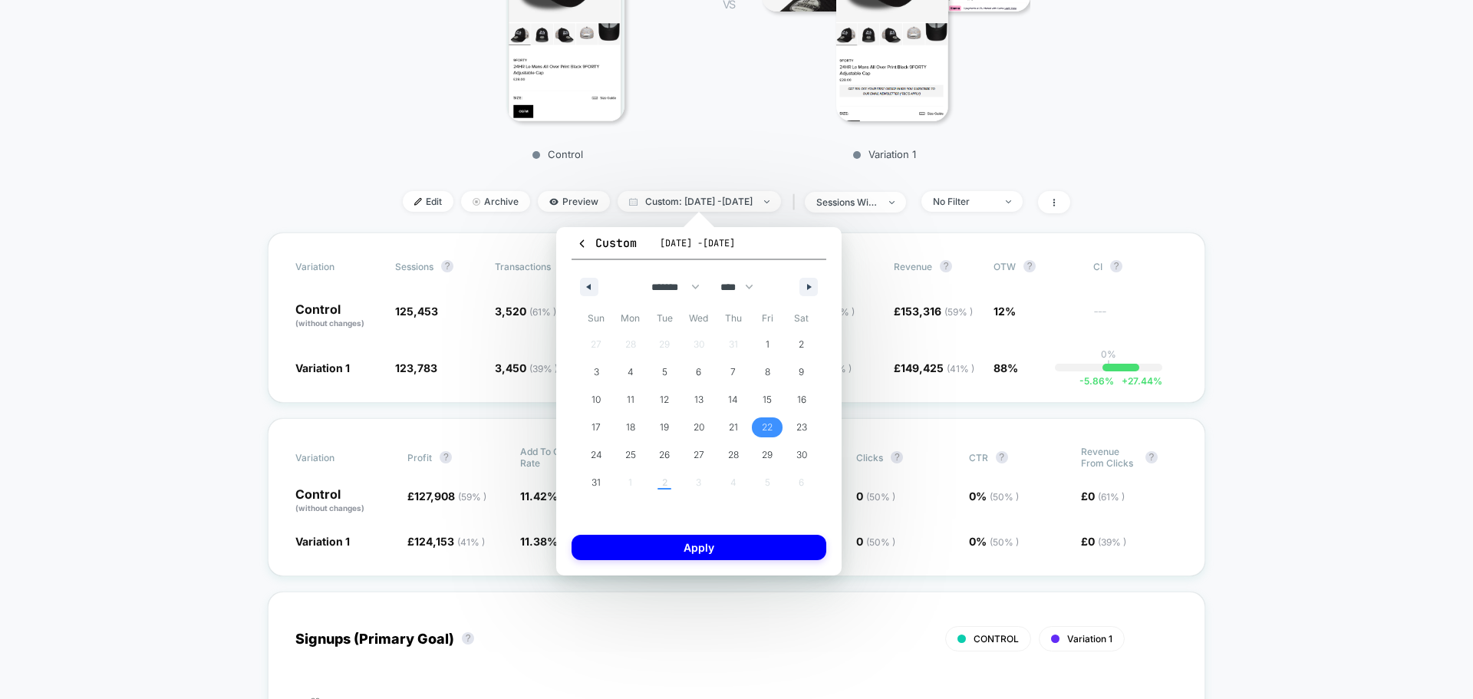
click at [777, 428] on span "22" at bounding box center [768, 427] width 35 height 20
select select "*"
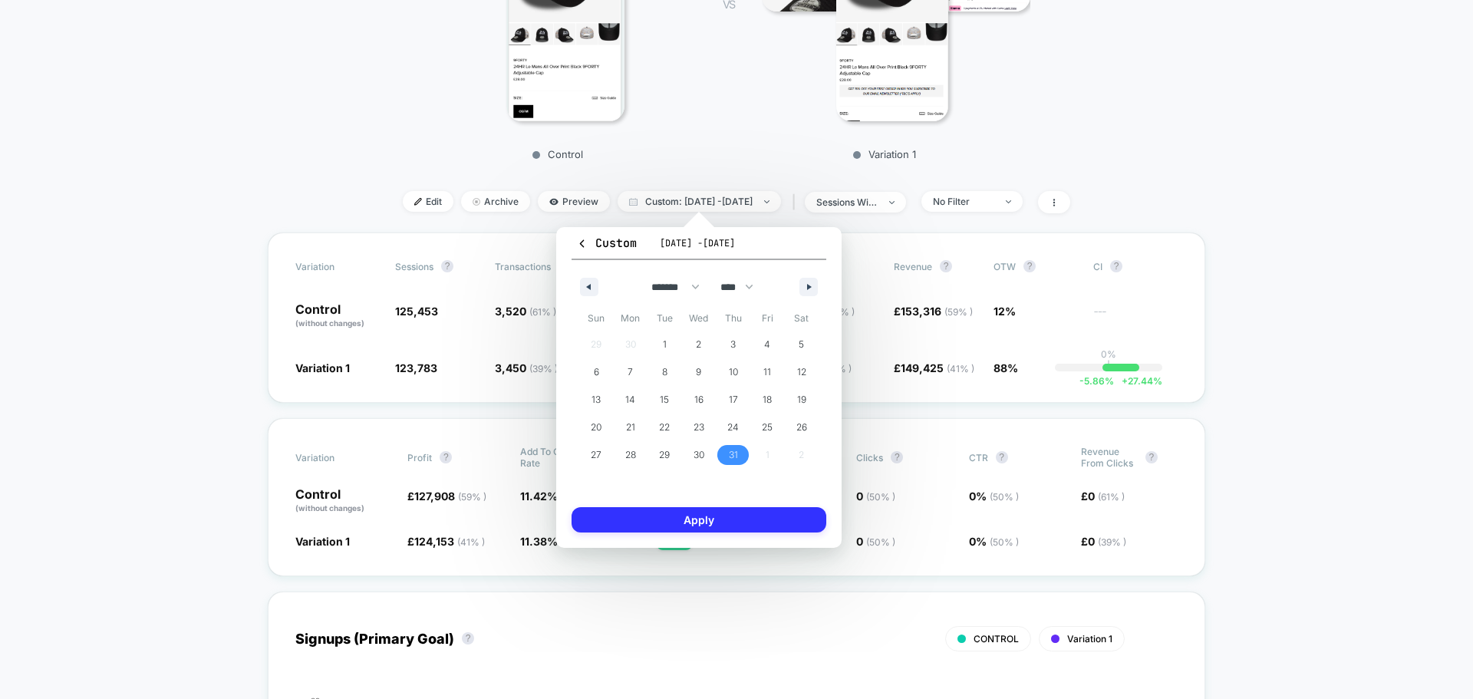
click at [757, 515] on button "Apply" at bounding box center [699, 519] width 255 height 25
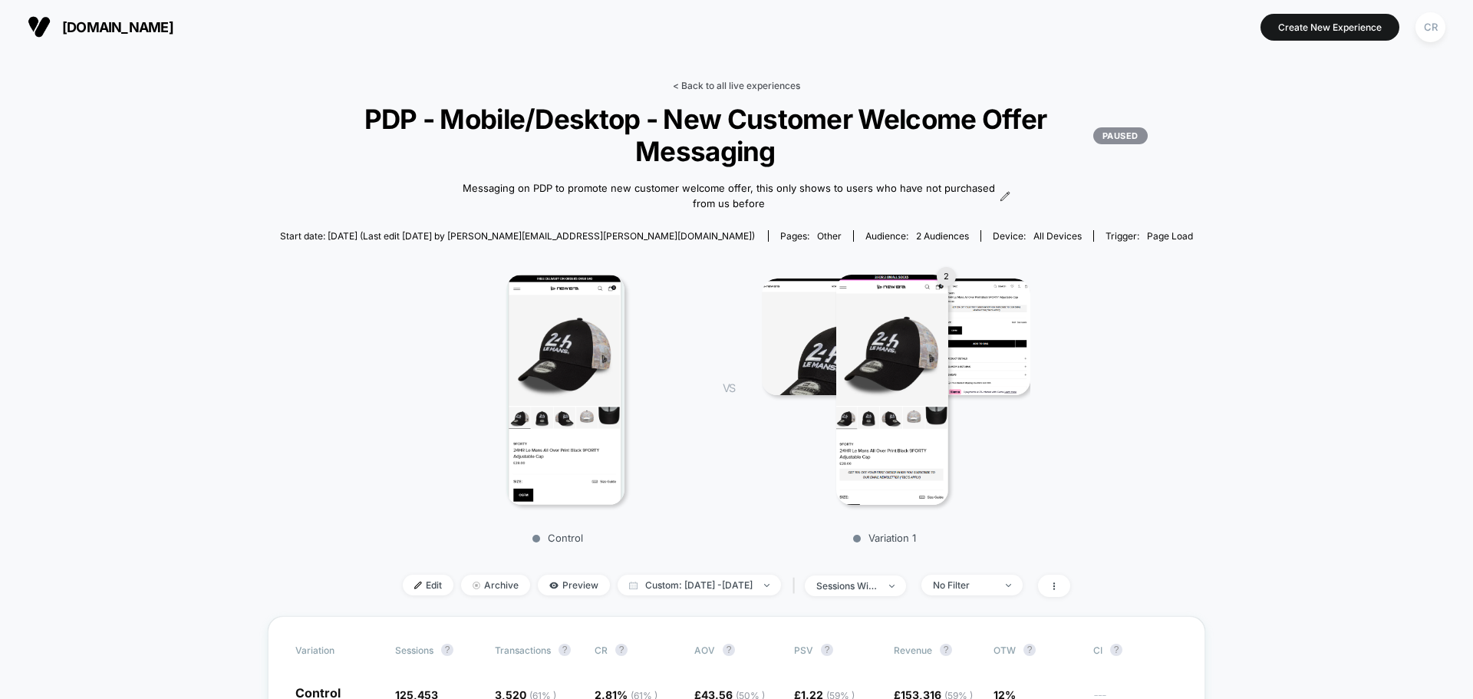
click at [732, 83] on link "< Back to all live experiences" at bounding box center [736, 86] width 127 height 12
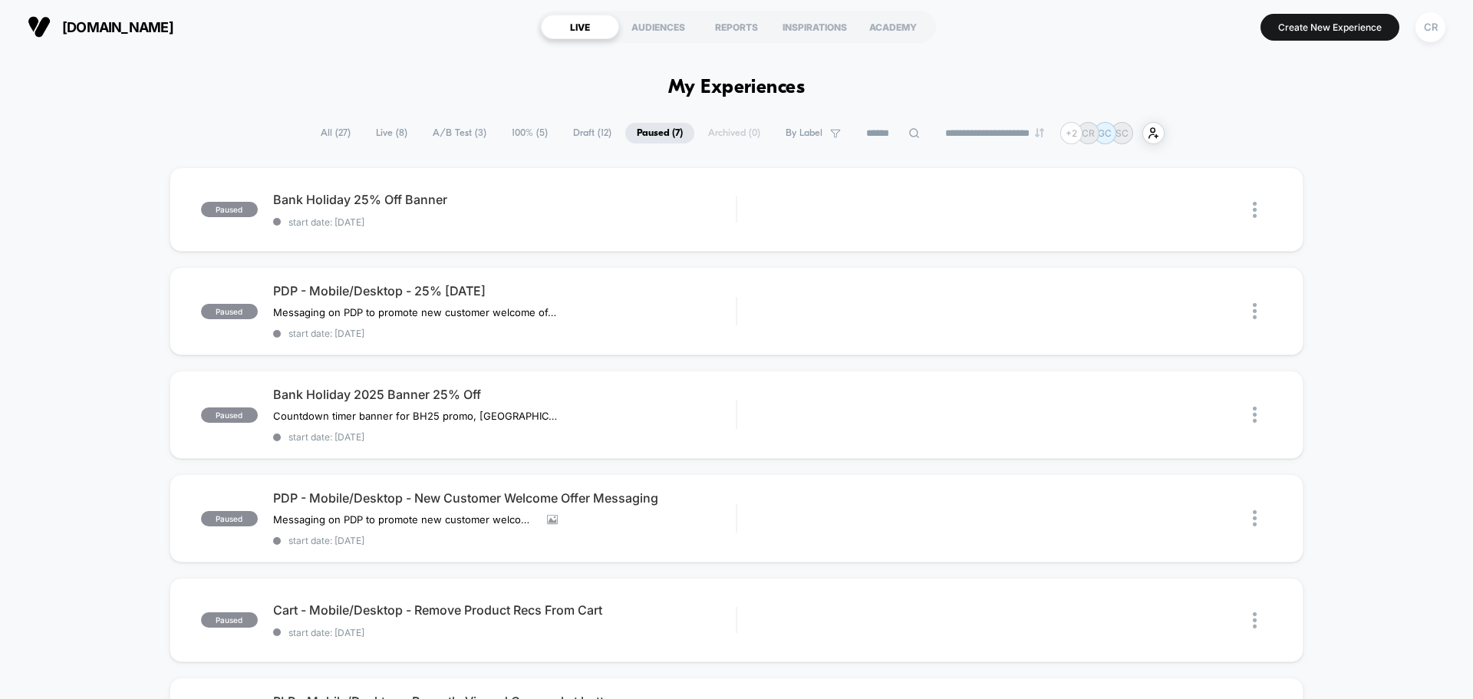
click at [406, 135] on span "Live ( 8 )" at bounding box center [392, 133] width 54 height 21
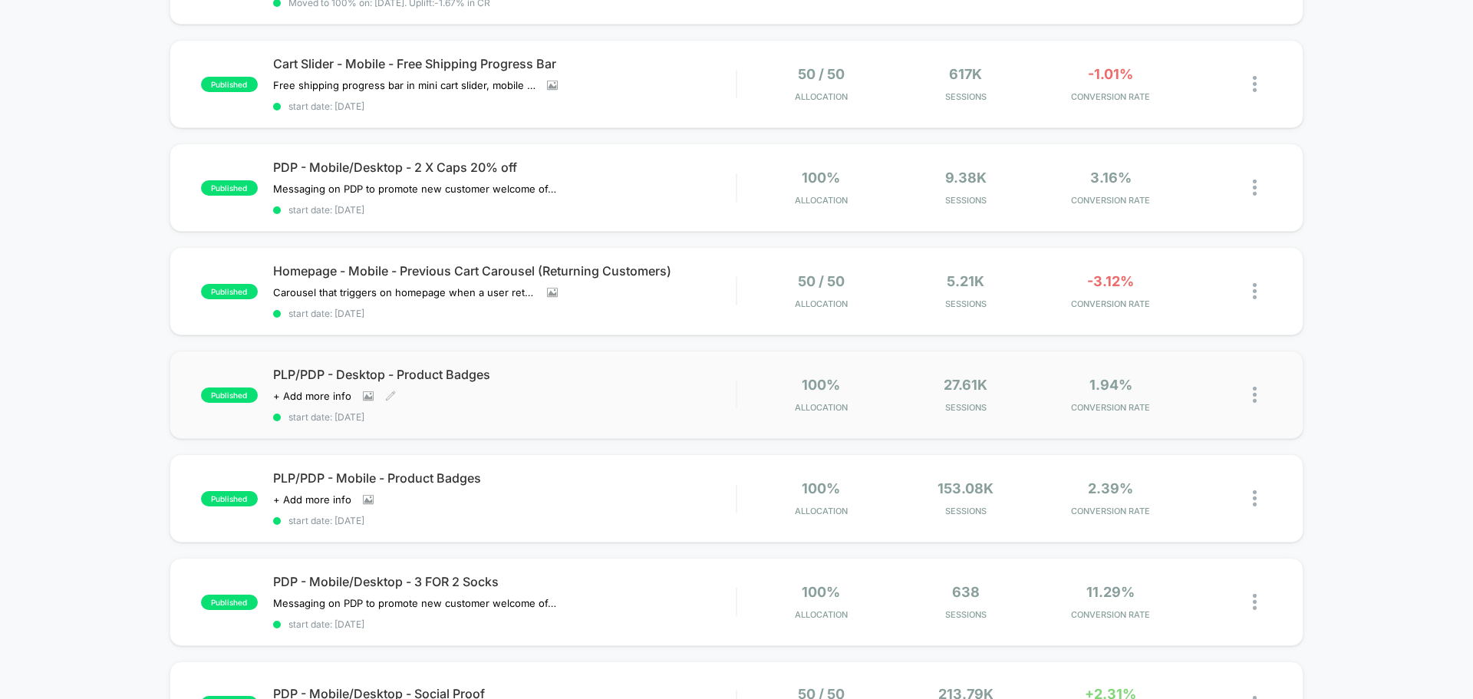
scroll to position [384, 0]
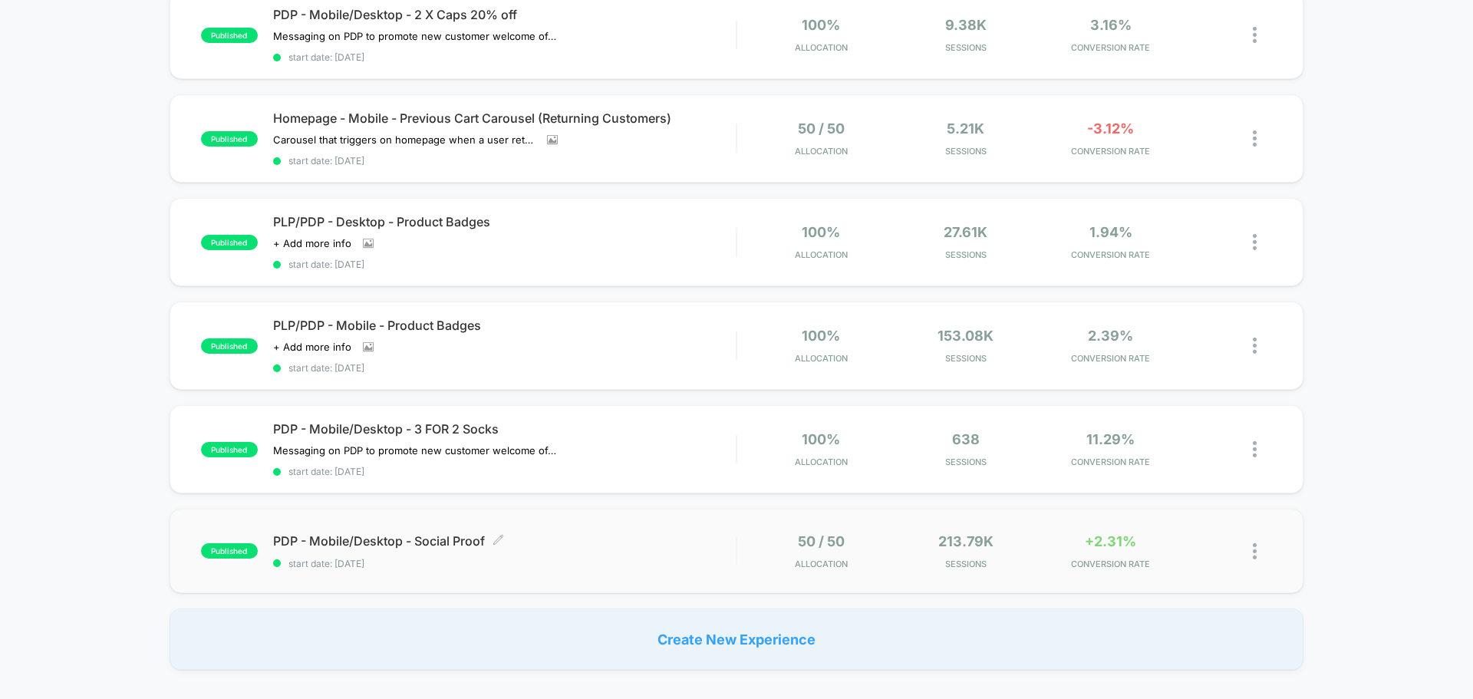
click at [514, 533] on span "PDP - Mobile/Desktop - Social Proof Click to edit experience details" at bounding box center [504, 540] width 463 height 15
